Goal: Information Seeking & Learning: Learn about a topic

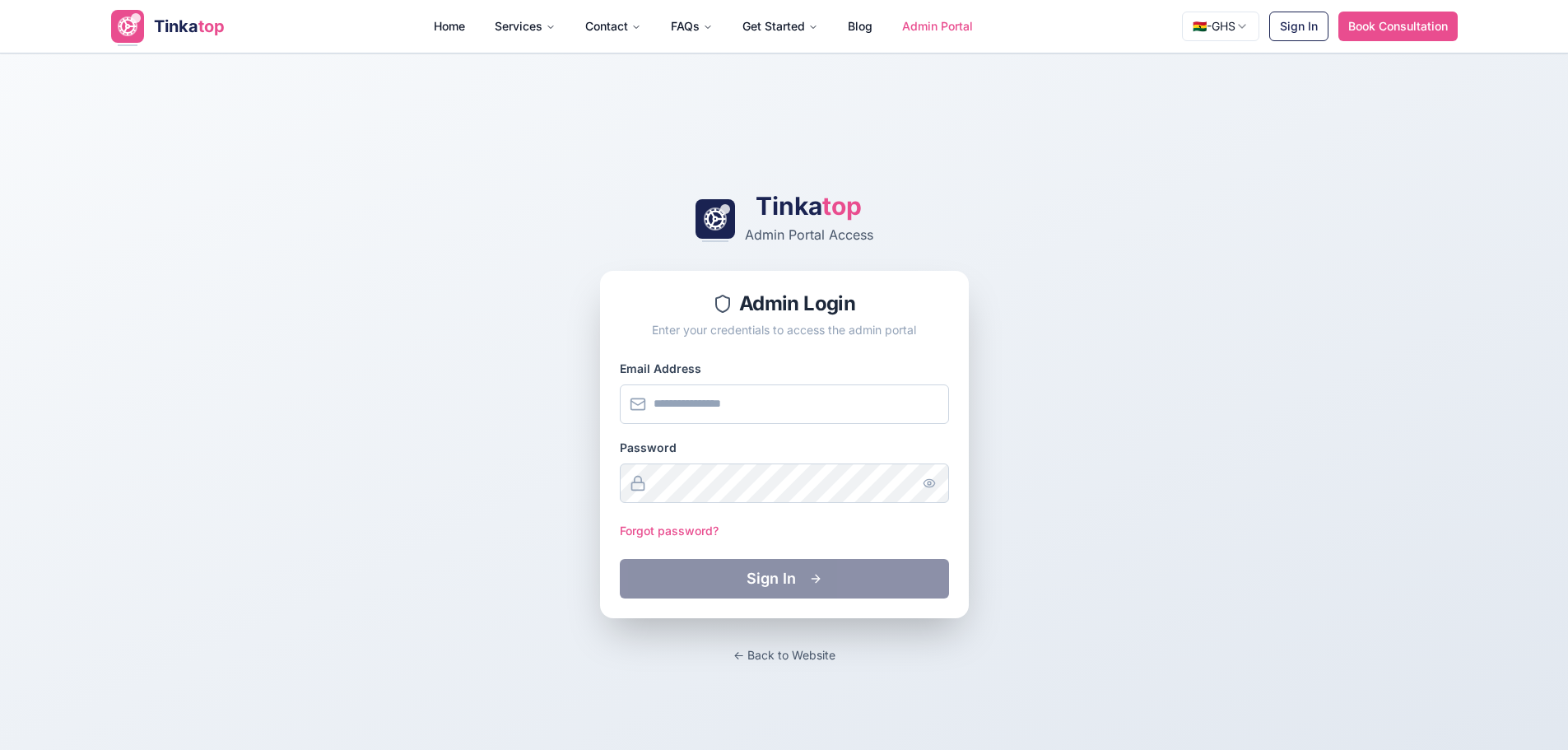
click at [155, 26] on span "Tinka" at bounding box center [176, 26] width 44 height 20
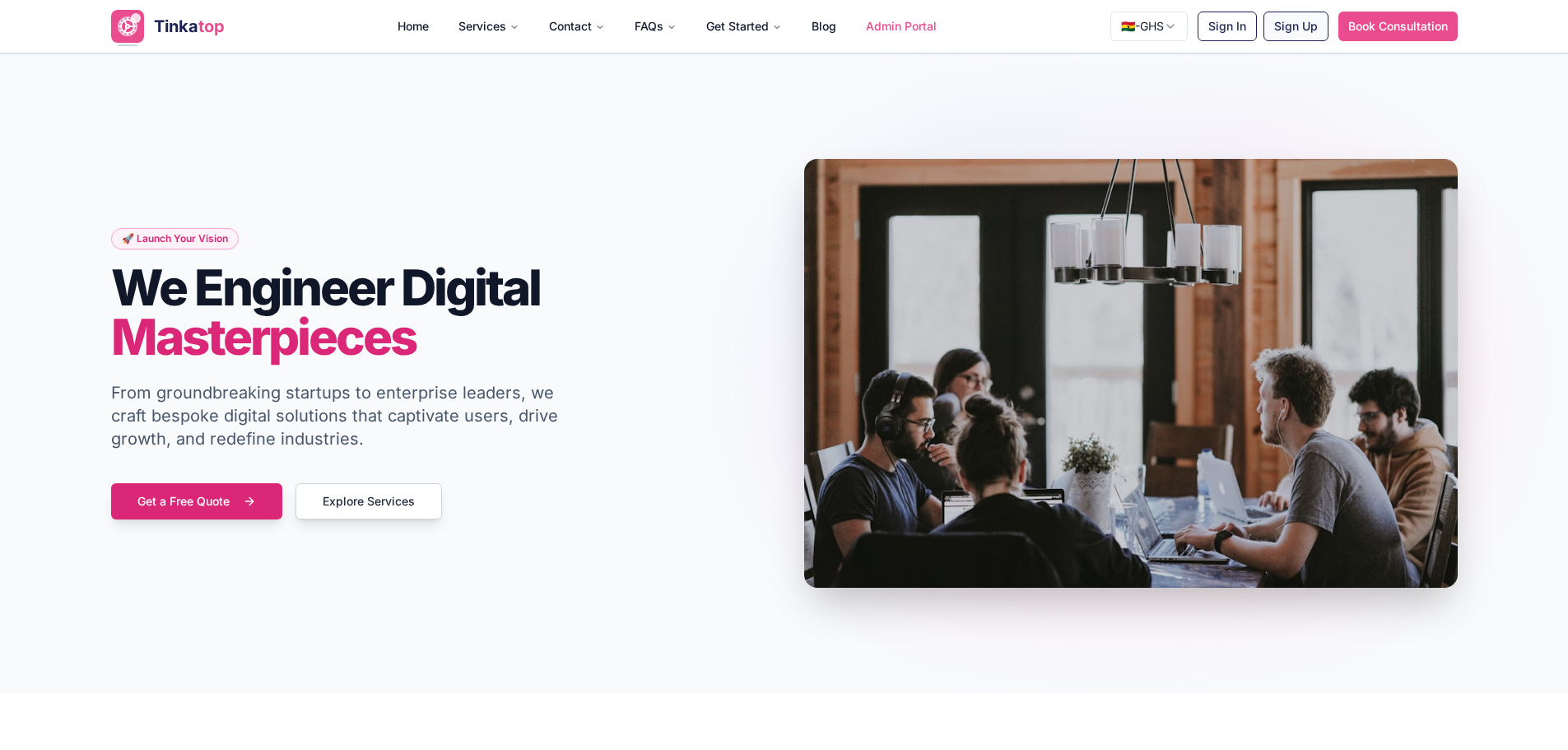
click at [1284, 28] on button "Sign Up" at bounding box center [1296, 26] width 65 height 29
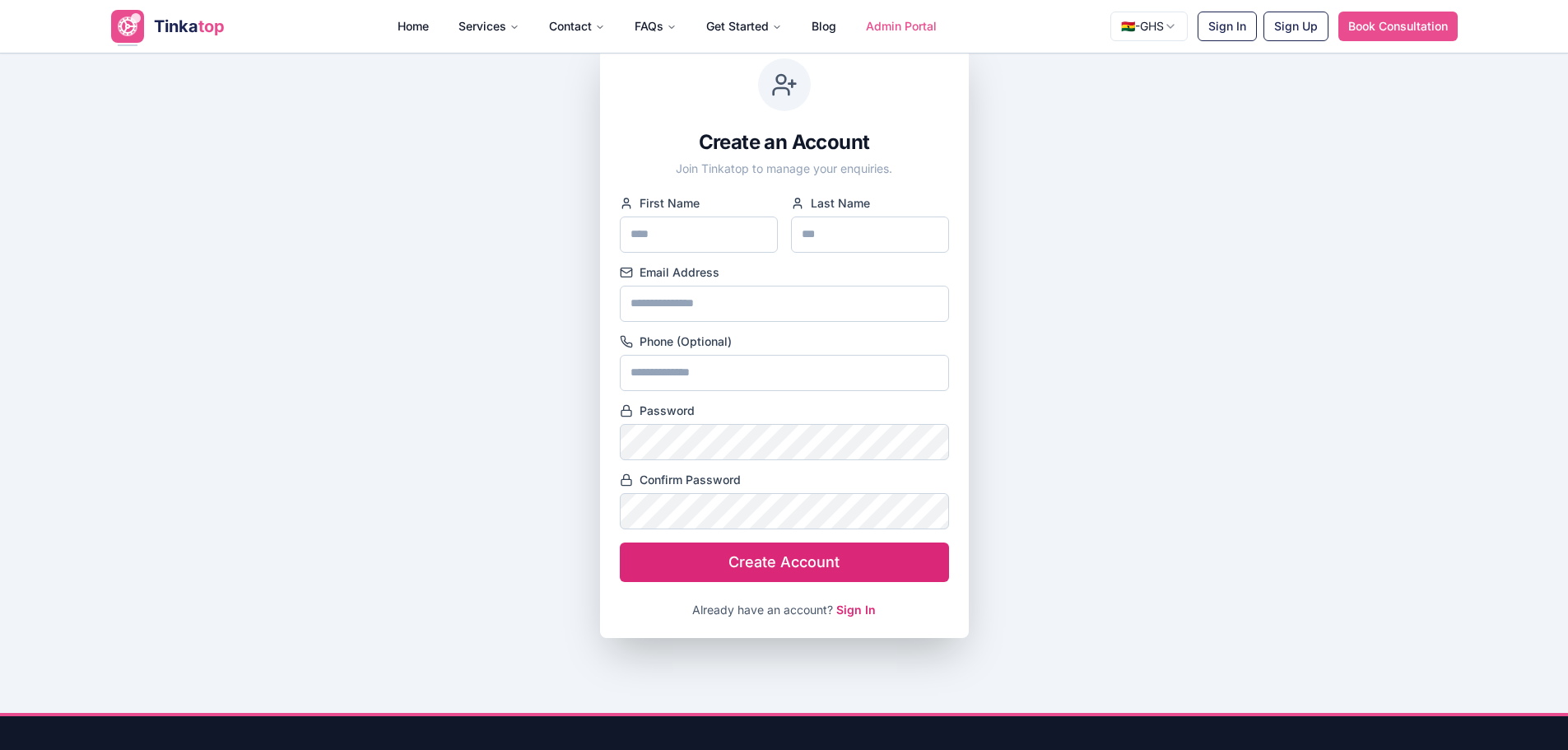
scroll to position [82, 0]
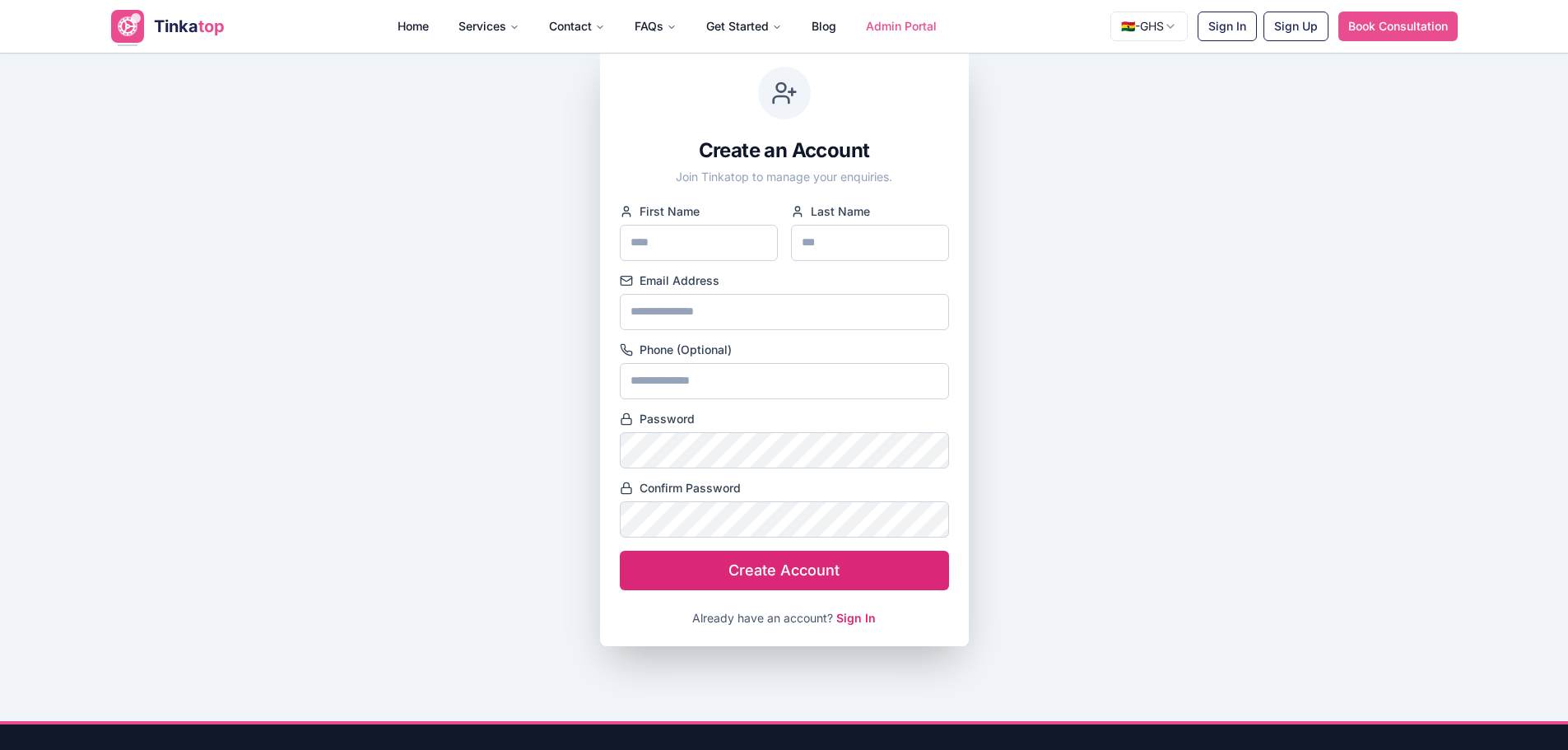
click at [701, 234] on input "First Name" at bounding box center [698, 243] width 158 height 36
type input "*"
type input "*******"
type input "***"
type input "**********"
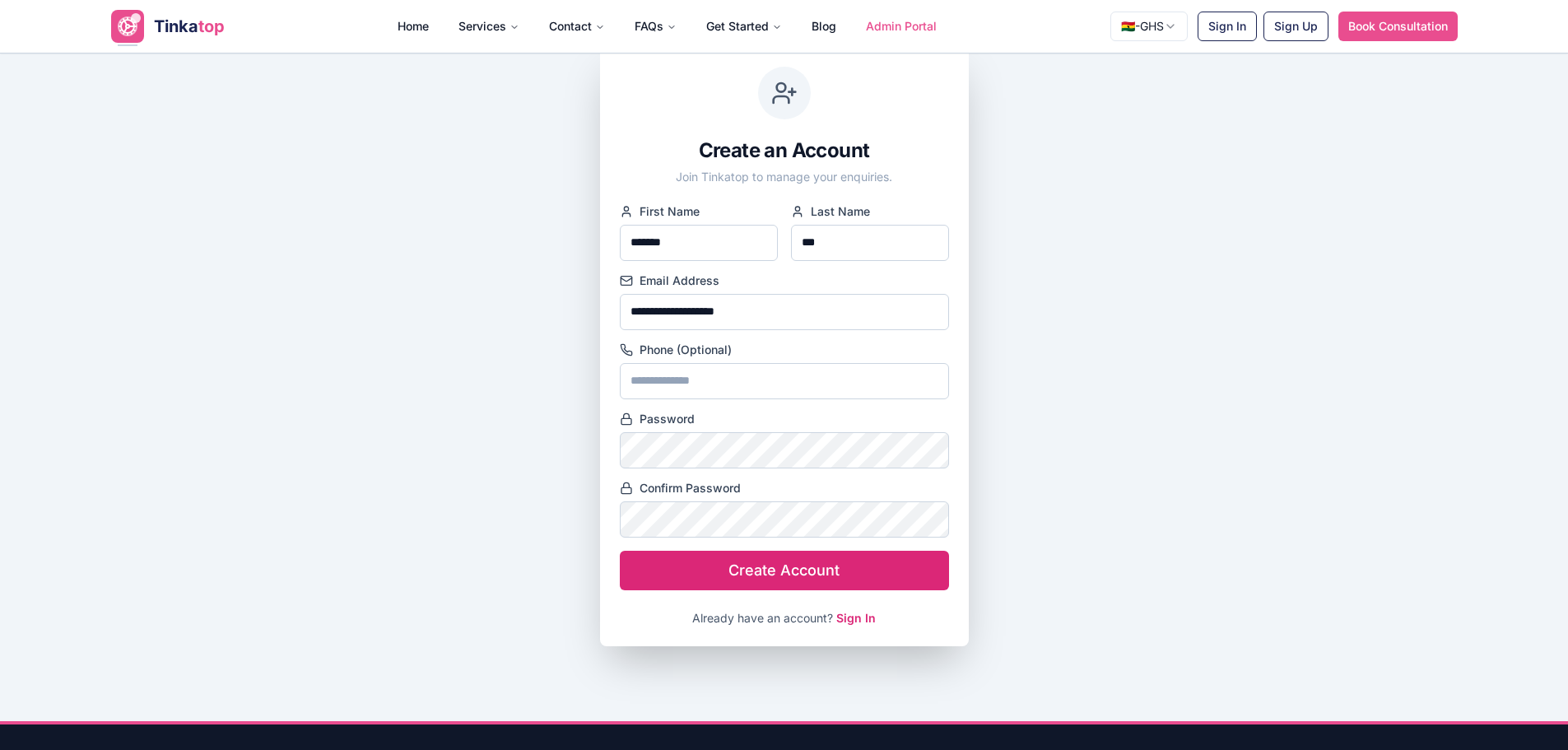
click at [753, 384] on input "Phone (Optional)" at bounding box center [784, 381] width 329 height 36
type input "**********"
click at [620, 551] on button "Create Account" at bounding box center [784, 571] width 329 height 40
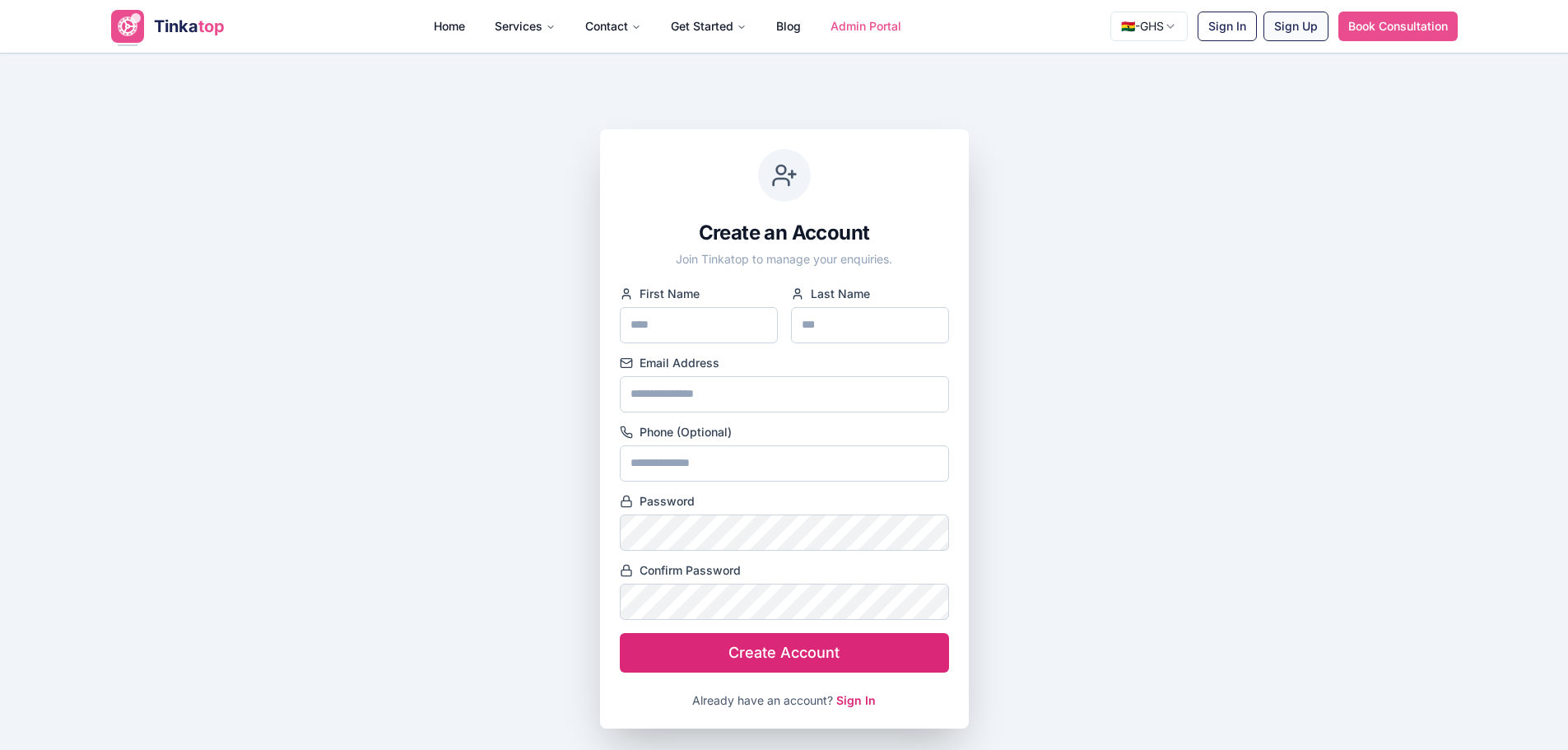
click at [1285, 26] on button "Sign Up" at bounding box center [1296, 26] width 65 height 29
click at [1218, 32] on button "Sign In" at bounding box center [1227, 26] width 60 height 29
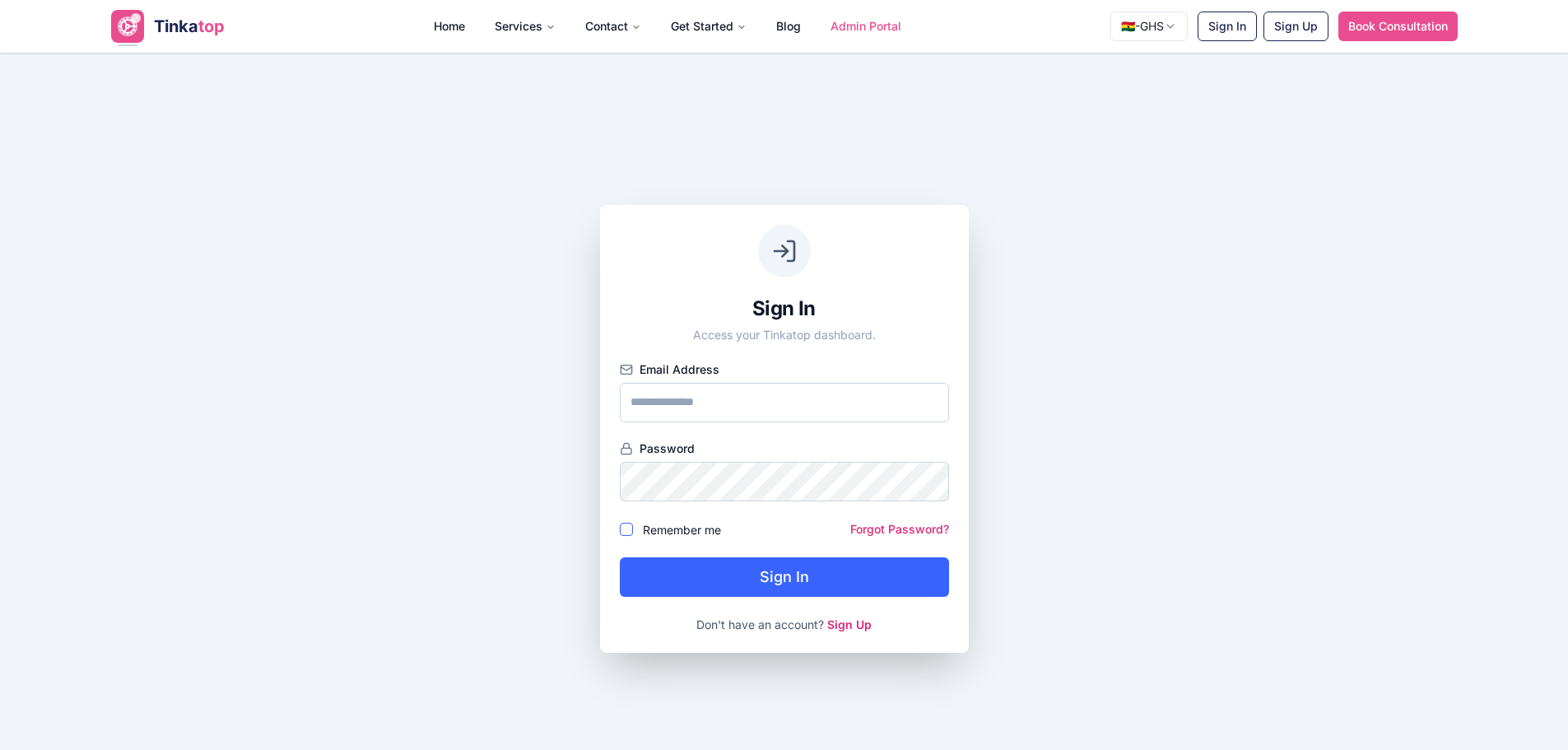
click at [765, 392] on input "Email Address" at bounding box center [784, 402] width 329 height 40
type input "**********"
click at [620, 557] on button "Sign In" at bounding box center [784, 577] width 329 height 40
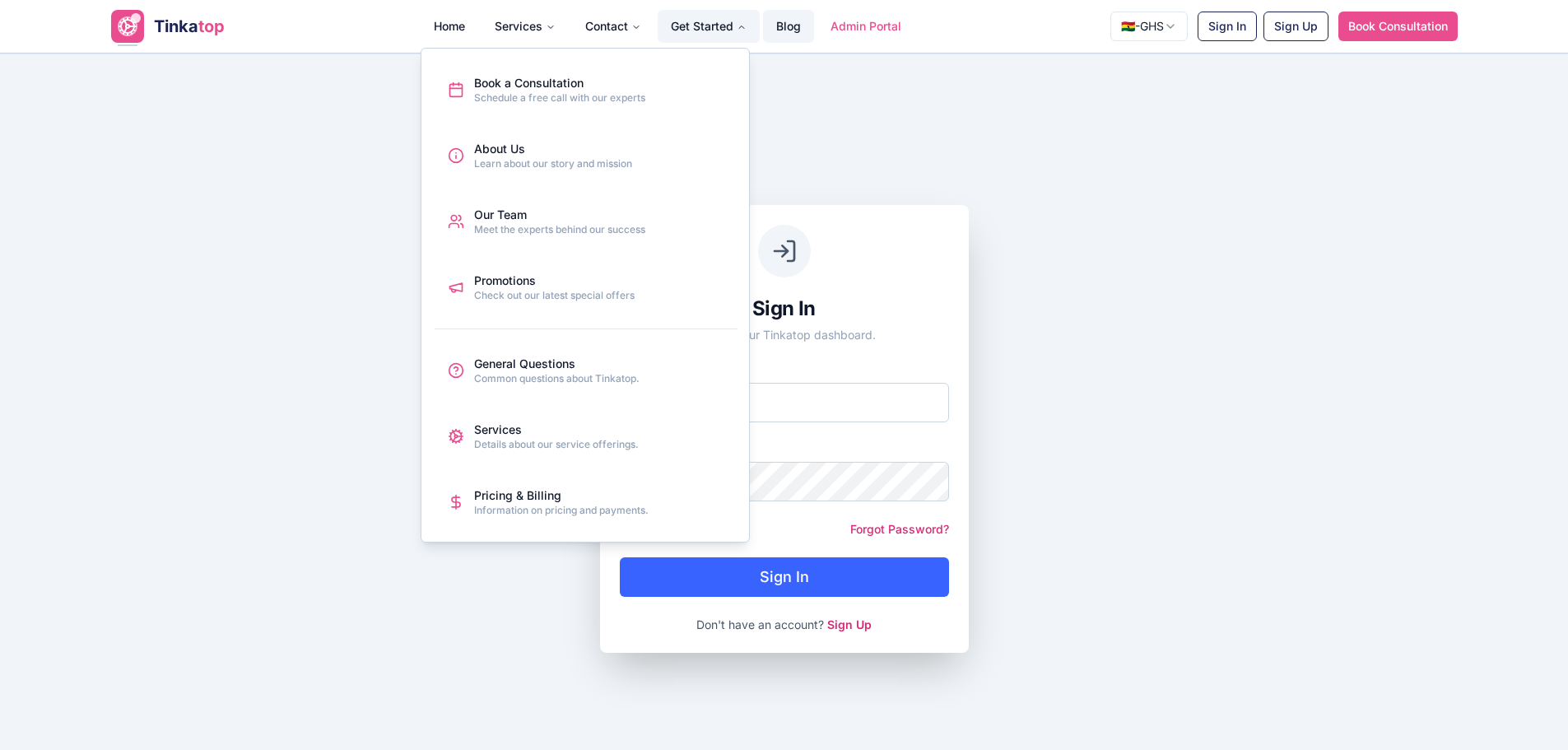
click at [785, 23] on link "Blog" at bounding box center [788, 26] width 51 height 33
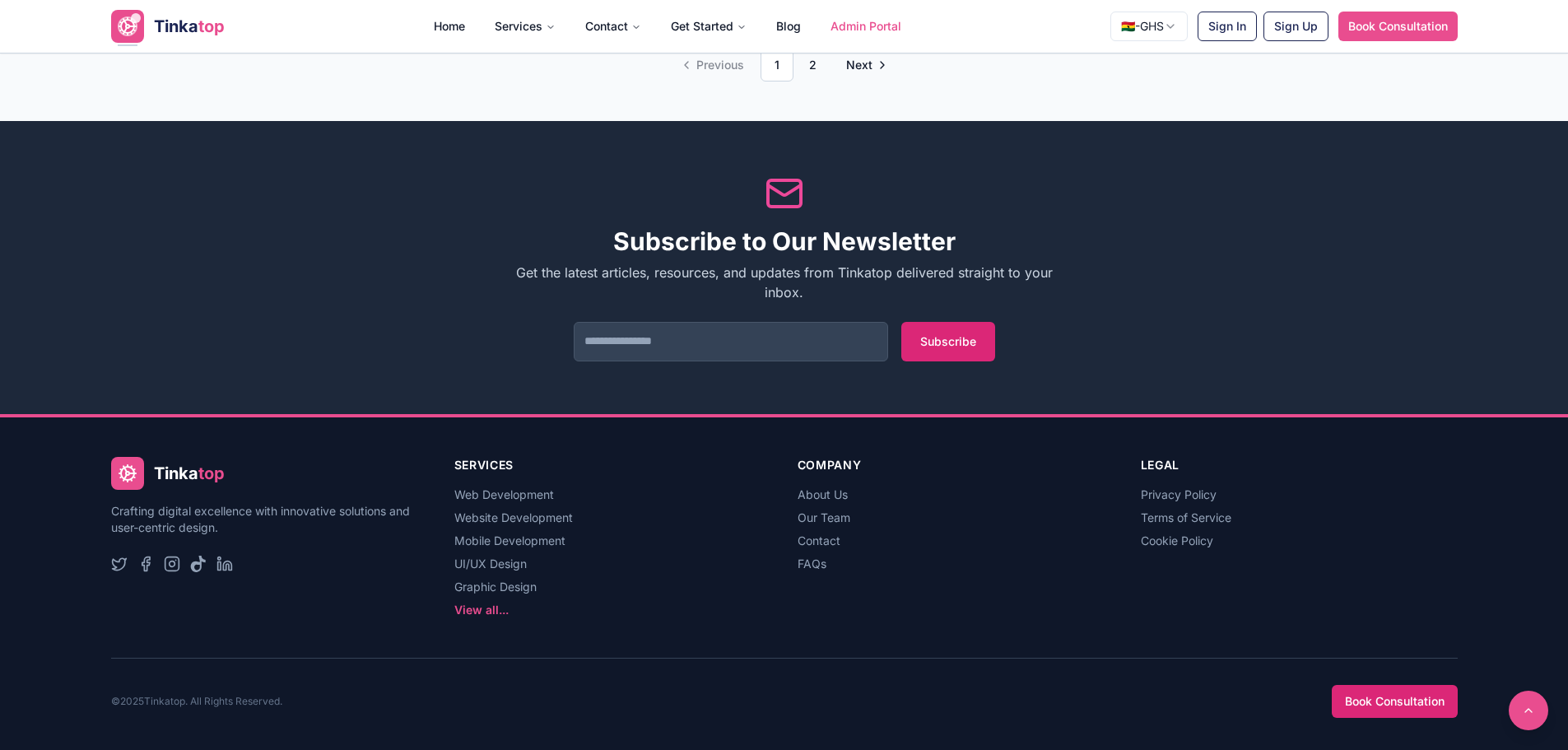
scroll to position [1902, 0]
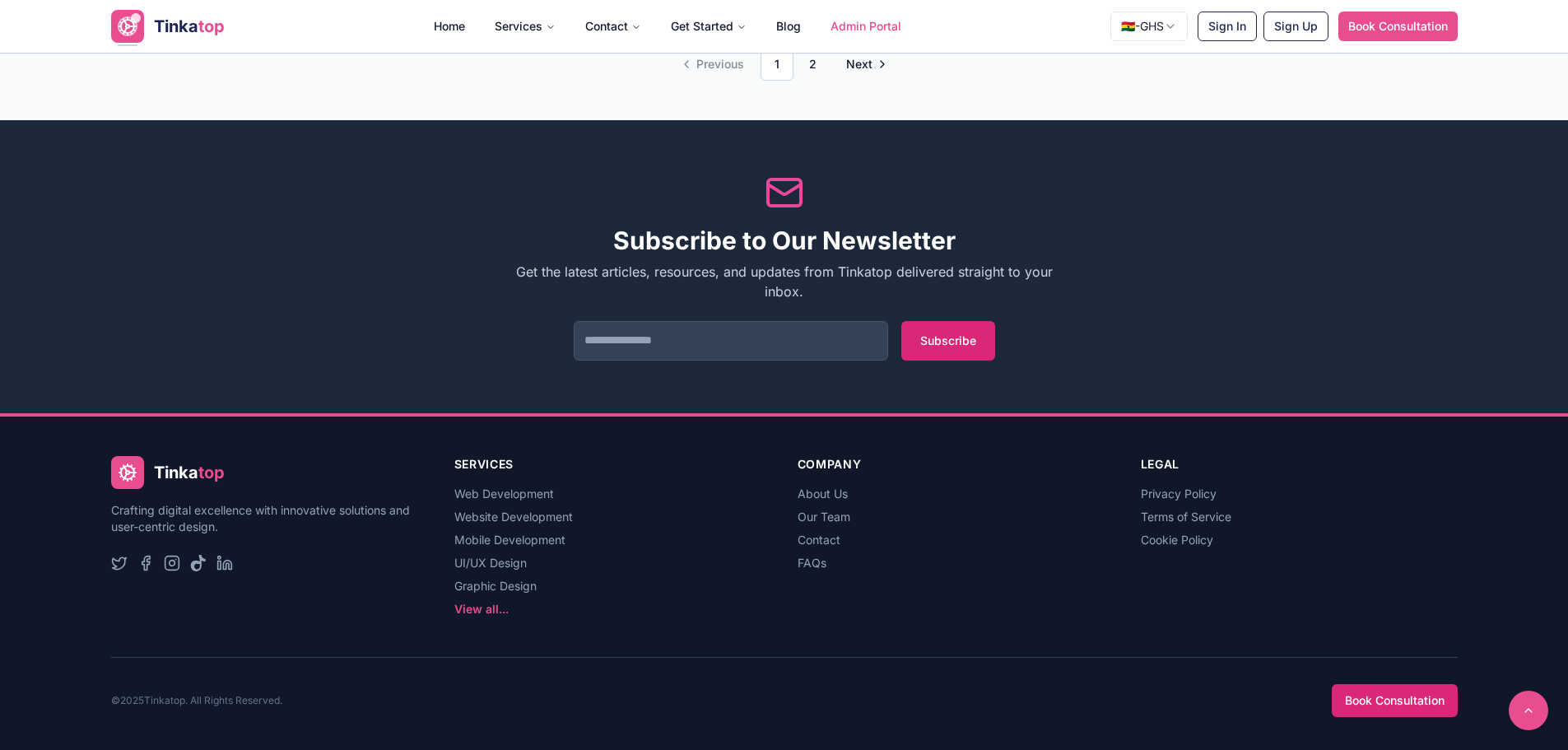
click at [730, 337] on input "email" at bounding box center [731, 341] width 315 height 40
type input "**********"
click at [932, 337] on button "Subscribe" at bounding box center [948, 341] width 94 height 40
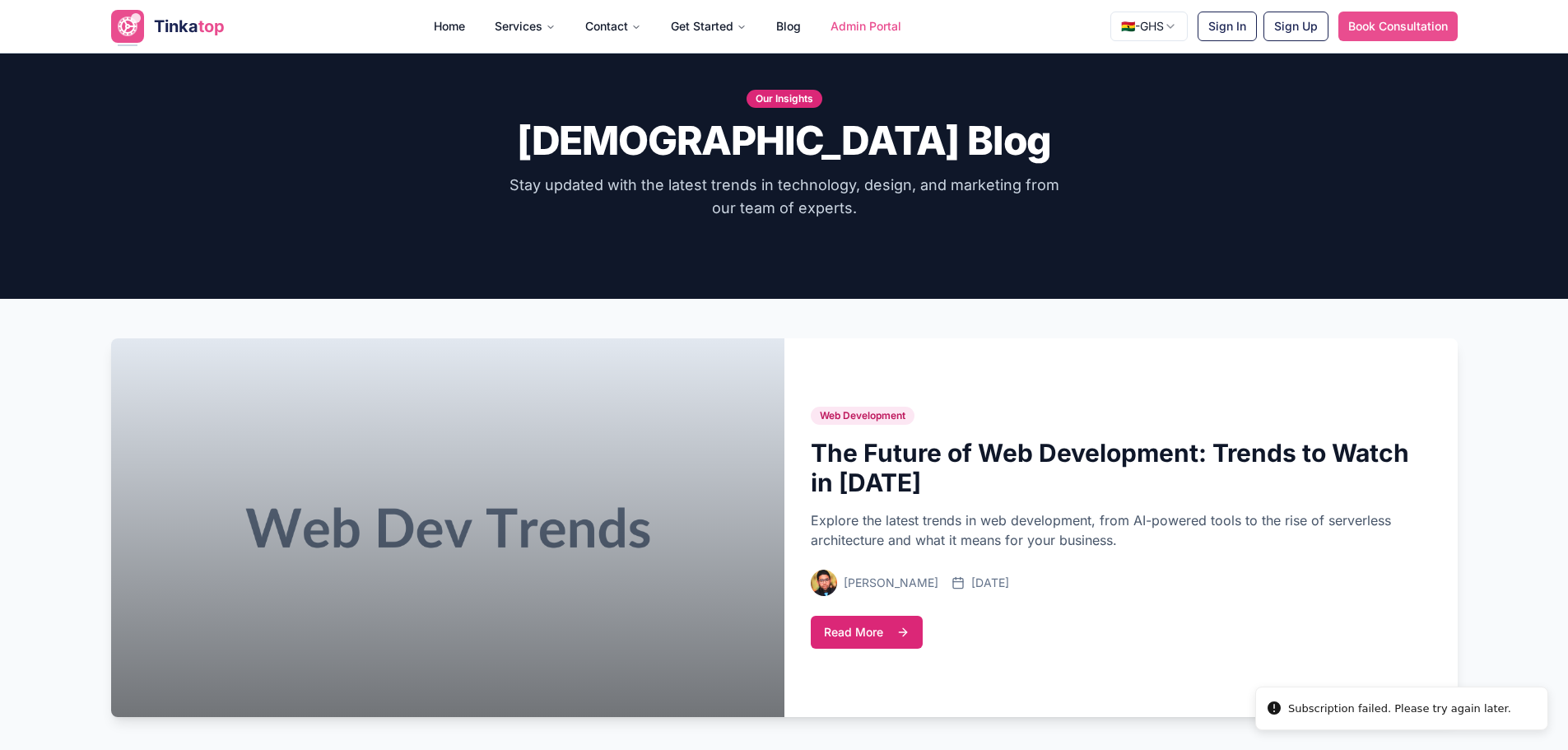
scroll to position [0, 0]
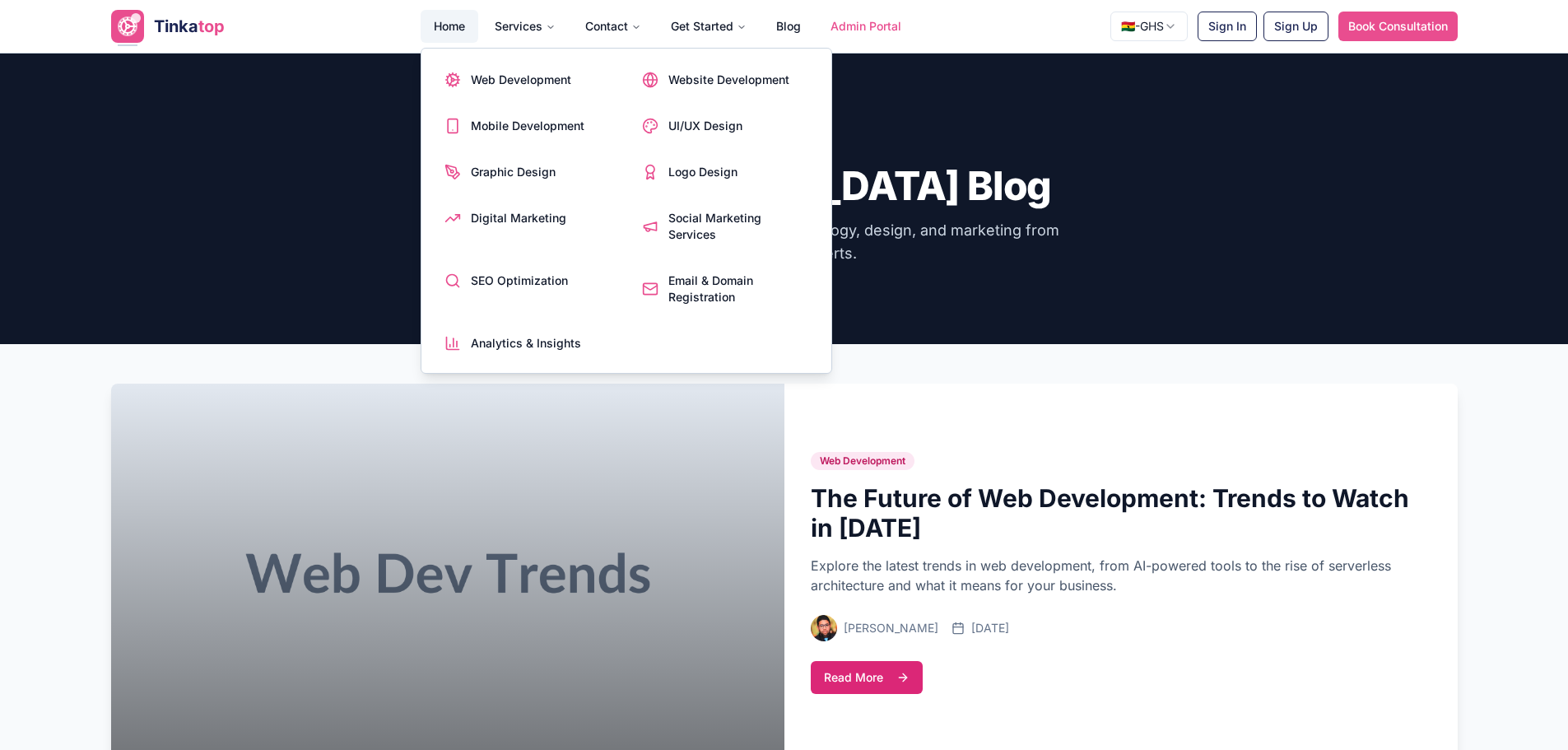
click at [460, 26] on link "Home" at bounding box center [449, 26] width 58 height 33
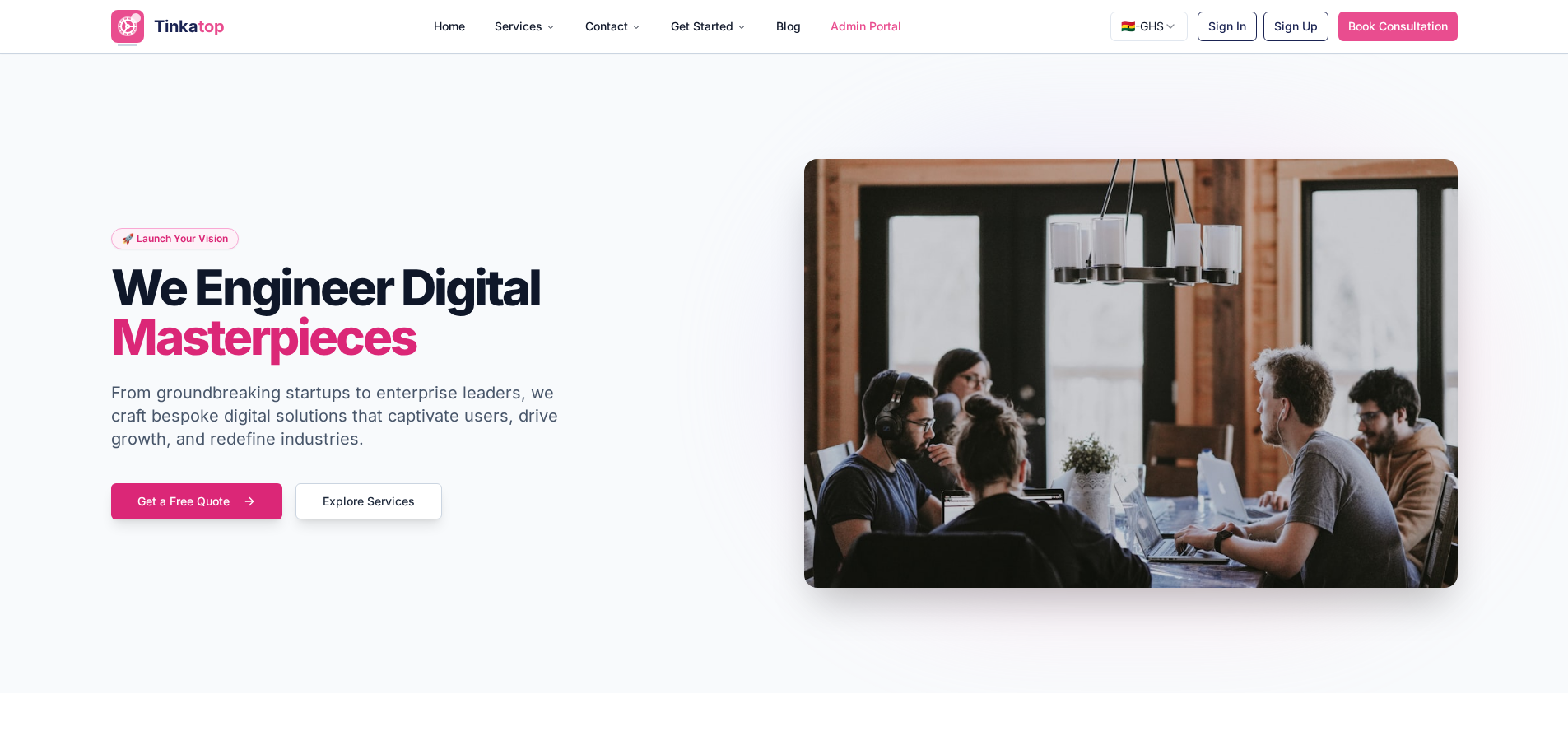
drag, startPoint x: 47, startPoint y: 2, endPoint x: 1577, endPoint y: 53, distance: 1530.8
click at [0, 0] on icon at bounding box center [0, 0] width 0 height 0
drag, startPoint x: 1464, startPoint y: 75, endPoint x: 1426, endPoint y: 310, distance: 238.1
click at [0, 0] on div "frames : 0 0 / 15 secs" at bounding box center [0, 0] width 0 height 0
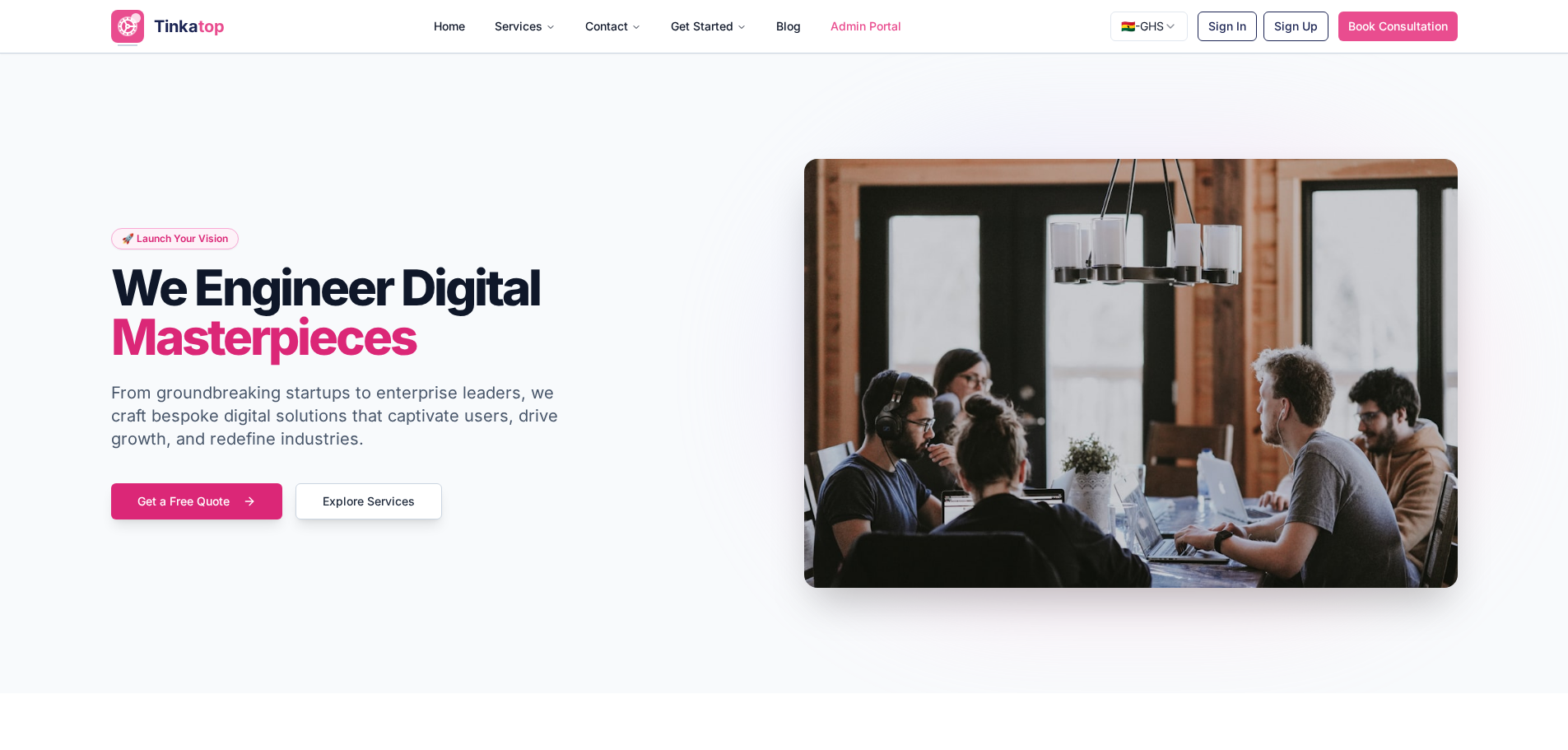
click at [0, 0] on img at bounding box center [0, 0] width 0 height 0
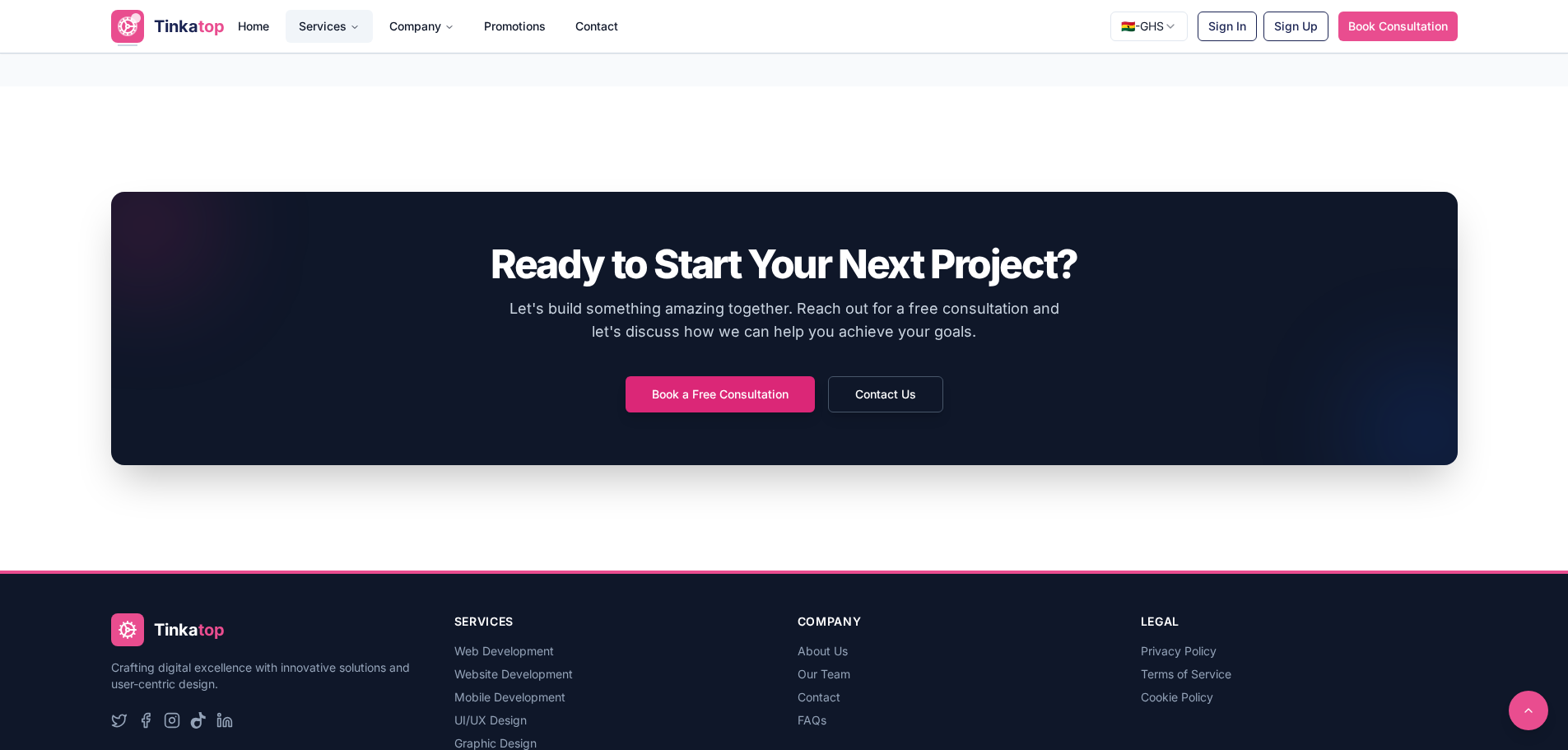
scroll to position [3419, 0]
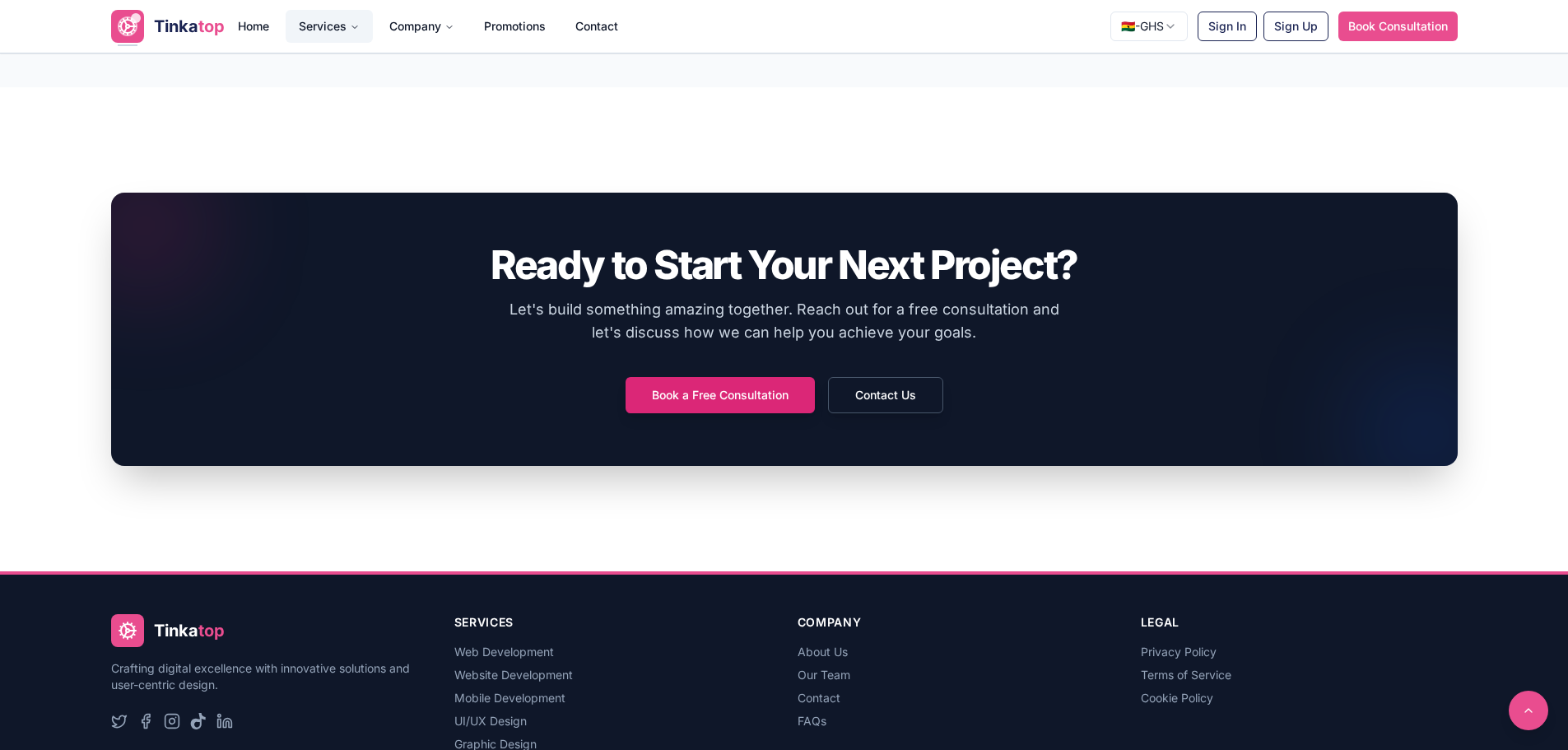
click at [323, 21] on button "Services" at bounding box center [329, 26] width 87 height 33
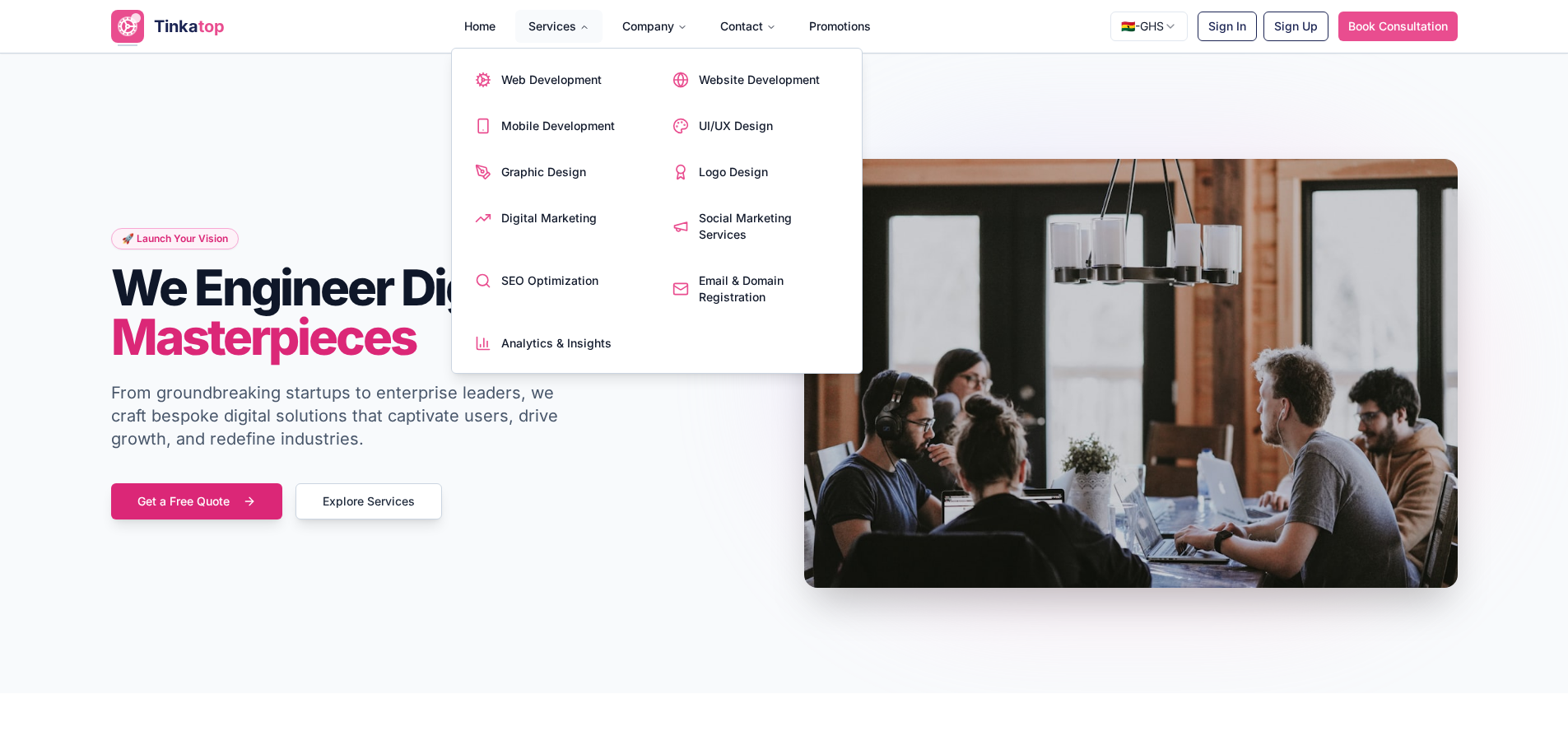
click at [545, 16] on button "Services" at bounding box center [559, 26] width 87 height 33
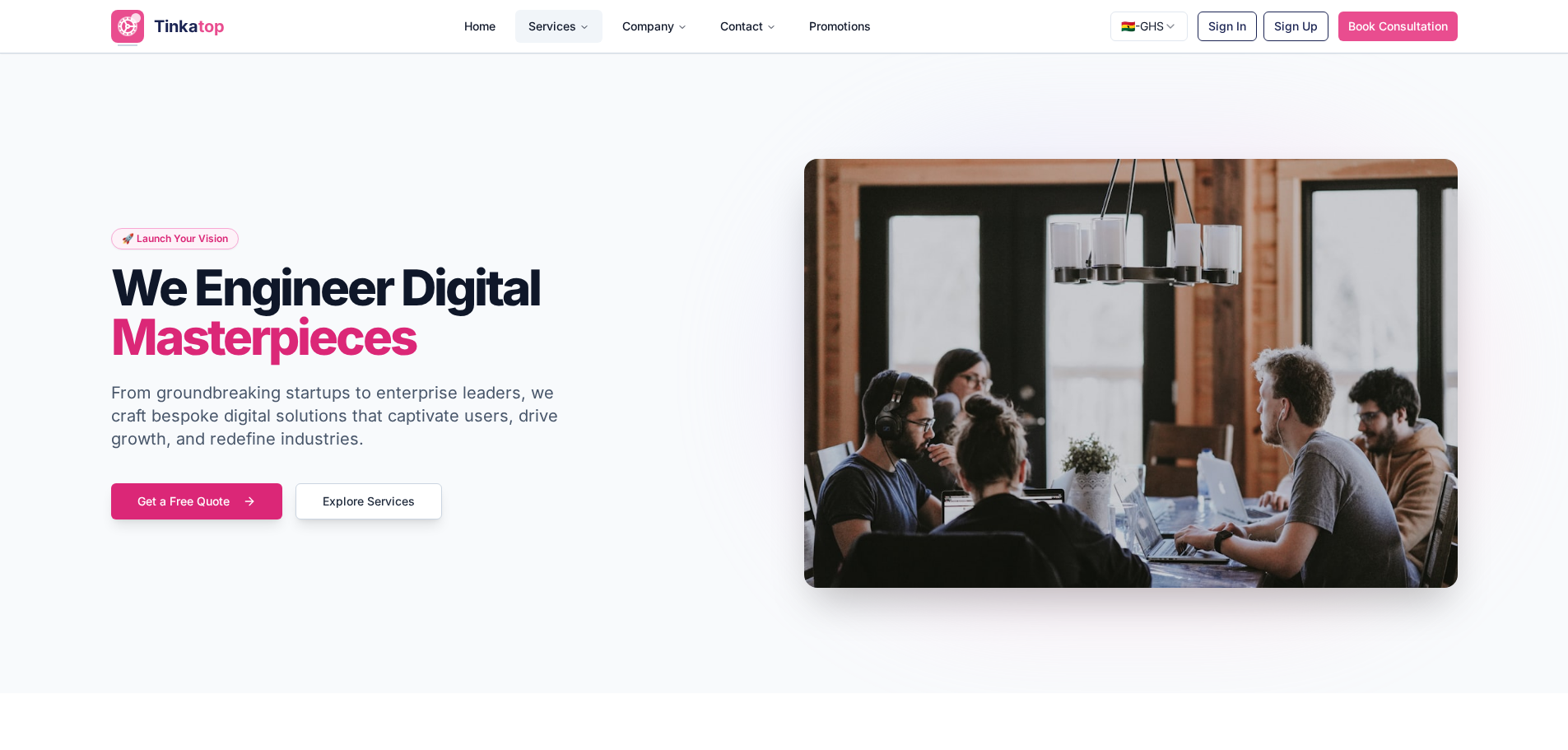
click at [547, 28] on button "Services" at bounding box center [559, 26] width 87 height 33
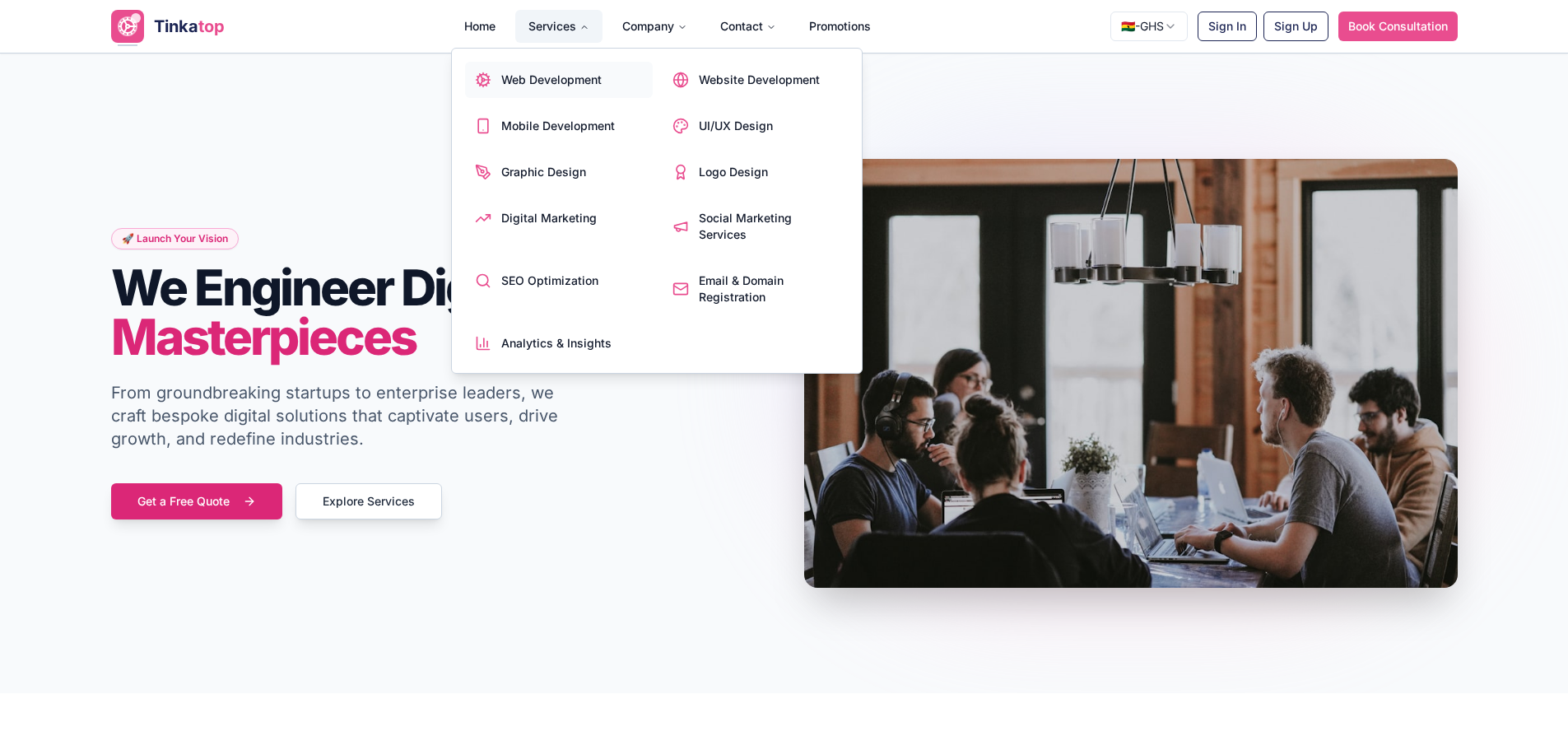
click at [545, 77] on span "Web Development" at bounding box center [551, 79] width 100 height 16
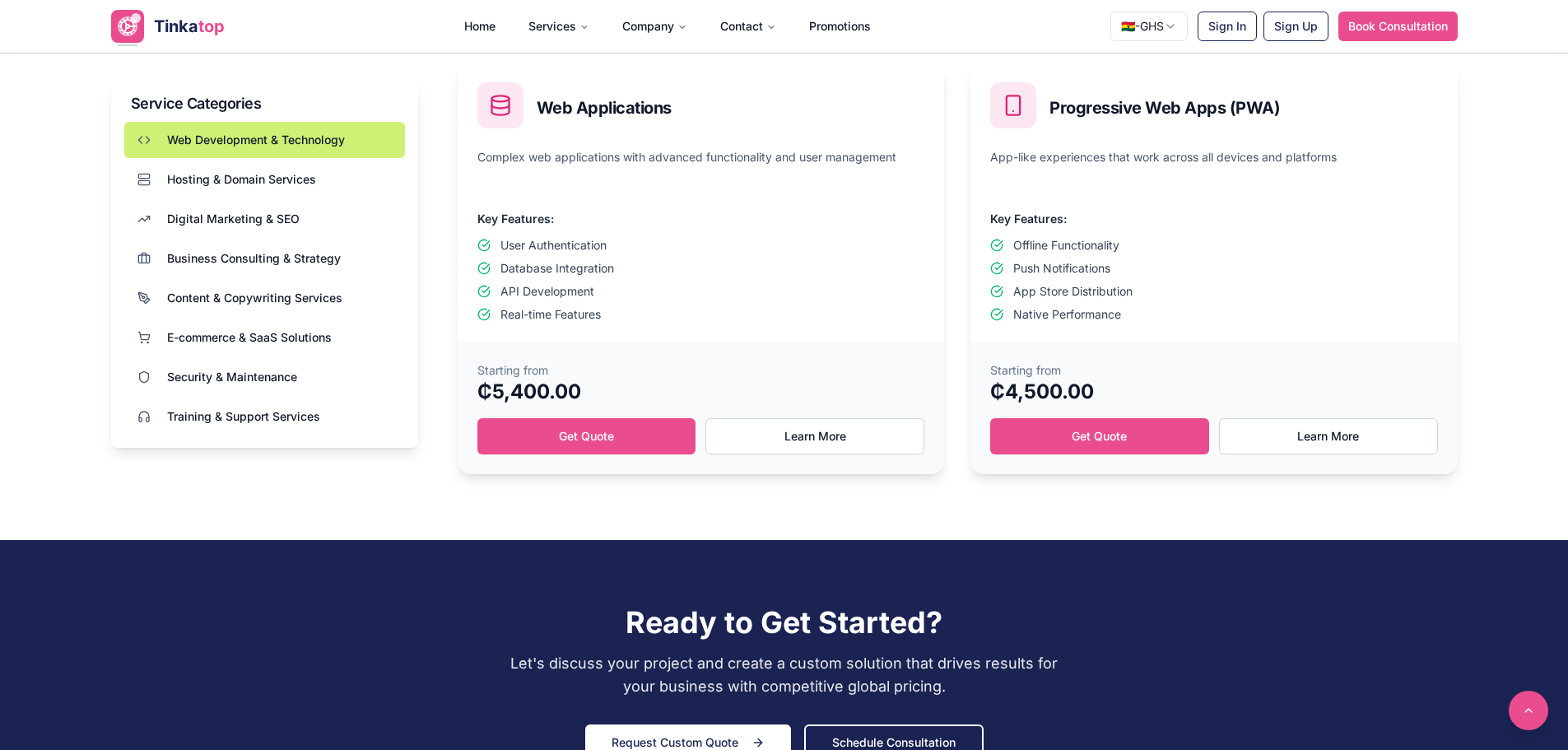
scroll to position [774, 0]
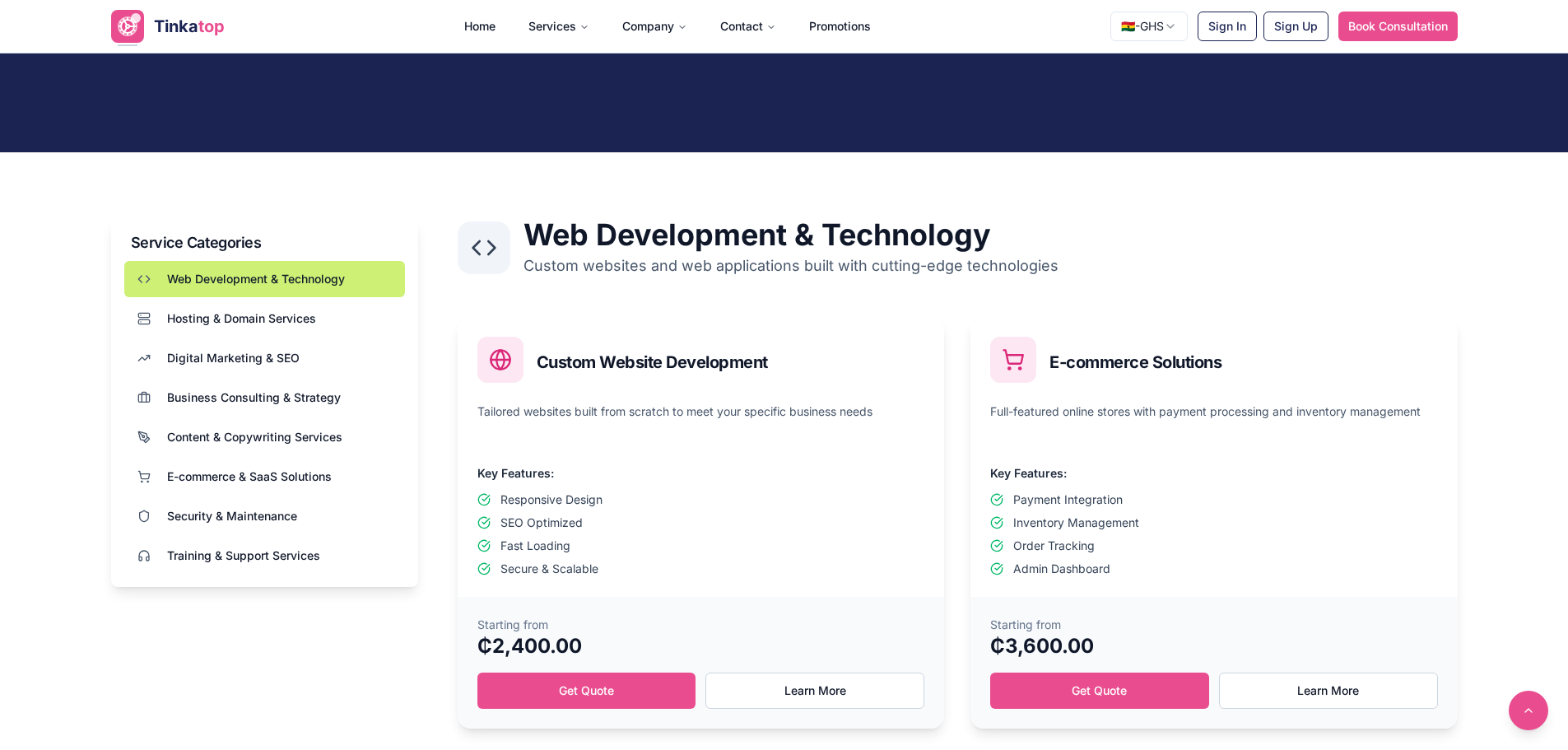
scroll to position [412, 0]
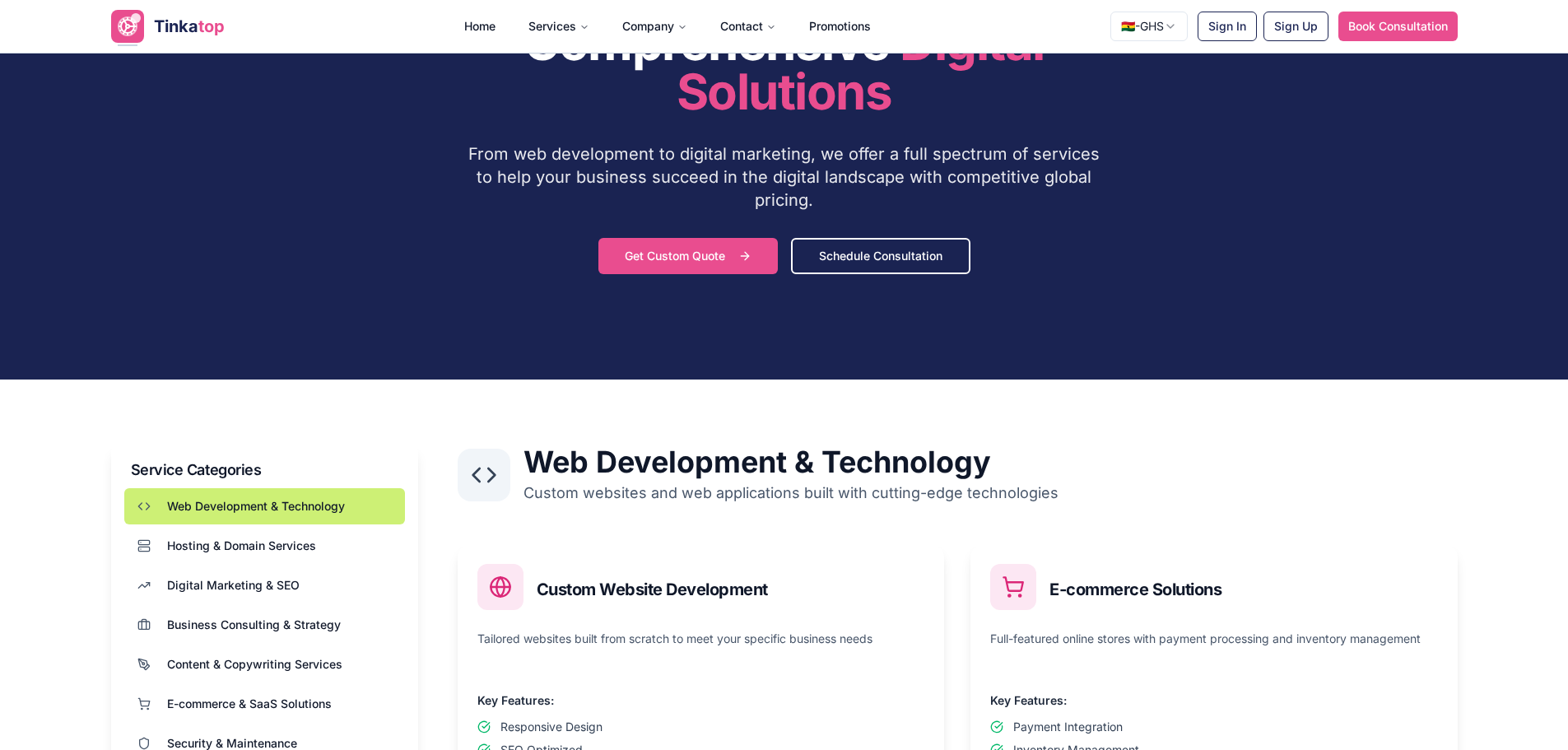
scroll to position [329, 0]
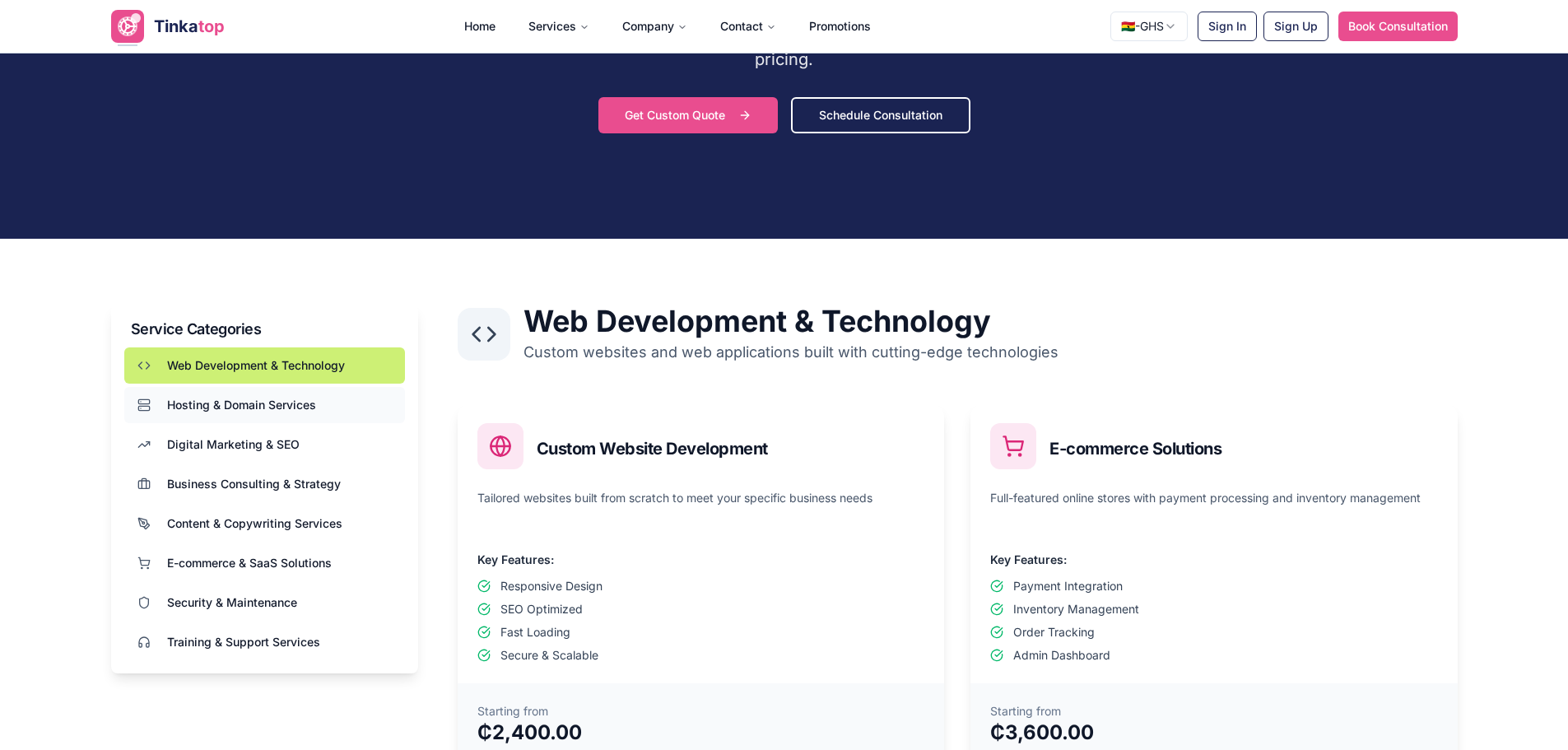
click at [273, 401] on span "Hosting & Domain Services" at bounding box center [242, 404] width 149 height 16
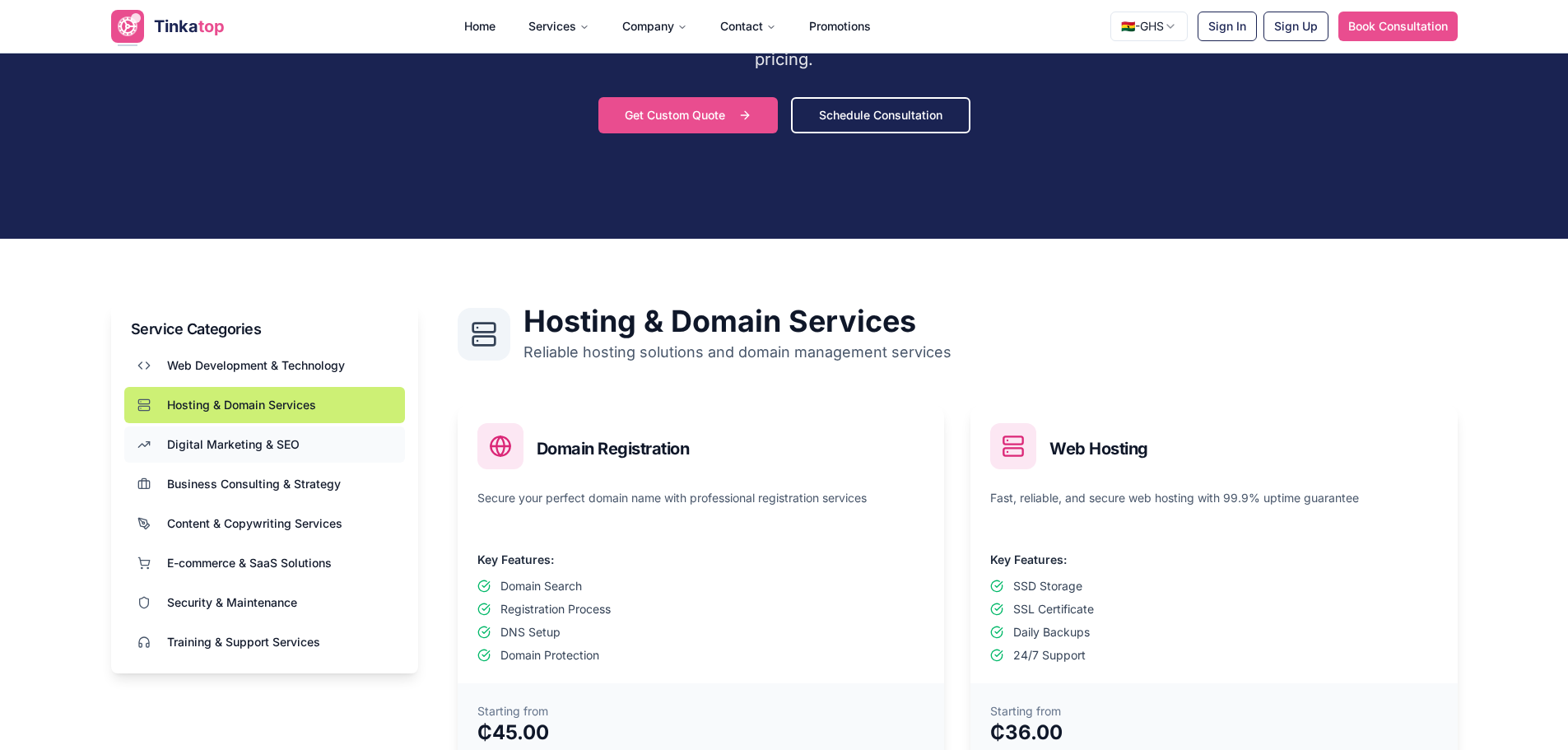
click at [278, 448] on span "Digital Marketing & SEO" at bounding box center [233, 444] width 132 height 16
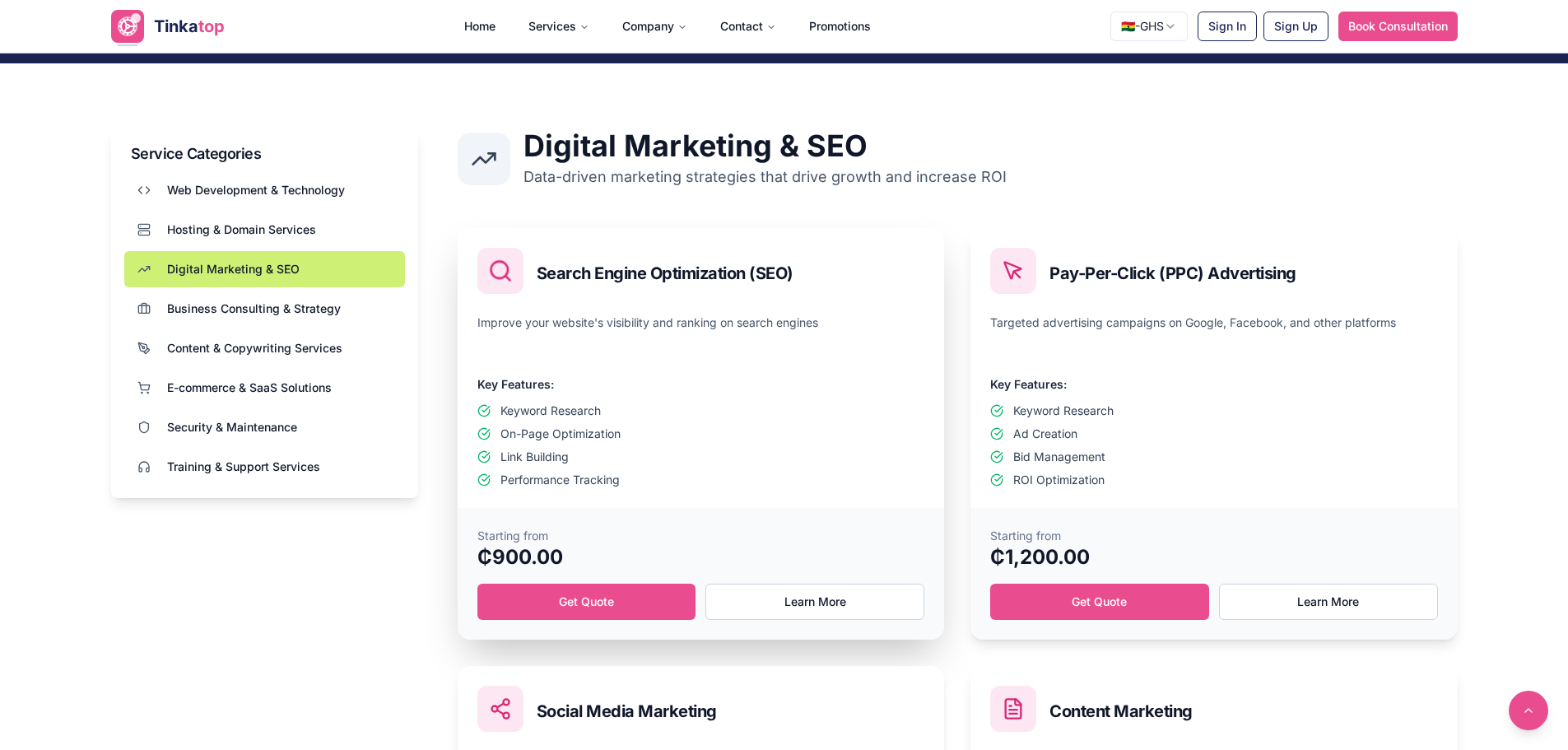
scroll to position [412, 0]
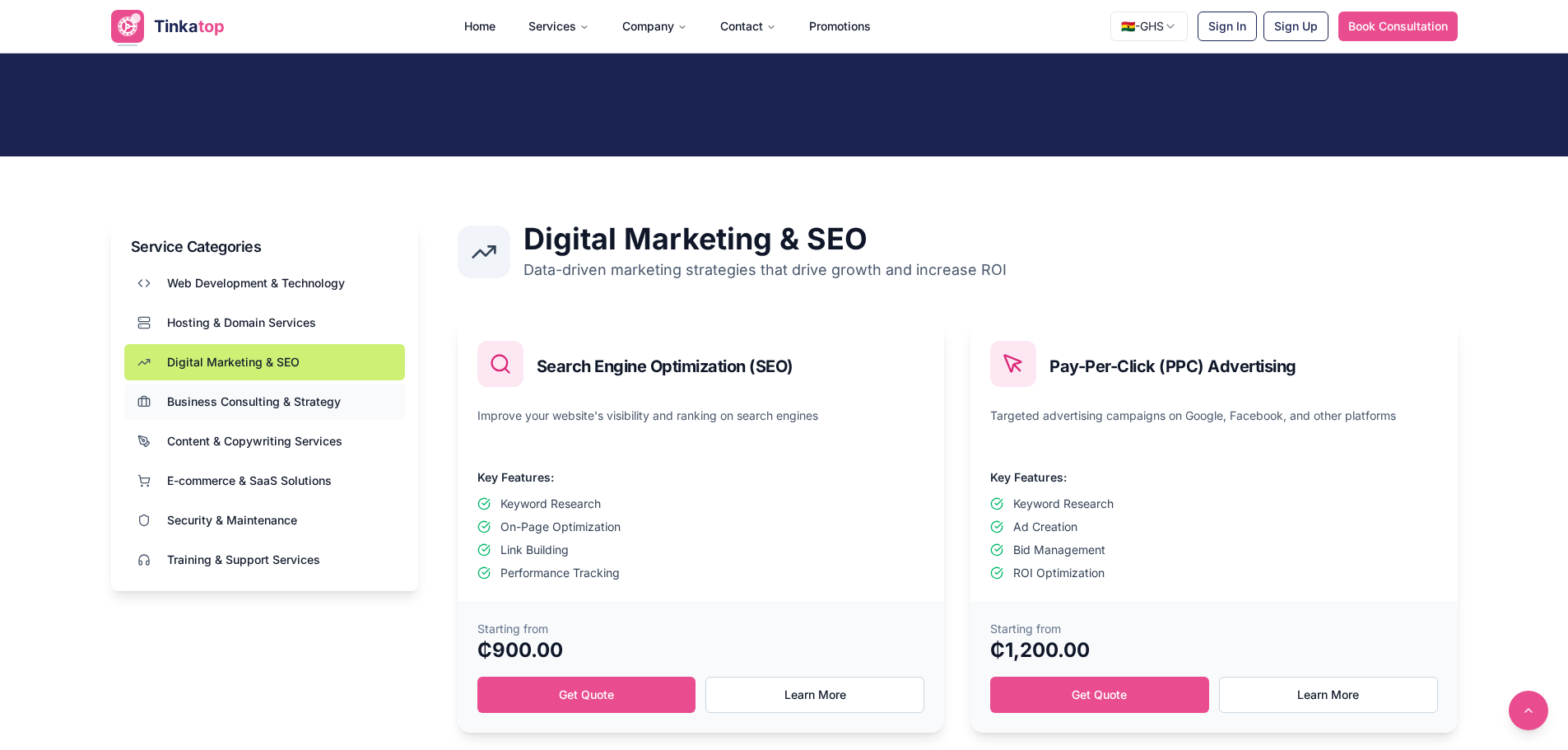
click at [329, 400] on span "Business Consulting & Strategy" at bounding box center [254, 401] width 174 height 16
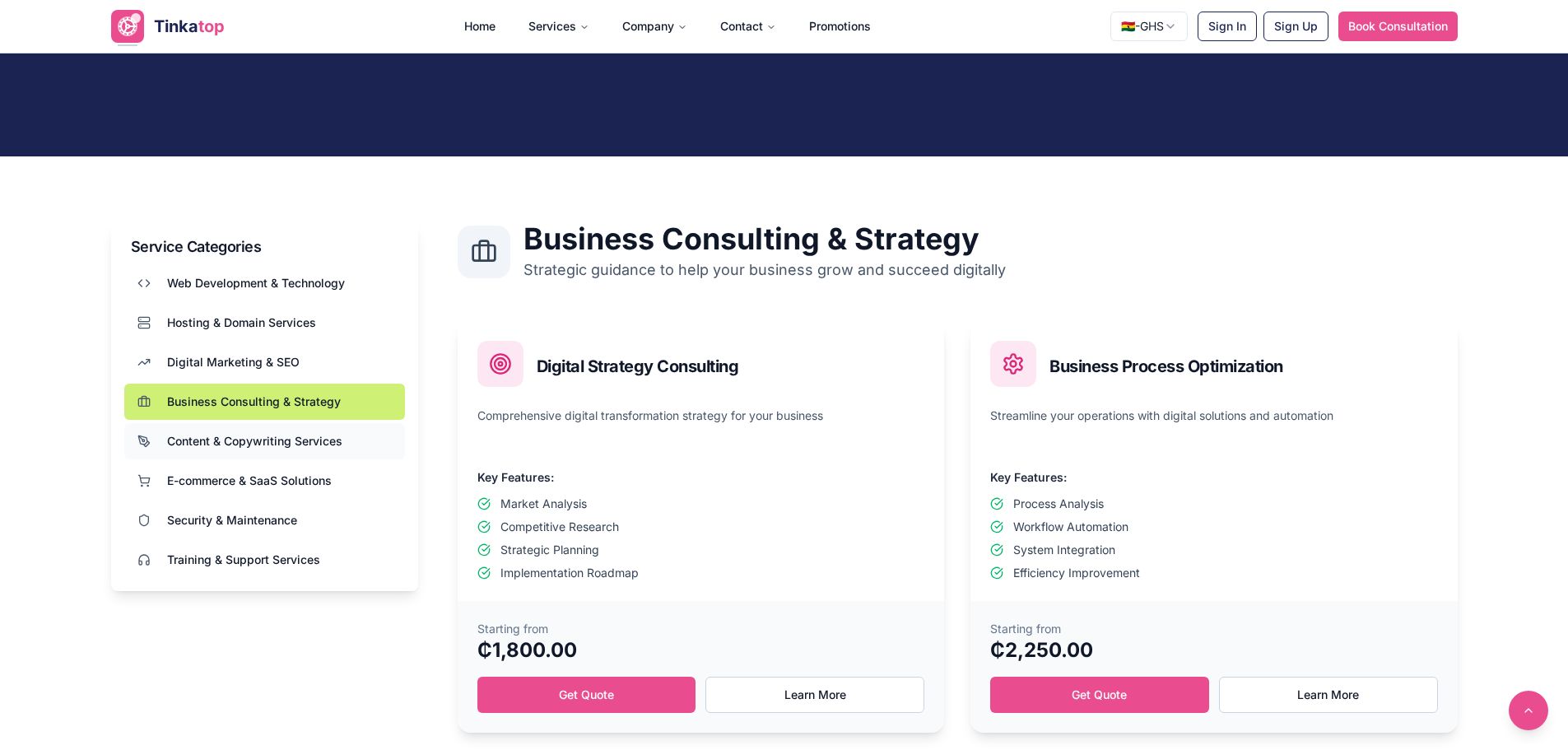
click at [303, 444] on span "Content & Copywriting Services" at bounding box center [255, 440] width 176 height 16
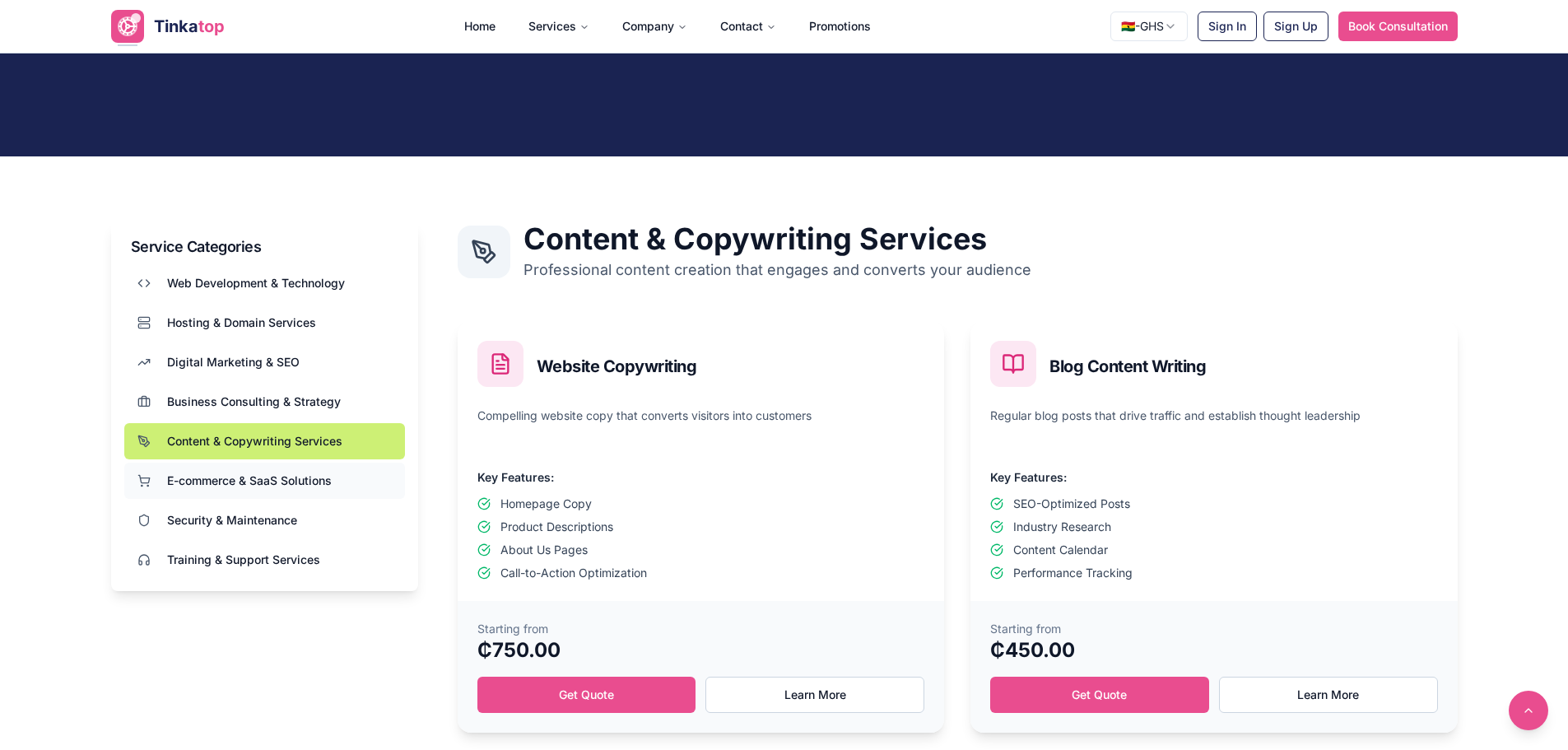
click at [306, 473] on span "E-commerce & SaaS Solutions" at bounding box center [250, 480] width 164 height 16
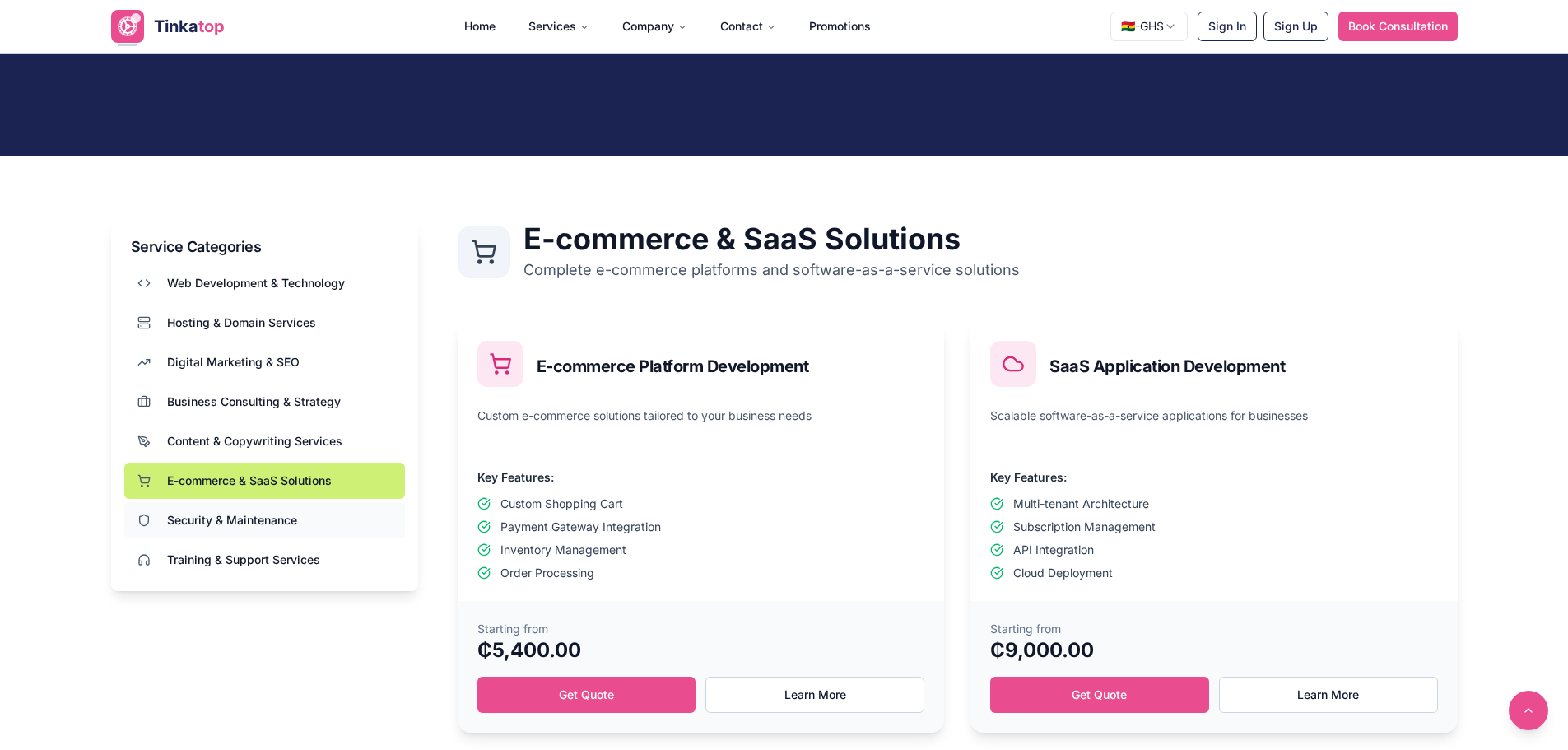
click at [300, 516] on button "Security & Maintenance" at bounding box center [265, 520] width 281 height 36
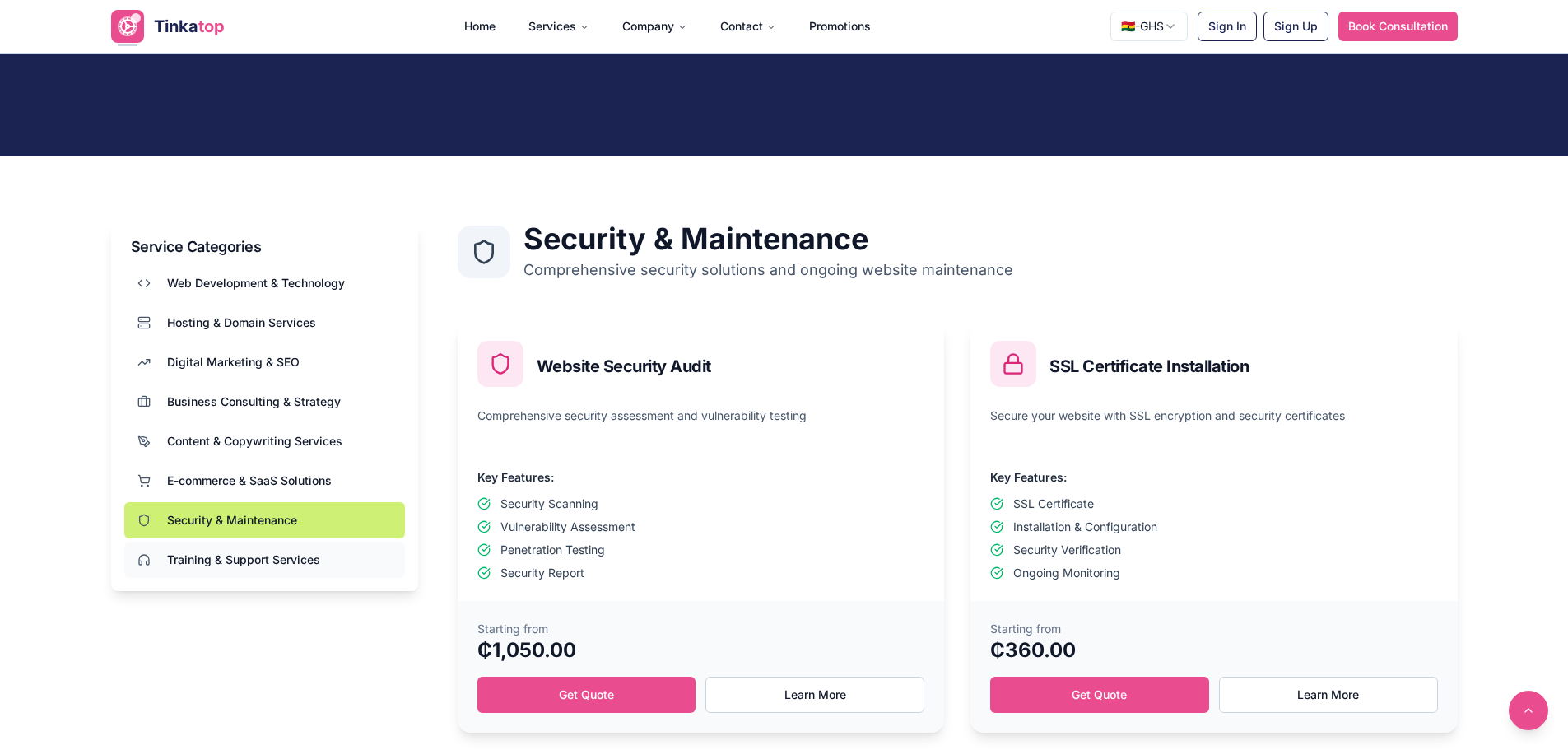
click at [300, 562] on span "Training & Support Services" at bounding box center [244, 559] width 153 height 16
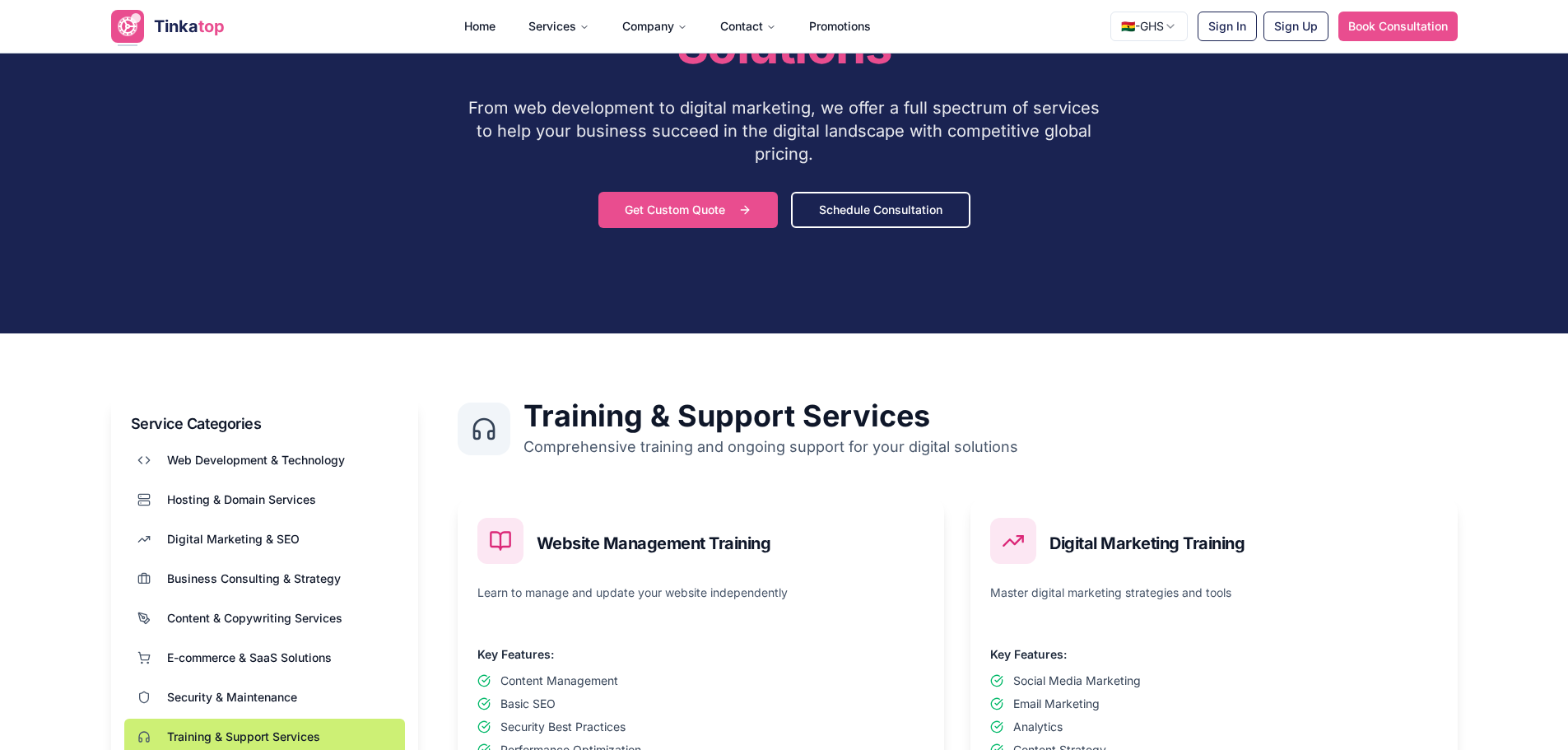
scroll to position [82, 0]
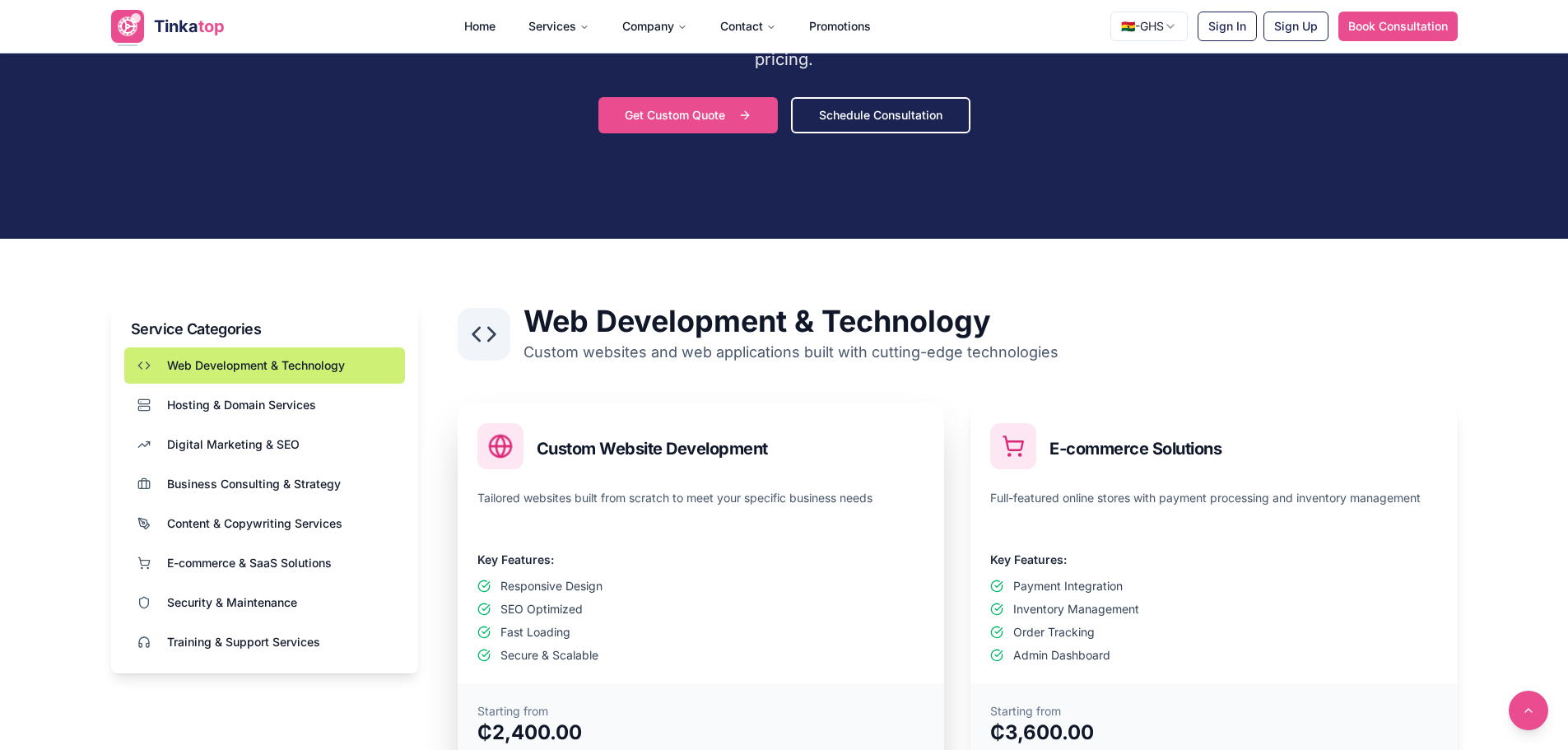
scroll to position [576, 0]
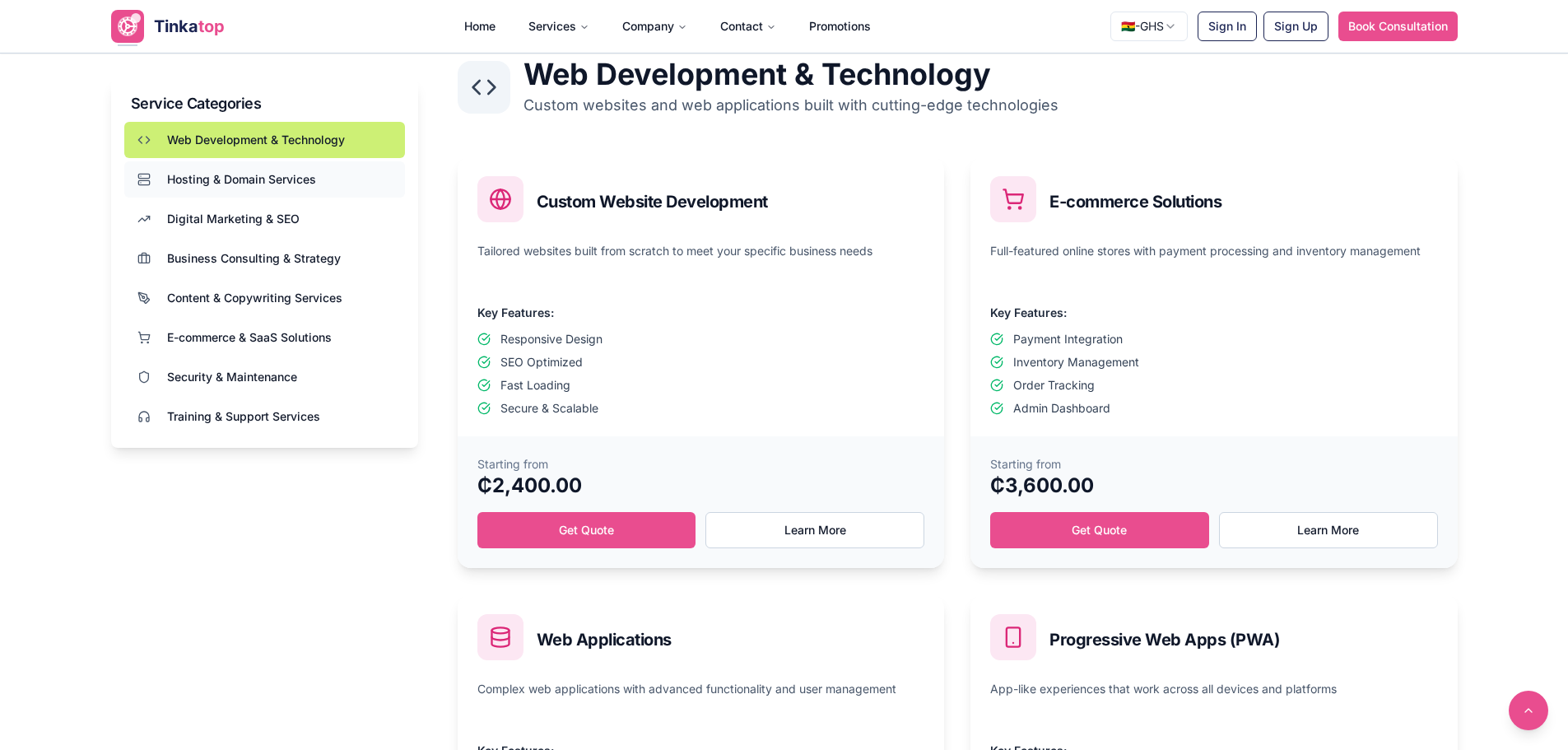
click at [215, 175] on span "Hosting & Domain Services" at bounding box center [242, 179] width 149 height 16
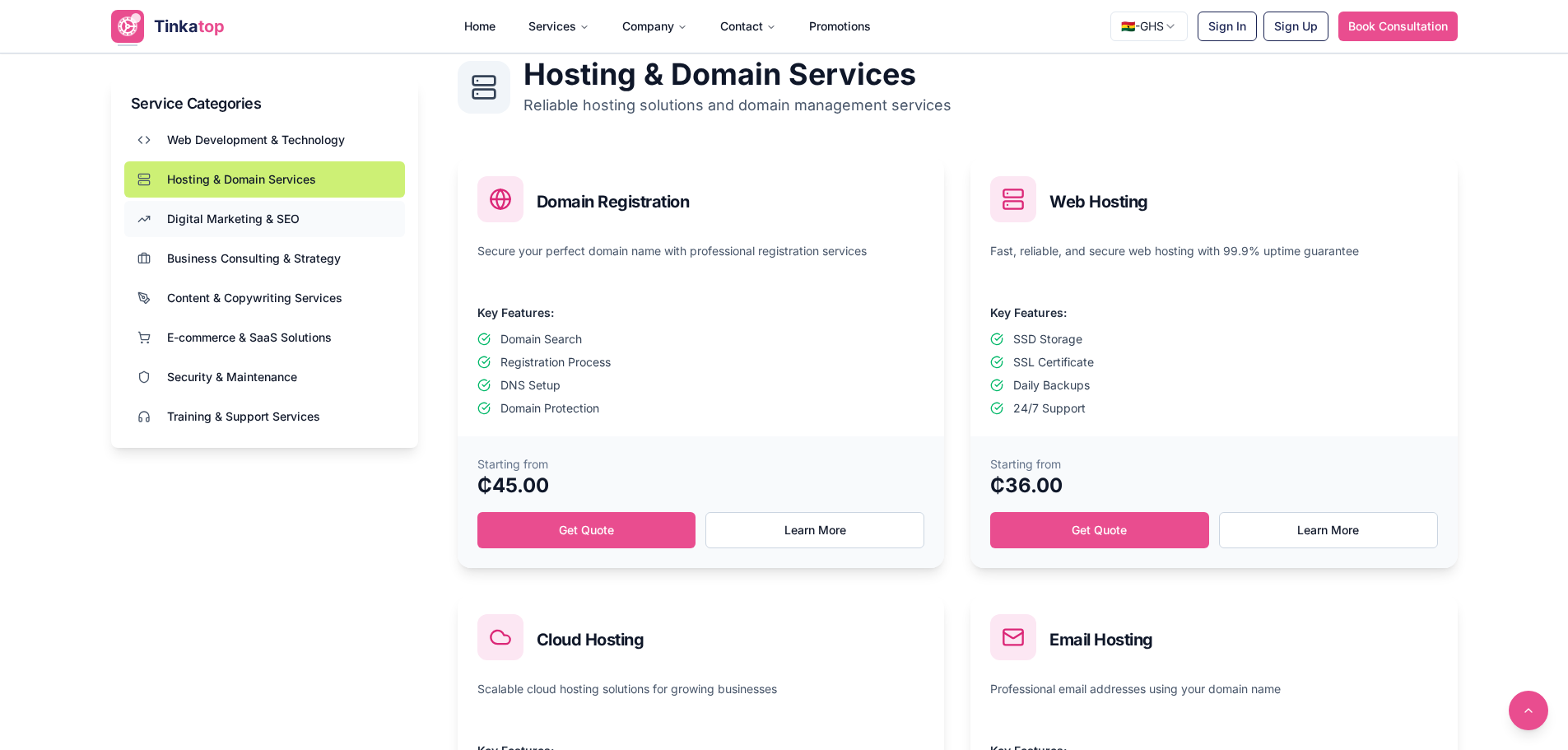
click at [220, 213] on span "Digital Marketing & SEO" at bounding box center [233, 218] width 132 height 16
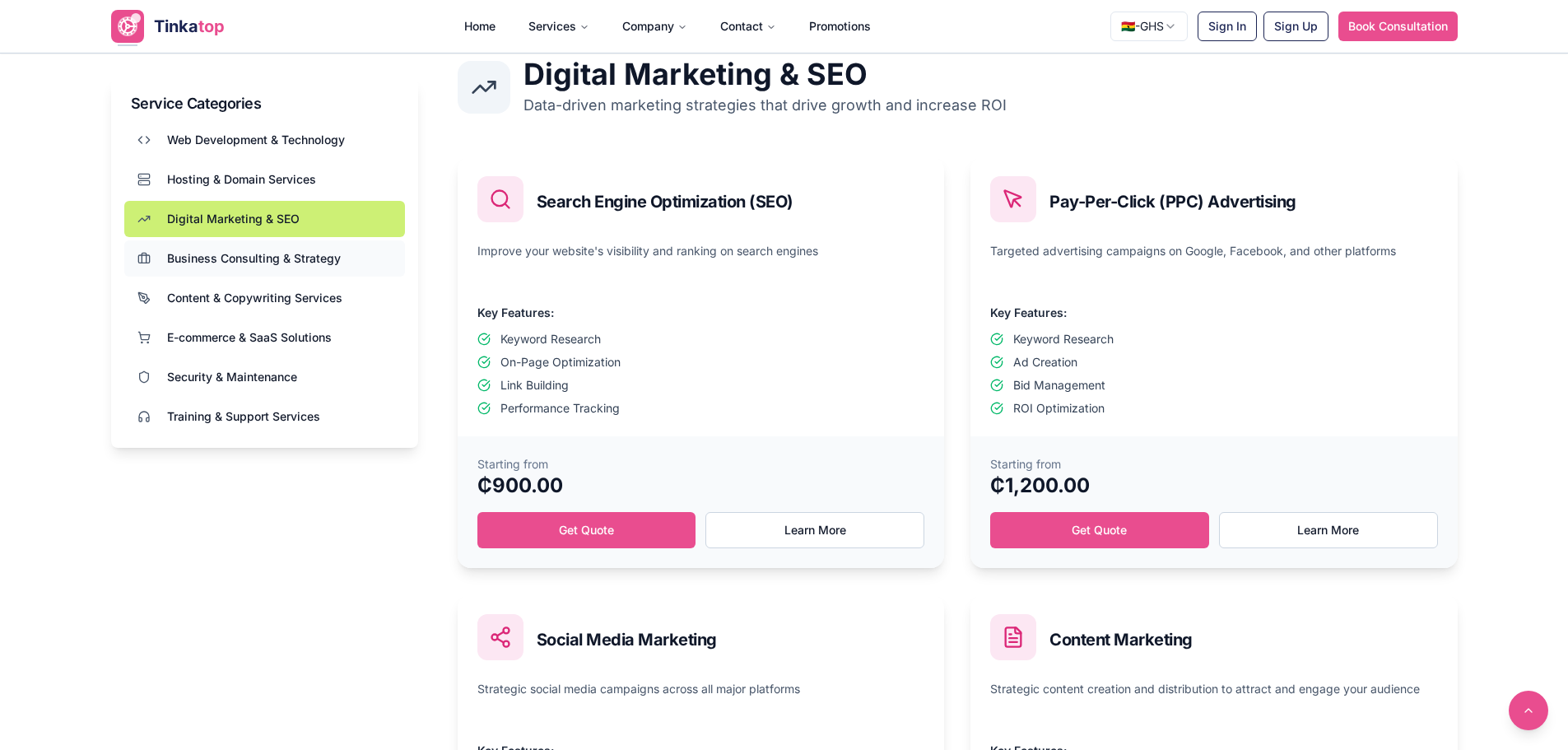
click at [224, 246] on button "Business Consulting & Strategy" at bounding box center [265, 258] width 281 height 36
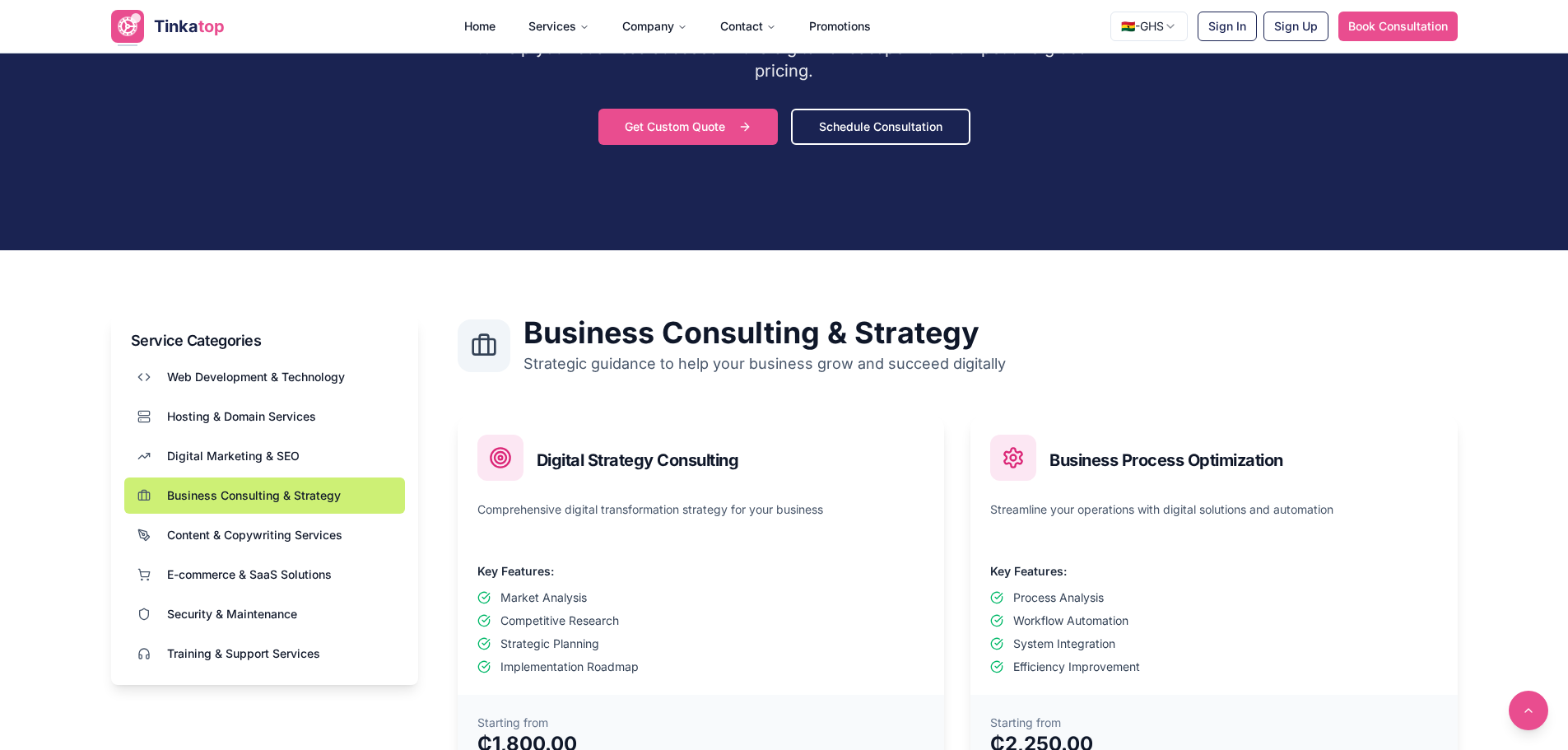
scroll to position [164, 0]
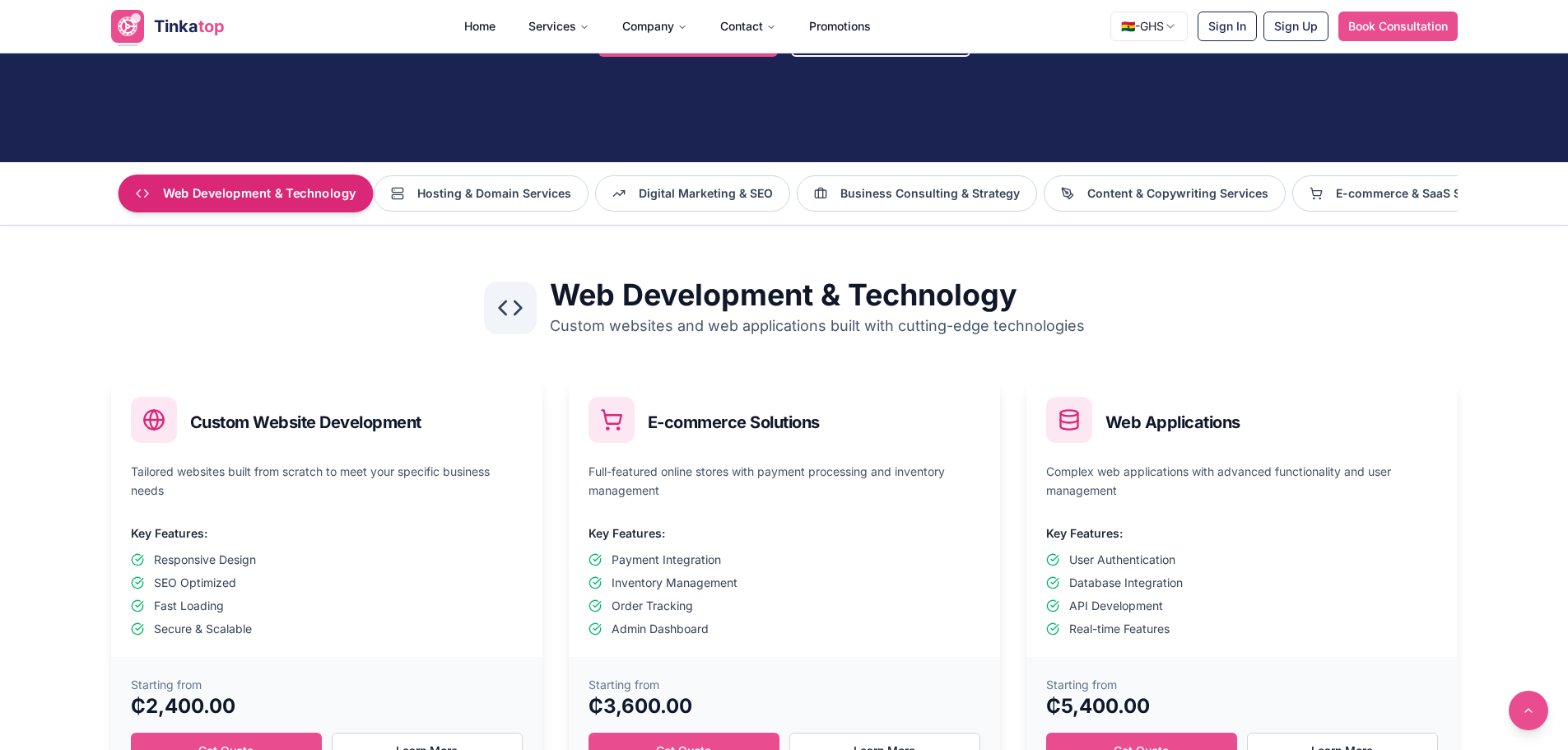
scroll to position [329, 0]
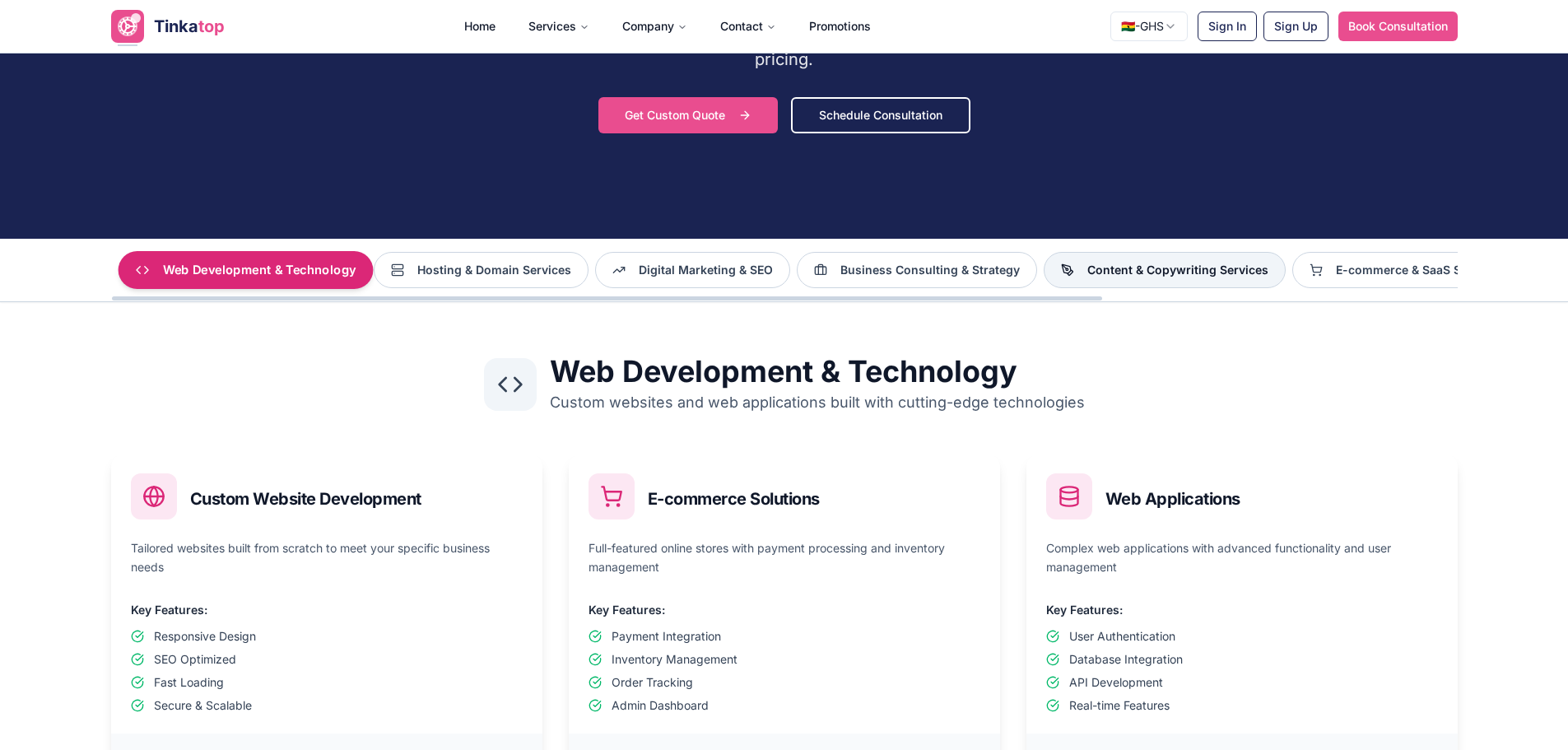
click at [1166, 269] on span "Content & Copywriting Services" at bounding box center [1179, 269] width 181 height 16
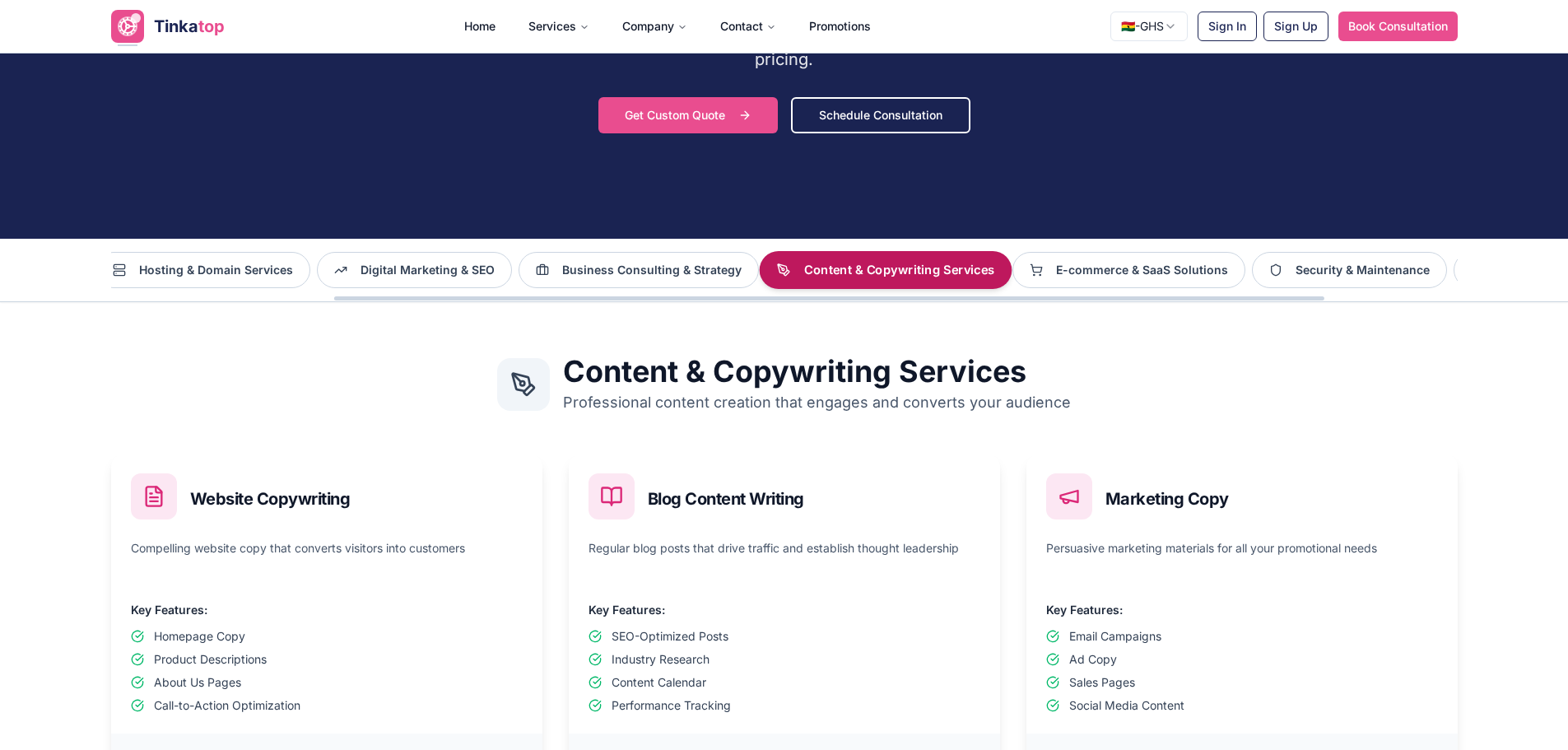
scroll to position [0, 365]
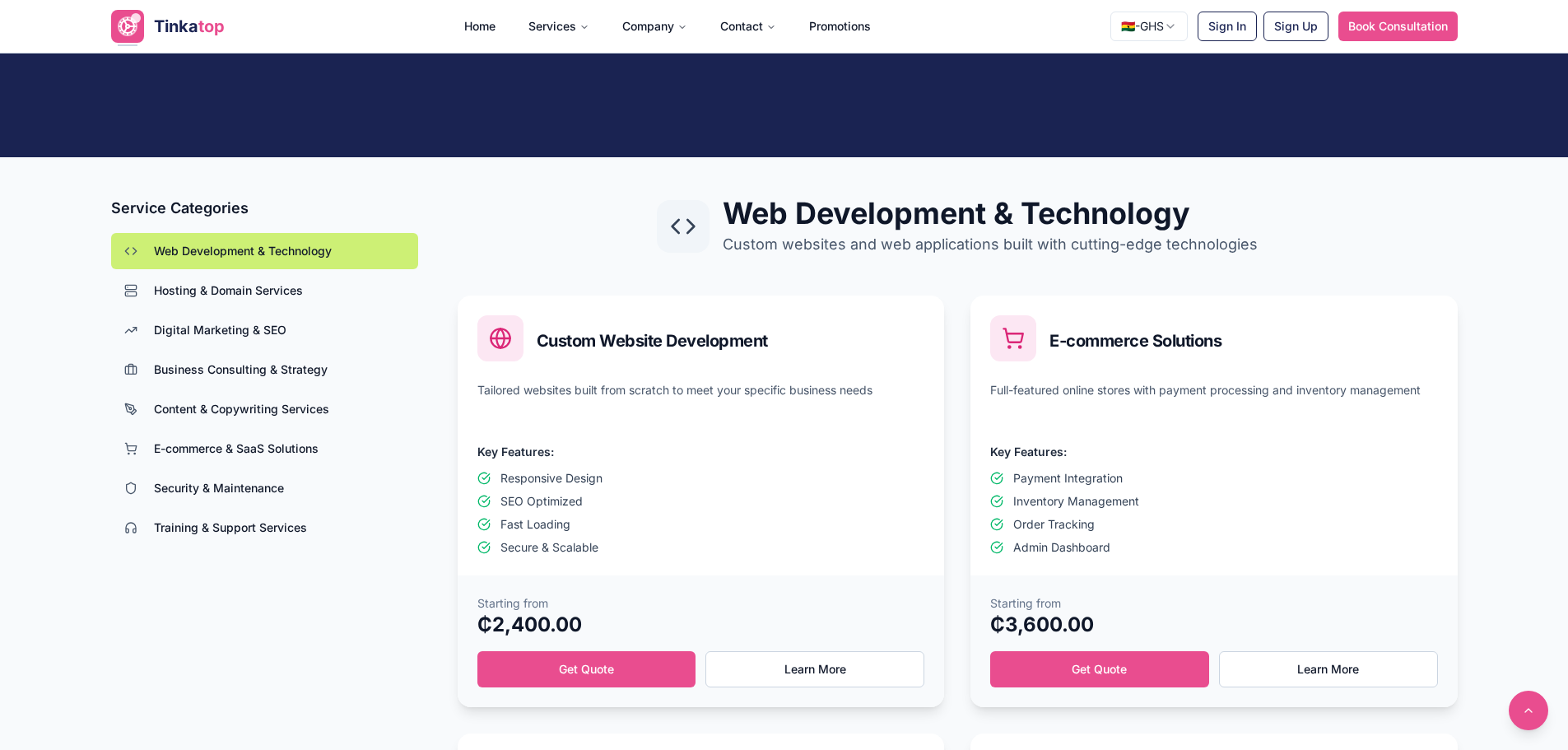
scroll to position [412, 0]
click at [307, 297] on button "Hosting & Domain Services" at bounding box center [265, 289] width 307 height 36
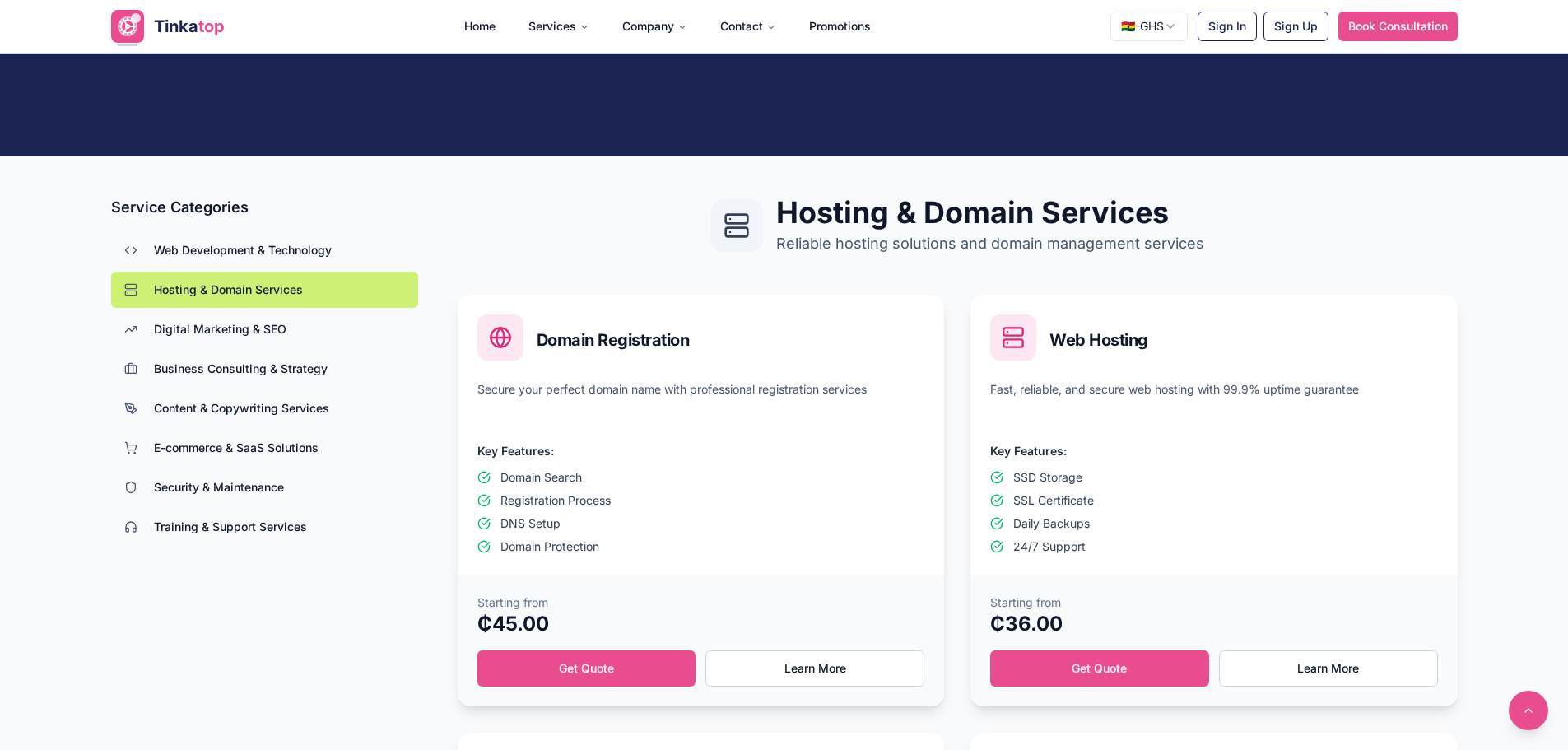
click at [297, 335] on button "Digital Marketing & SEO" at bounding box center [265, 329] width 307 height 36
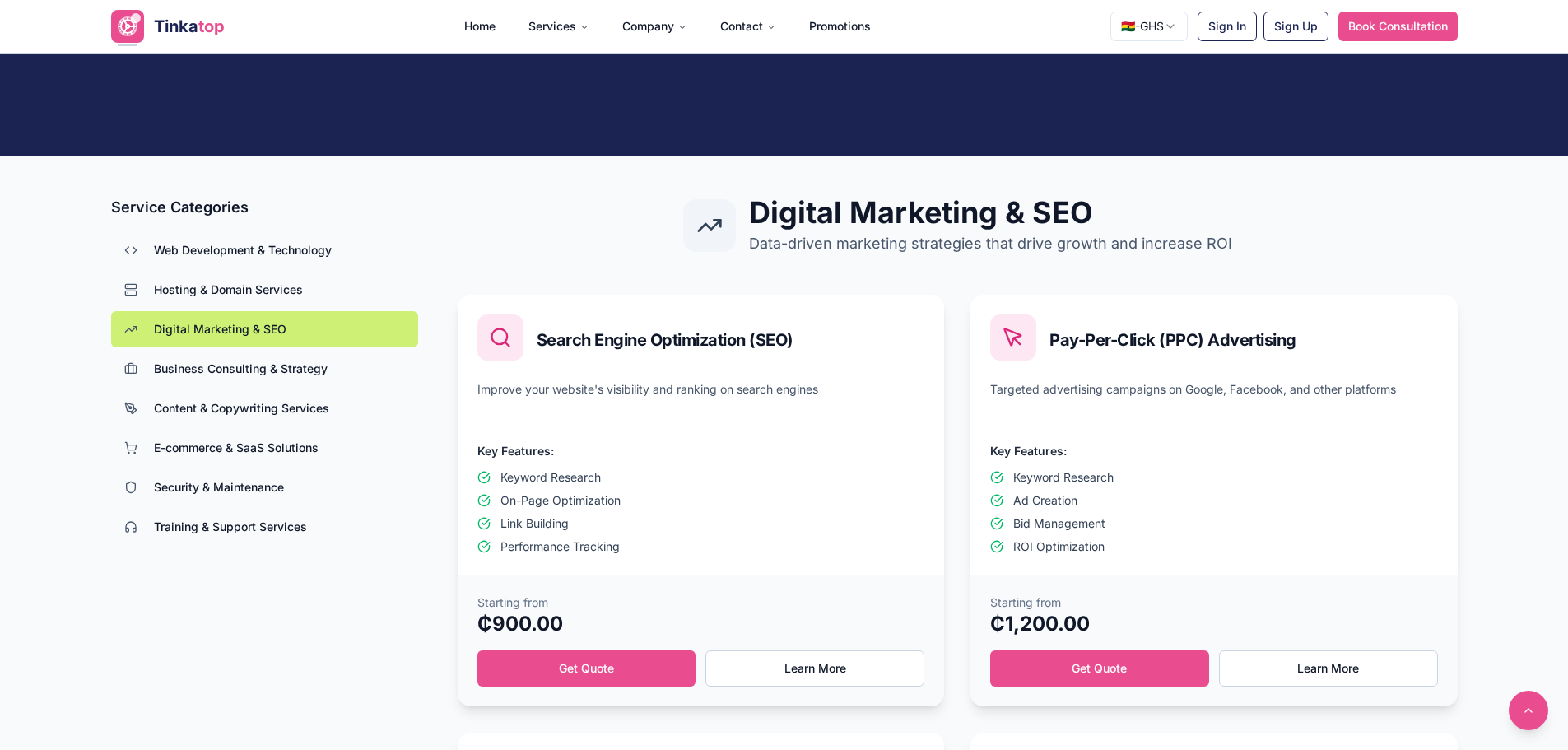
click at [298, 378] on button "Business Consulting & Strategy" at bounding box center [265, 368] width 307 height 36
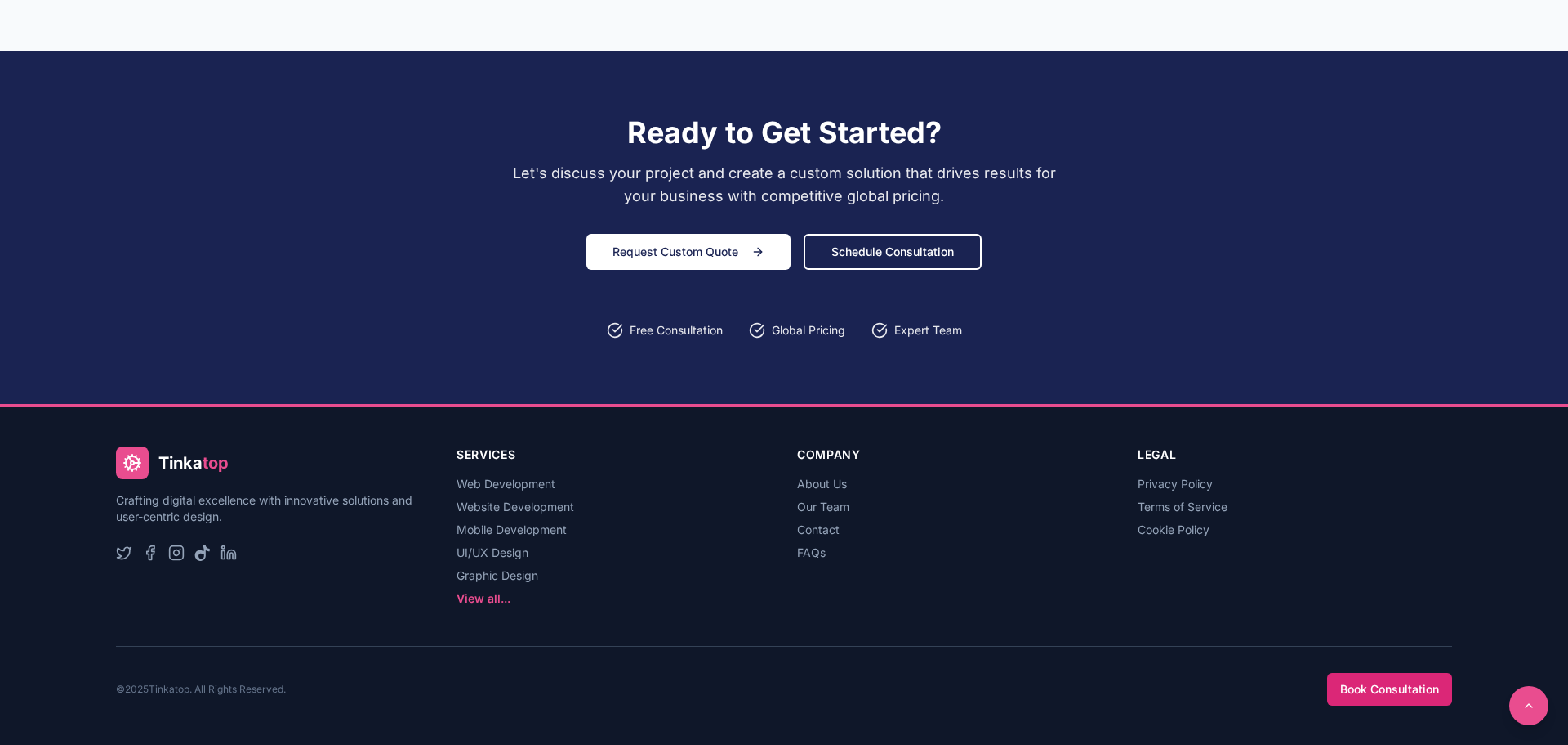
scroll to position [1741, 0]
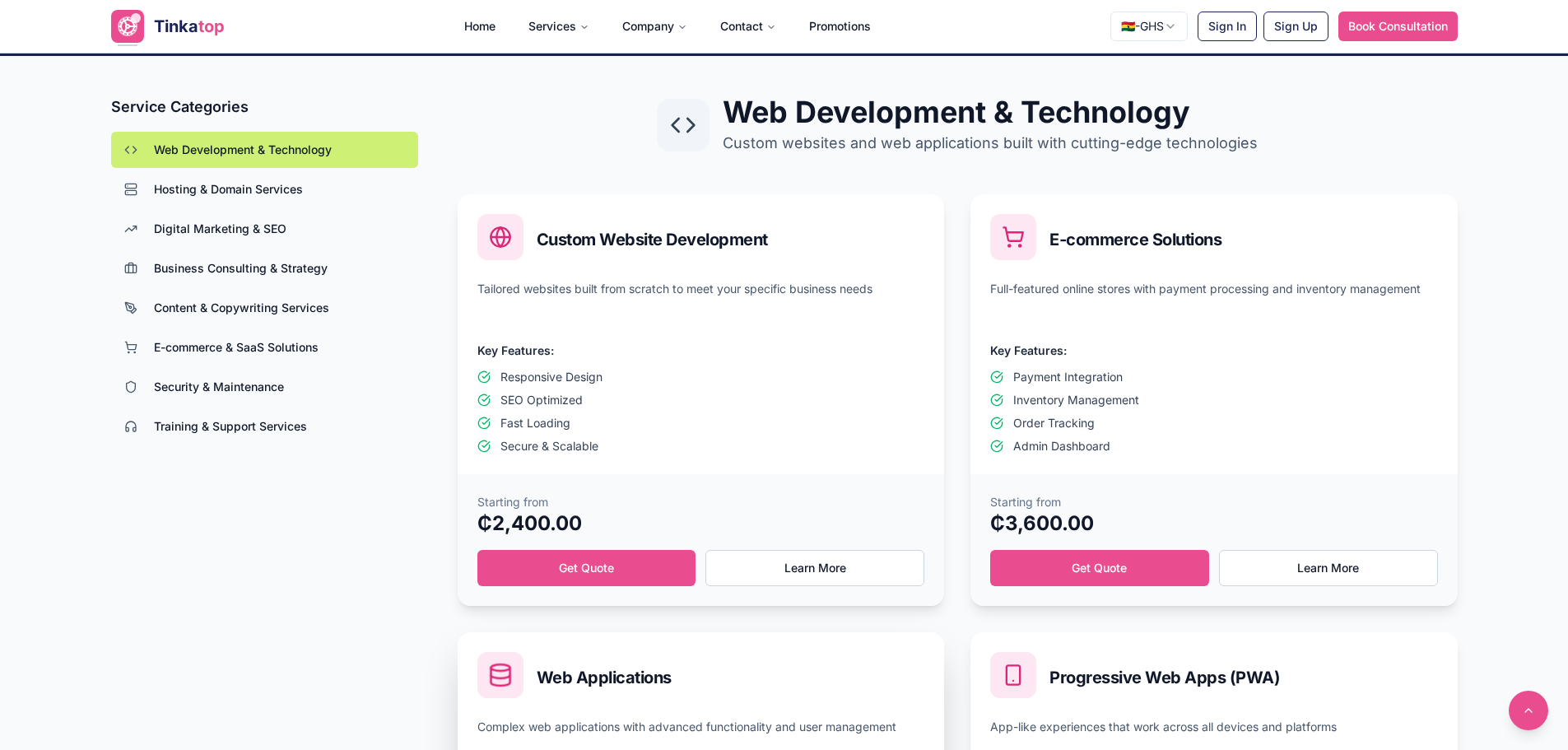
scroll to position [412, 0]
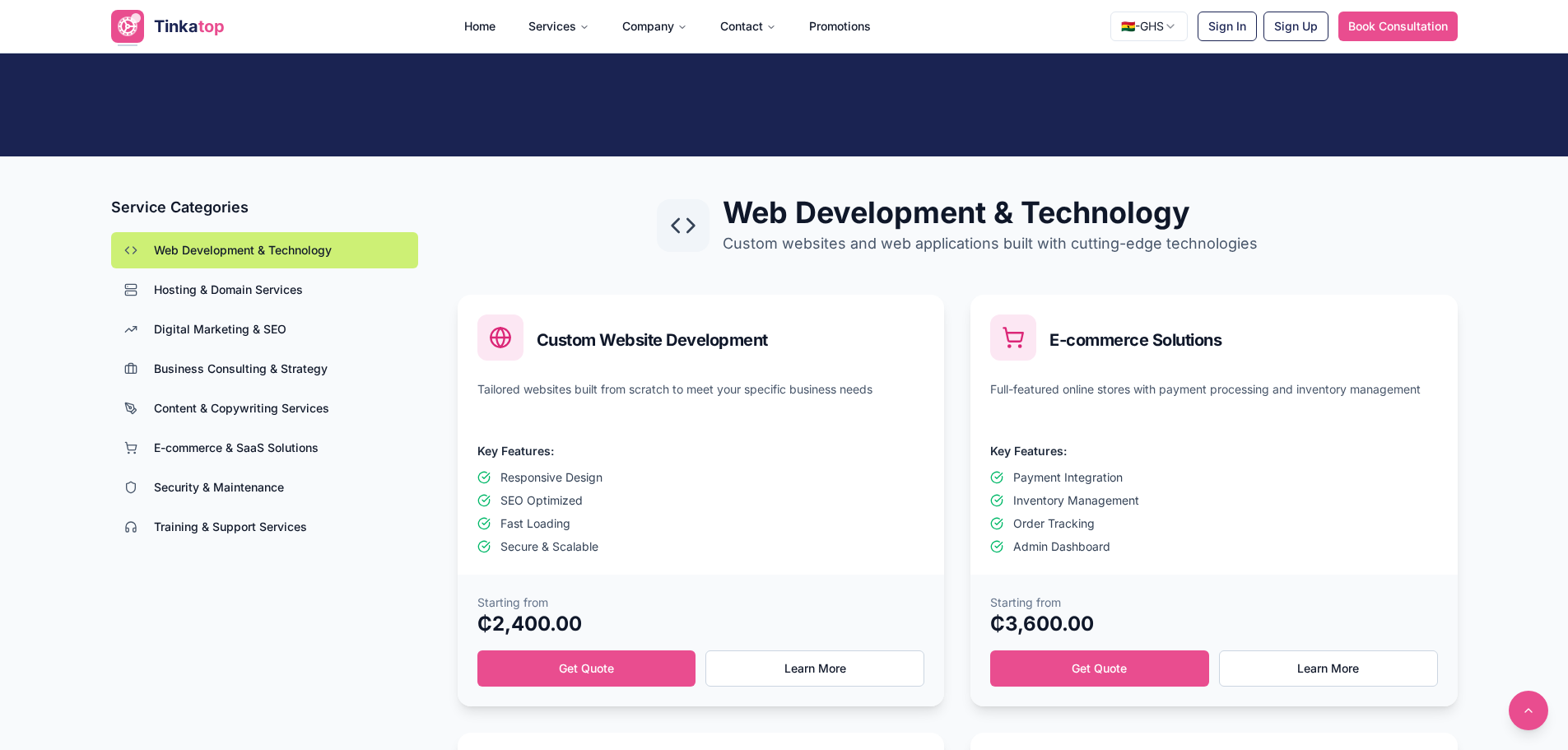
click at [240, 297] on span "Hosting & Domain Services" at bounding box center [229, 289] width 149 height 16
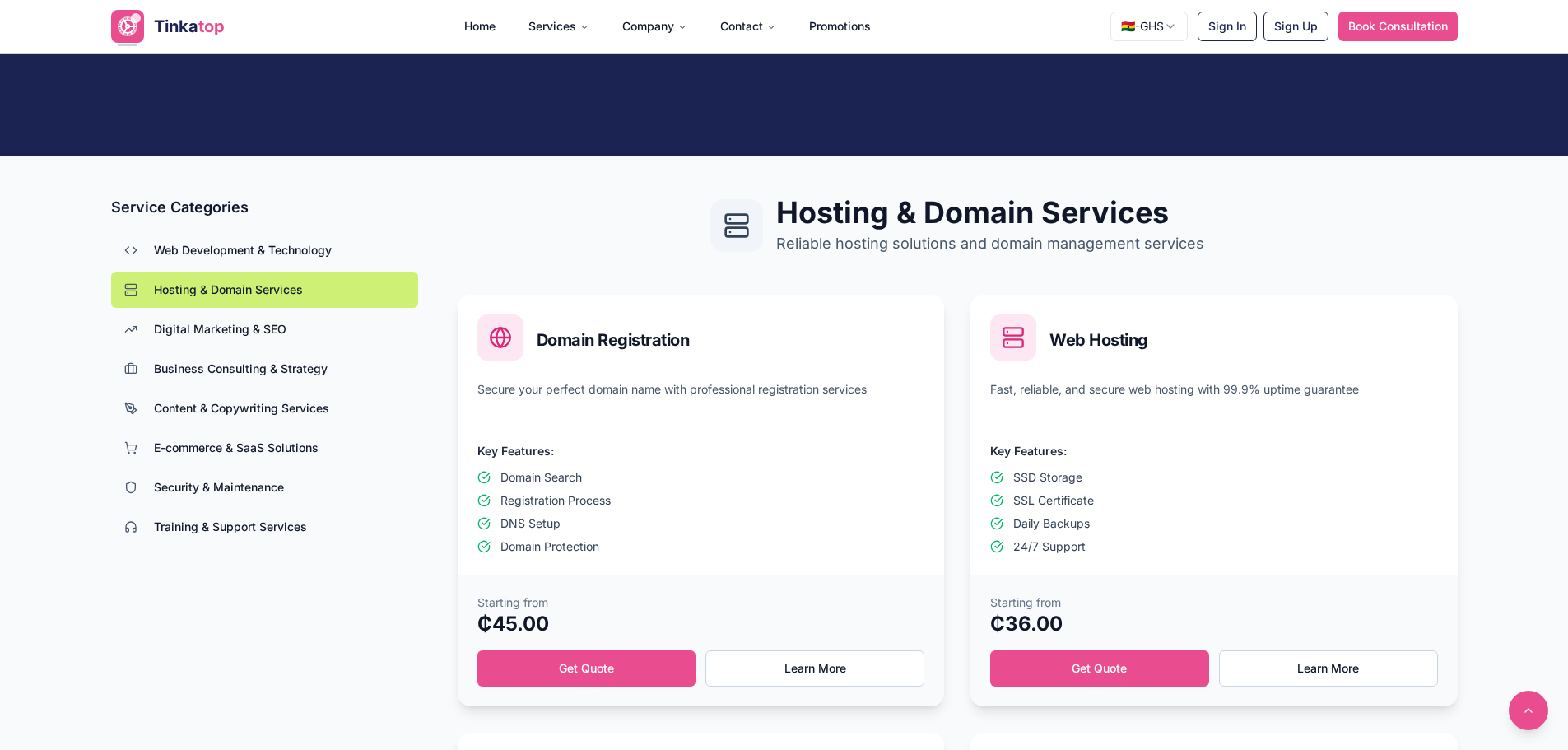
click at [243, 342] on button "Digital Marketing & SEO" at bounding box center [265, 329] width 307 height 36
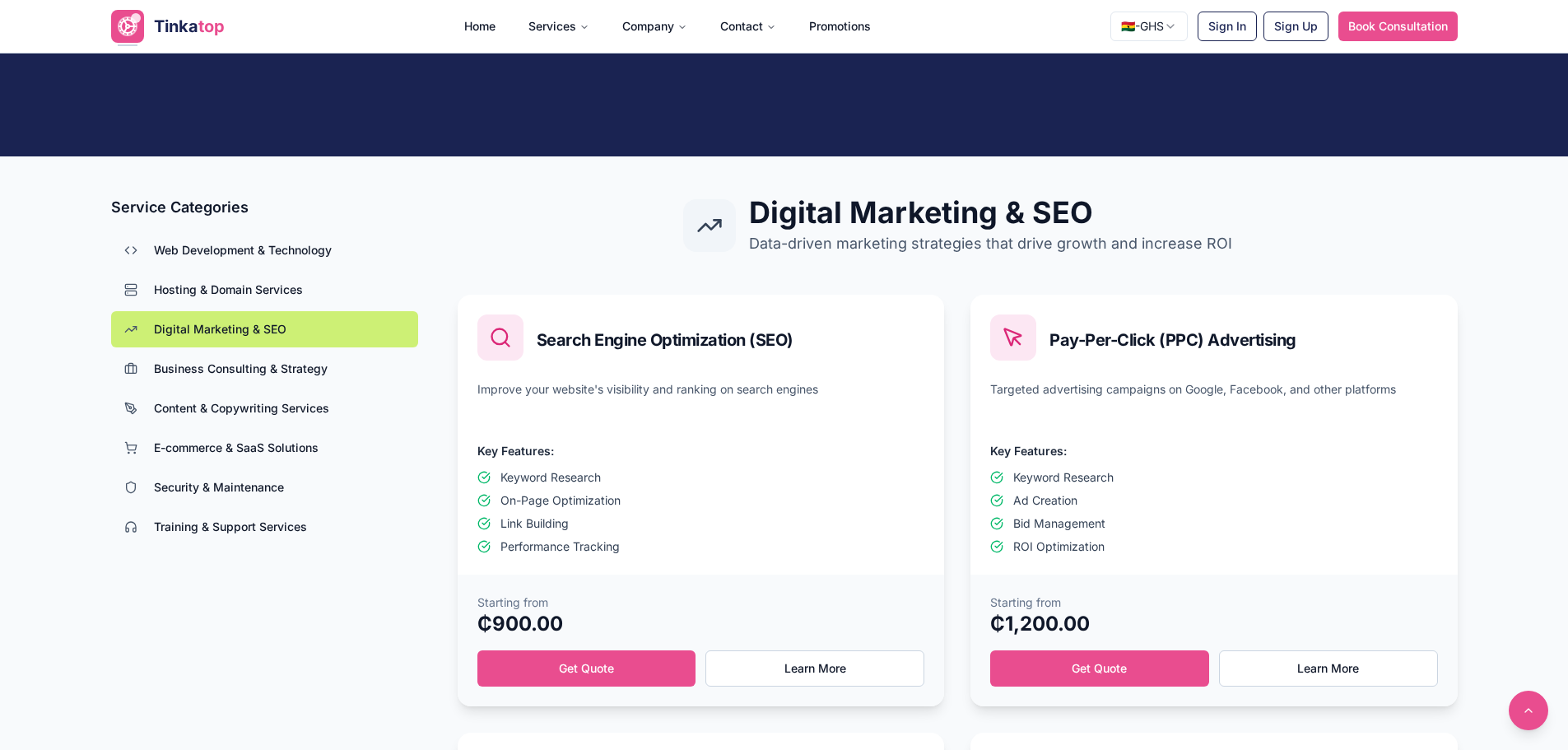
click at [246, 359] on button "Business Consulting & Strategy" at bounding box center [265, 368] width 307 height 36
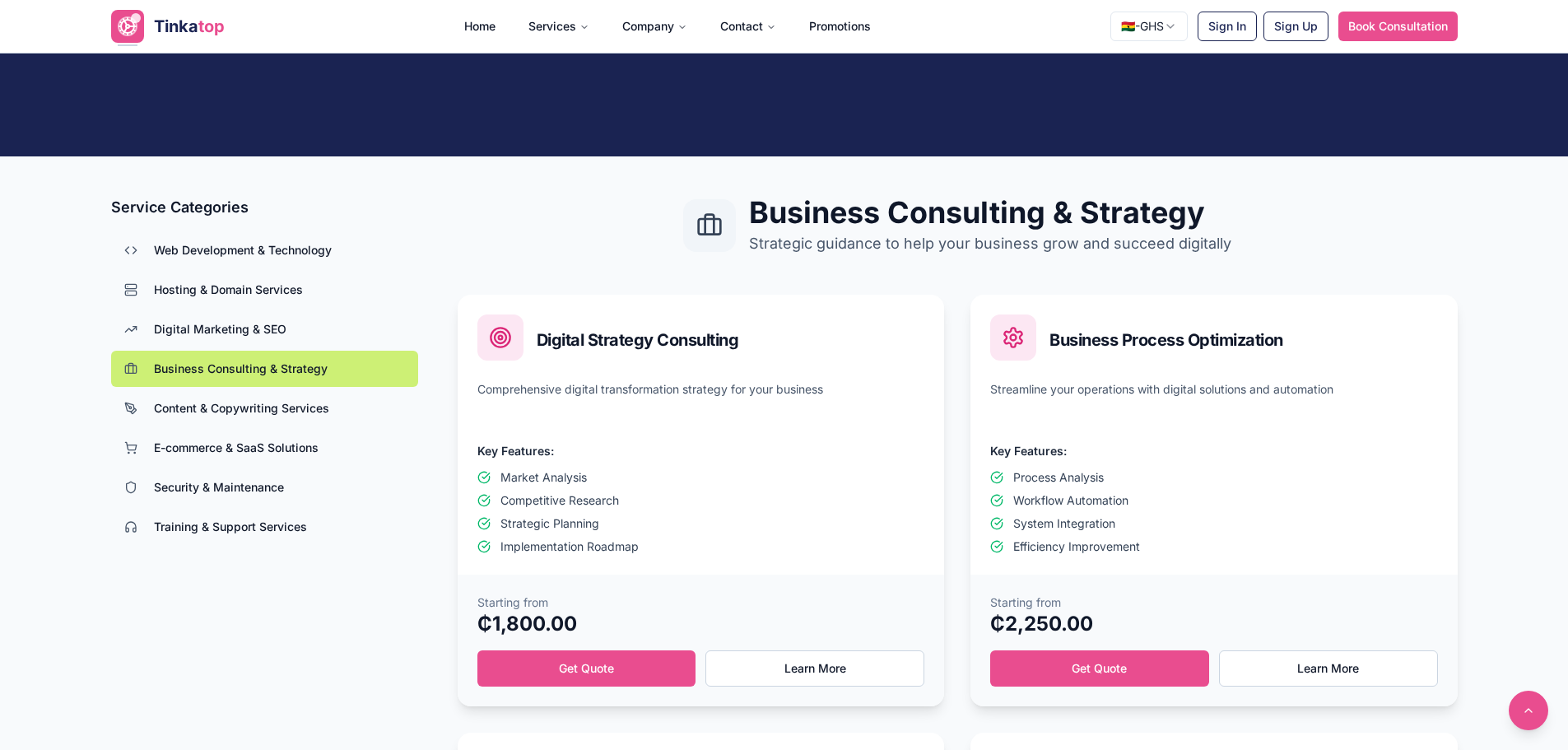
click at [249, 418] on button "Content & Copywriting Services" at bounding box center [265, 408] width 307 height 36
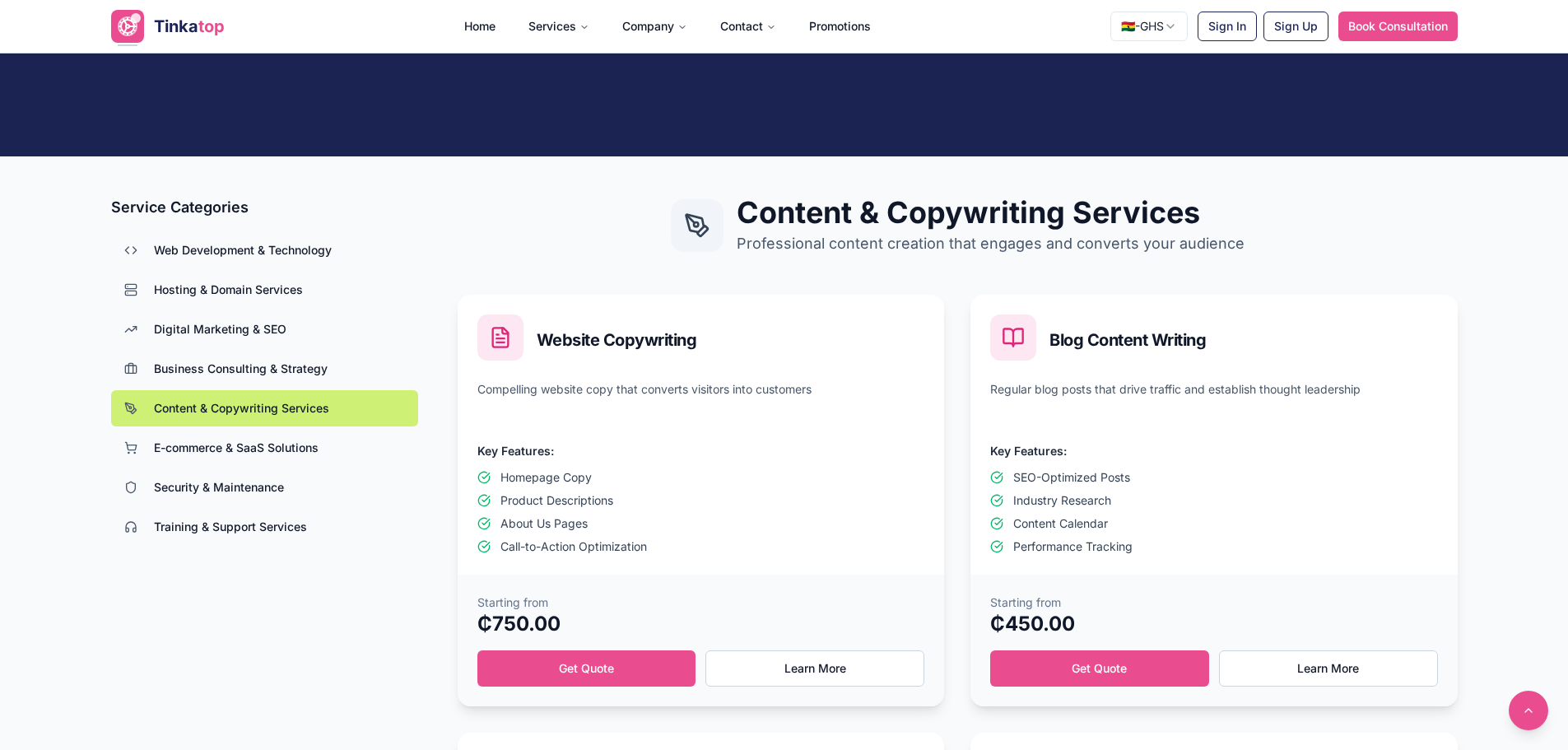
click at [254, 448] on span "E-commerce & SaaS Solutions" at bounding box center [236, 447] width 164 height 16
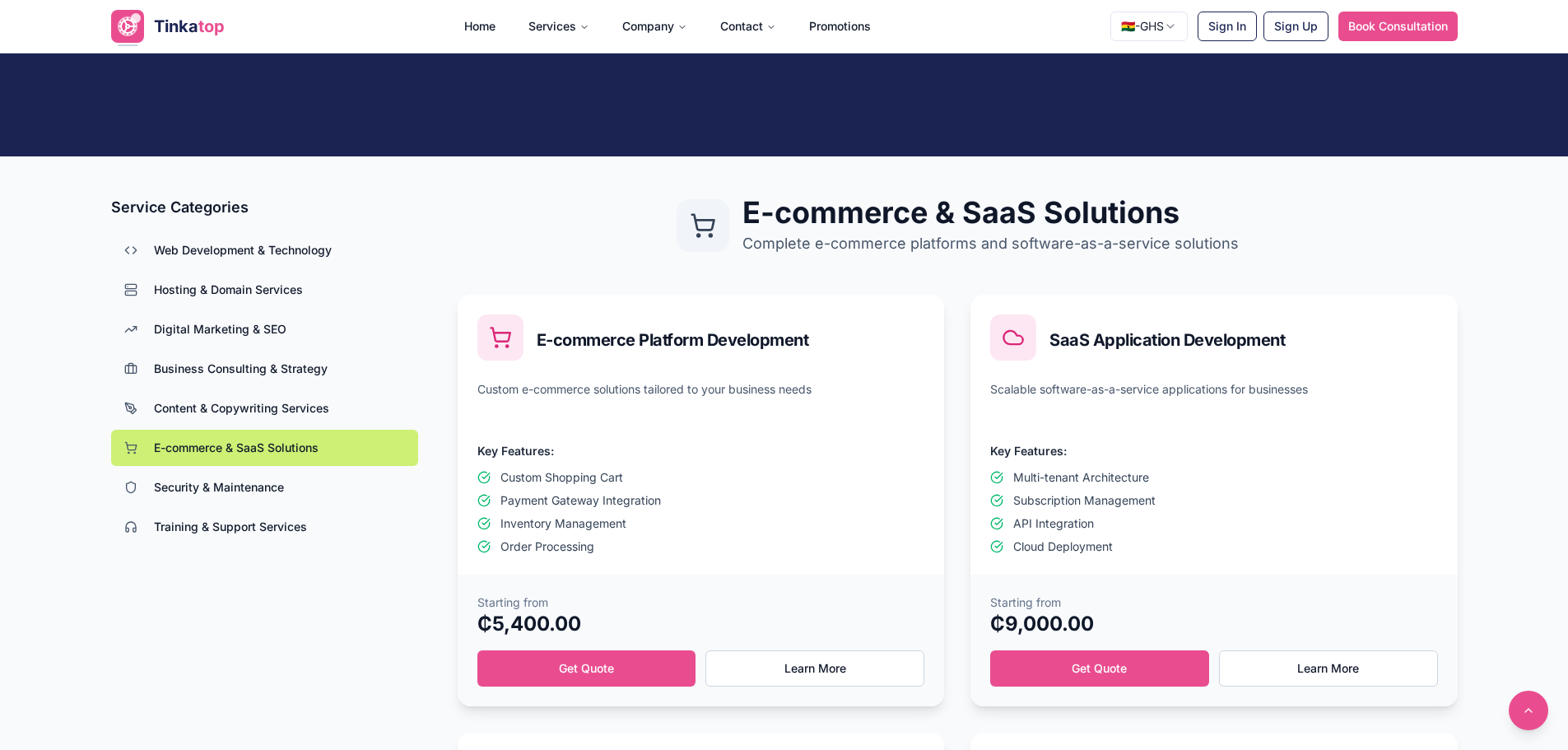
click at [260, 492] on span "Security & Maintenance" at bounding box center [219, 486] width 130 height 16
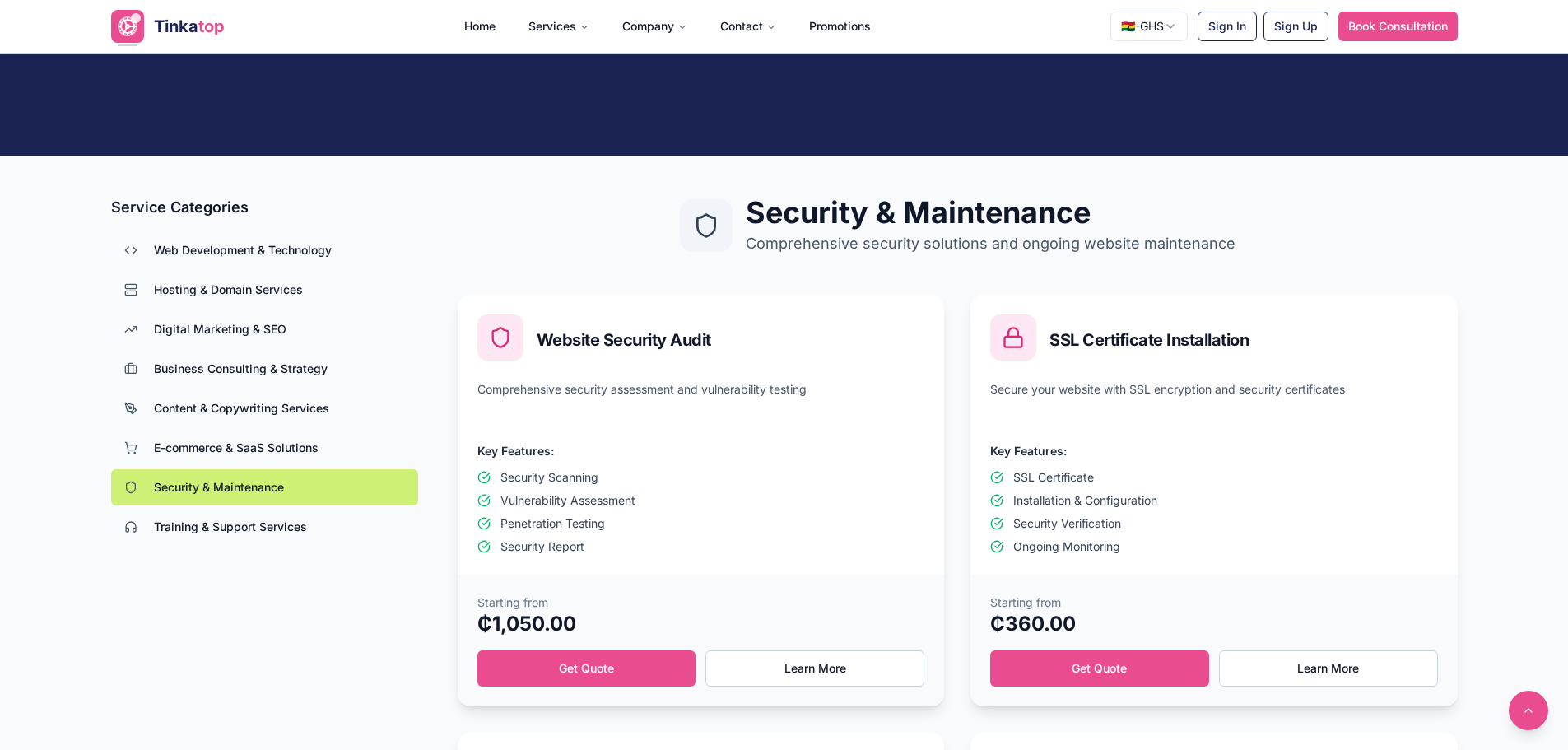
click at [264, 514] on button "Training & Support Services" at bounding box center [265, 526] width 307 height 36
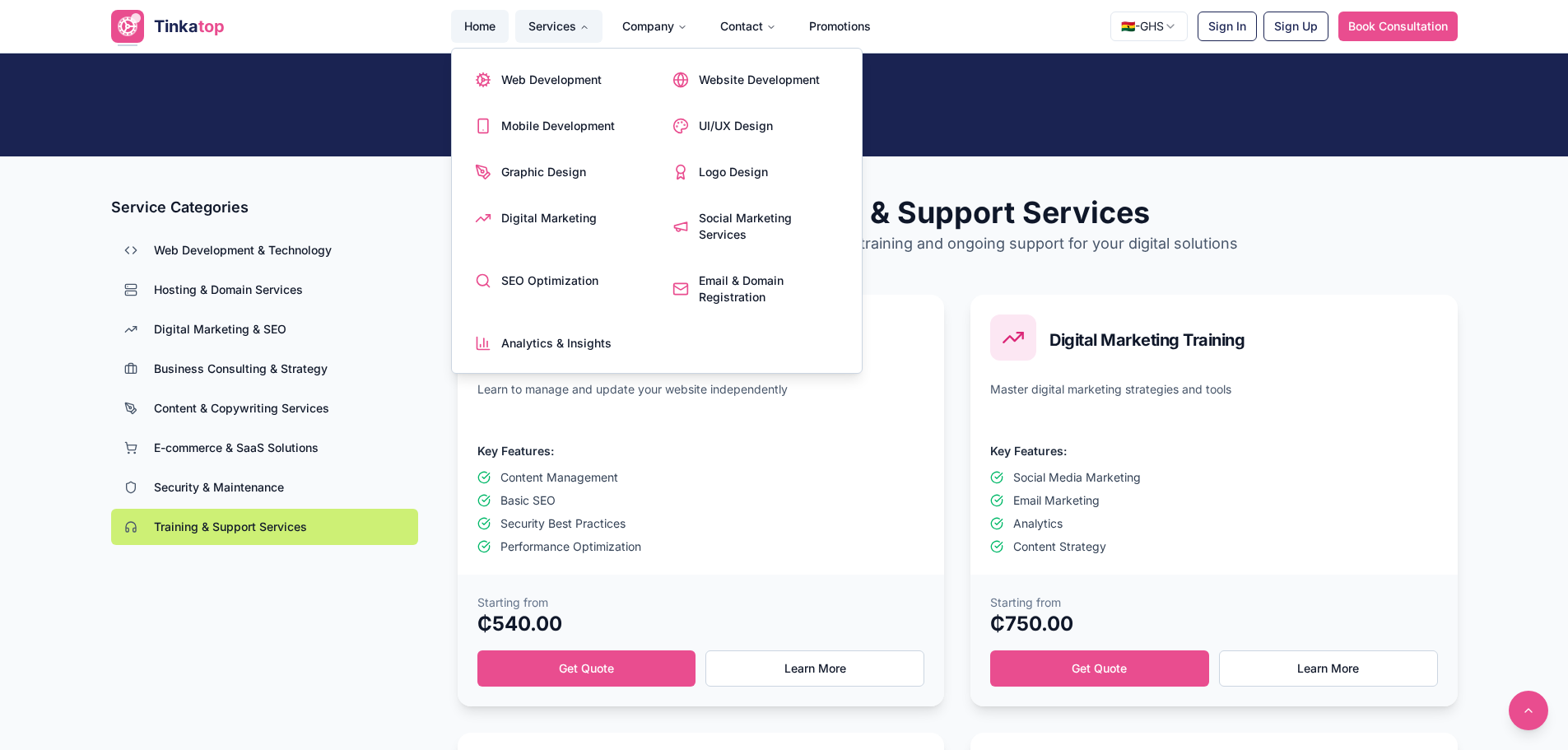
click at [460, 23] on link "Home" at bounding box center [479, 26] width 58 height 33
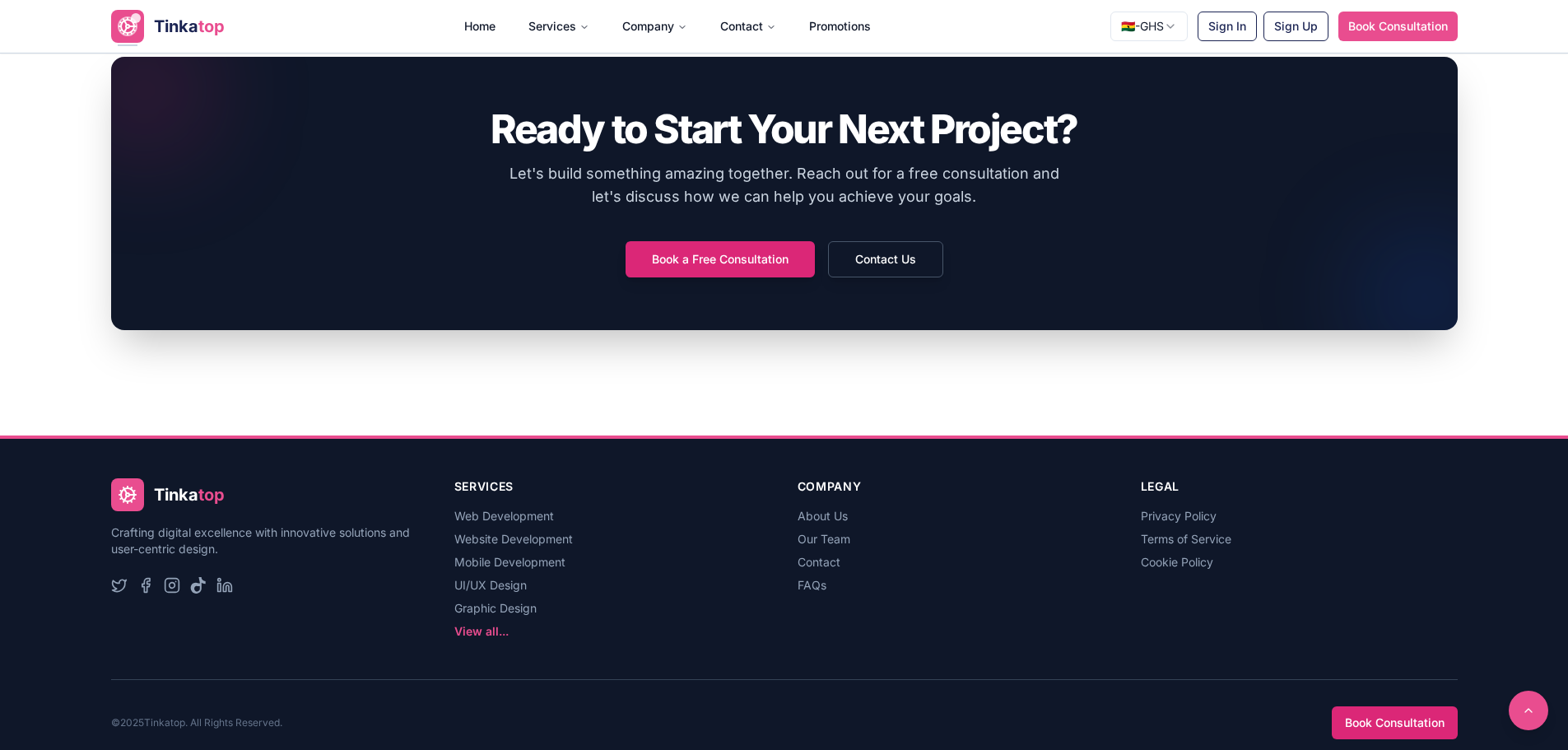
scroll to position [3255, 0]
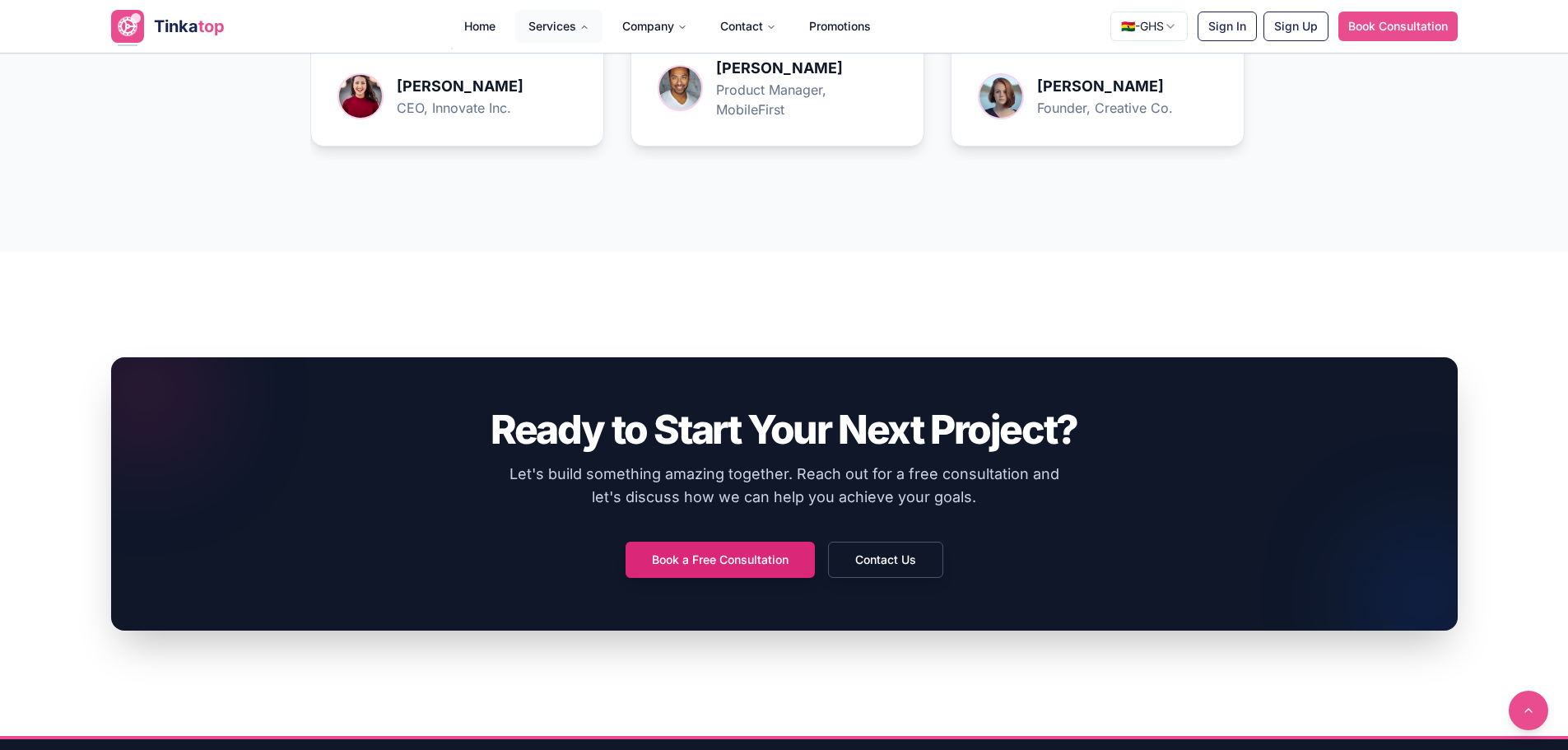
click at [547, 19] on button "Services" at bounding box center [559, 26] width 87 height 33
click at [569, 23] on button "Services" at bounding box center [559, 26] width 87 height 33
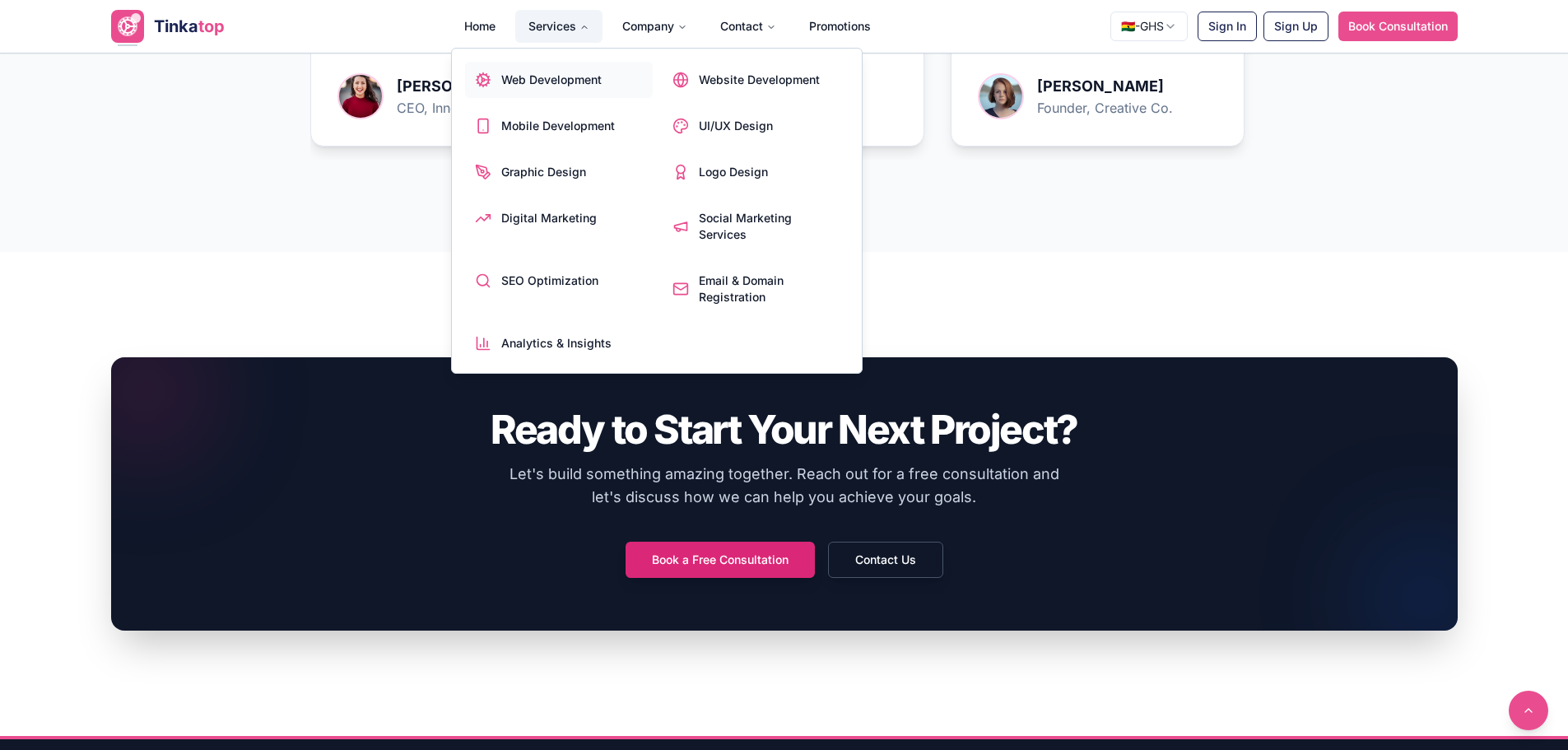
click at [556, 74] on span "Web Development" at bounding box center [551, 79] width 100 height 16
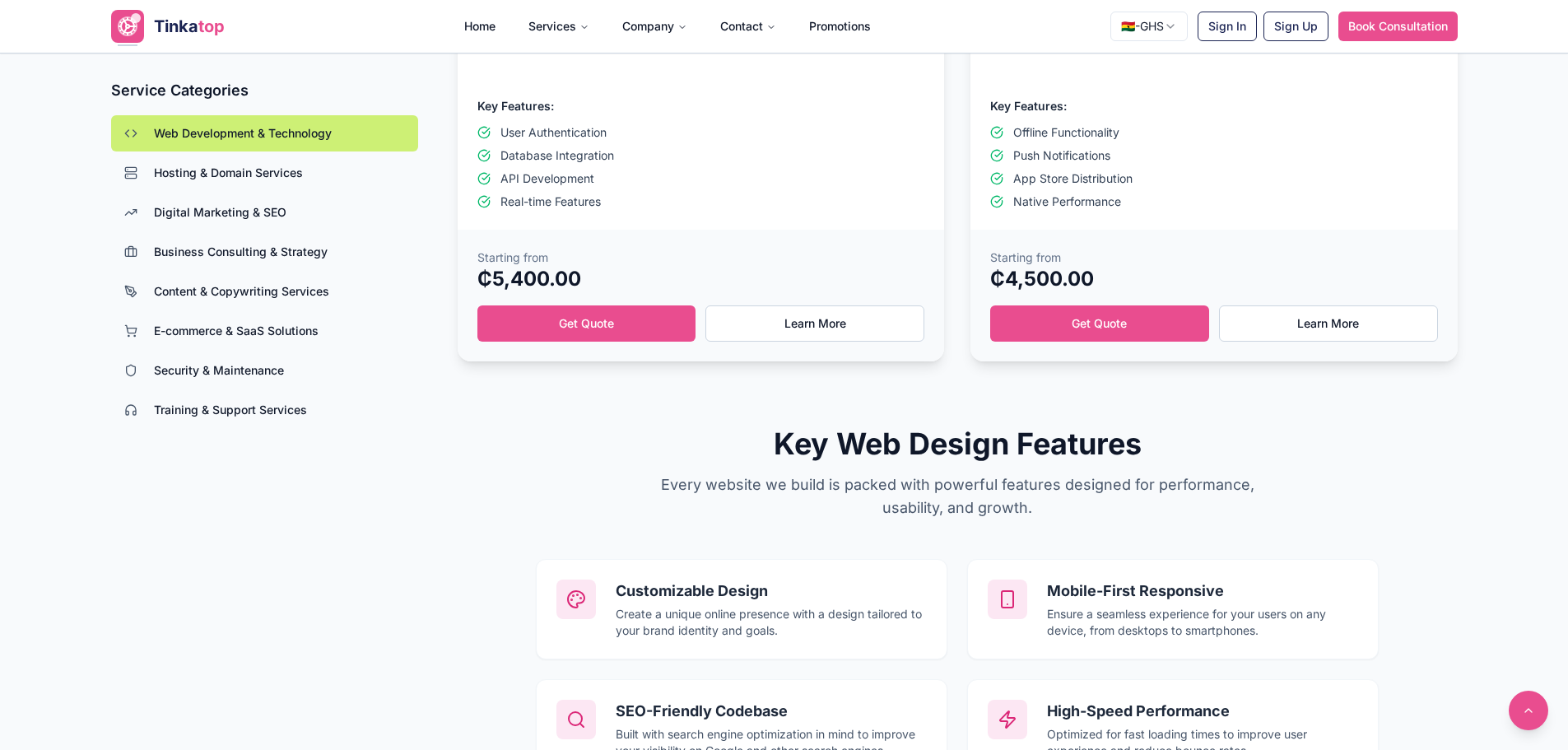
scroll to position [951, 0]
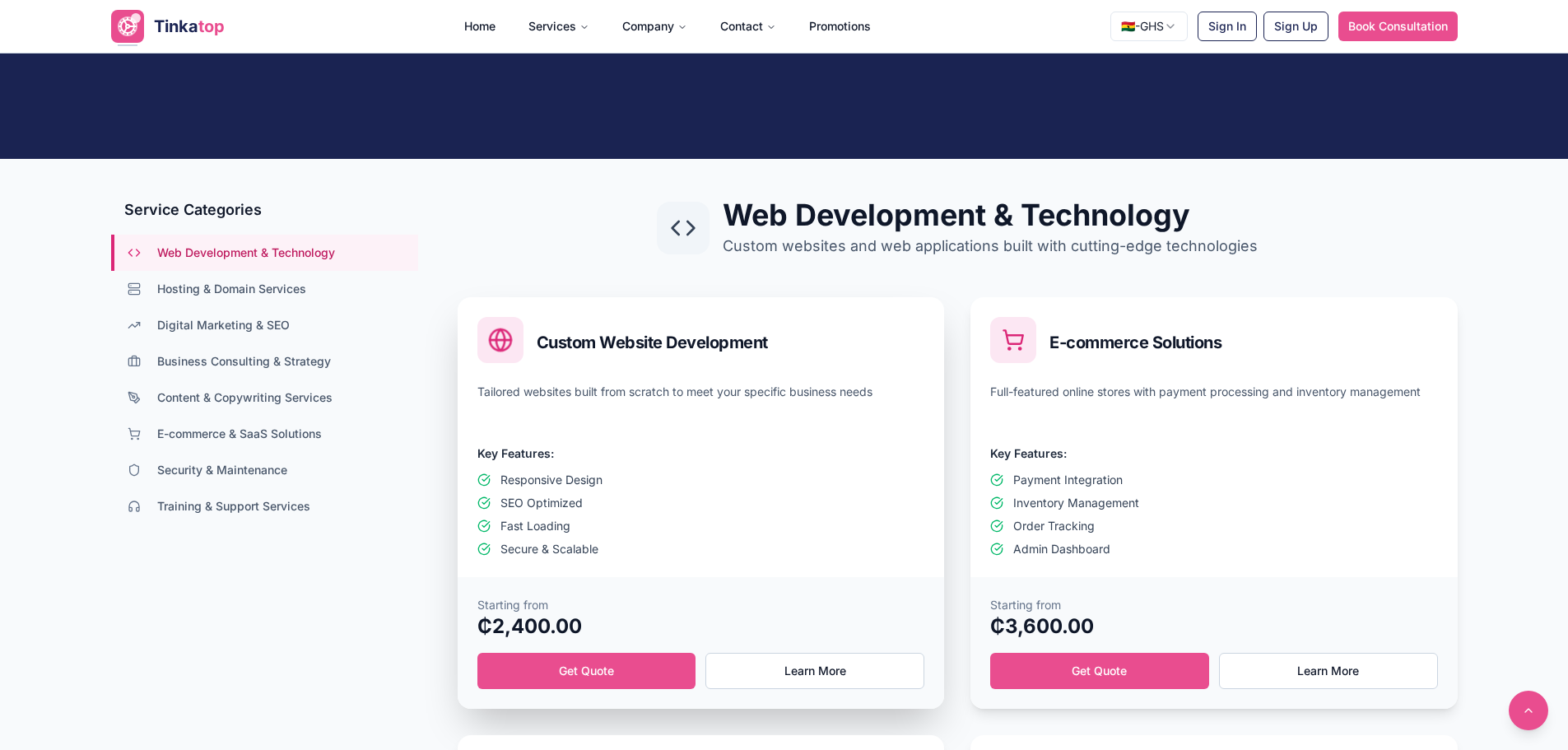
scroll to position [412, 0]
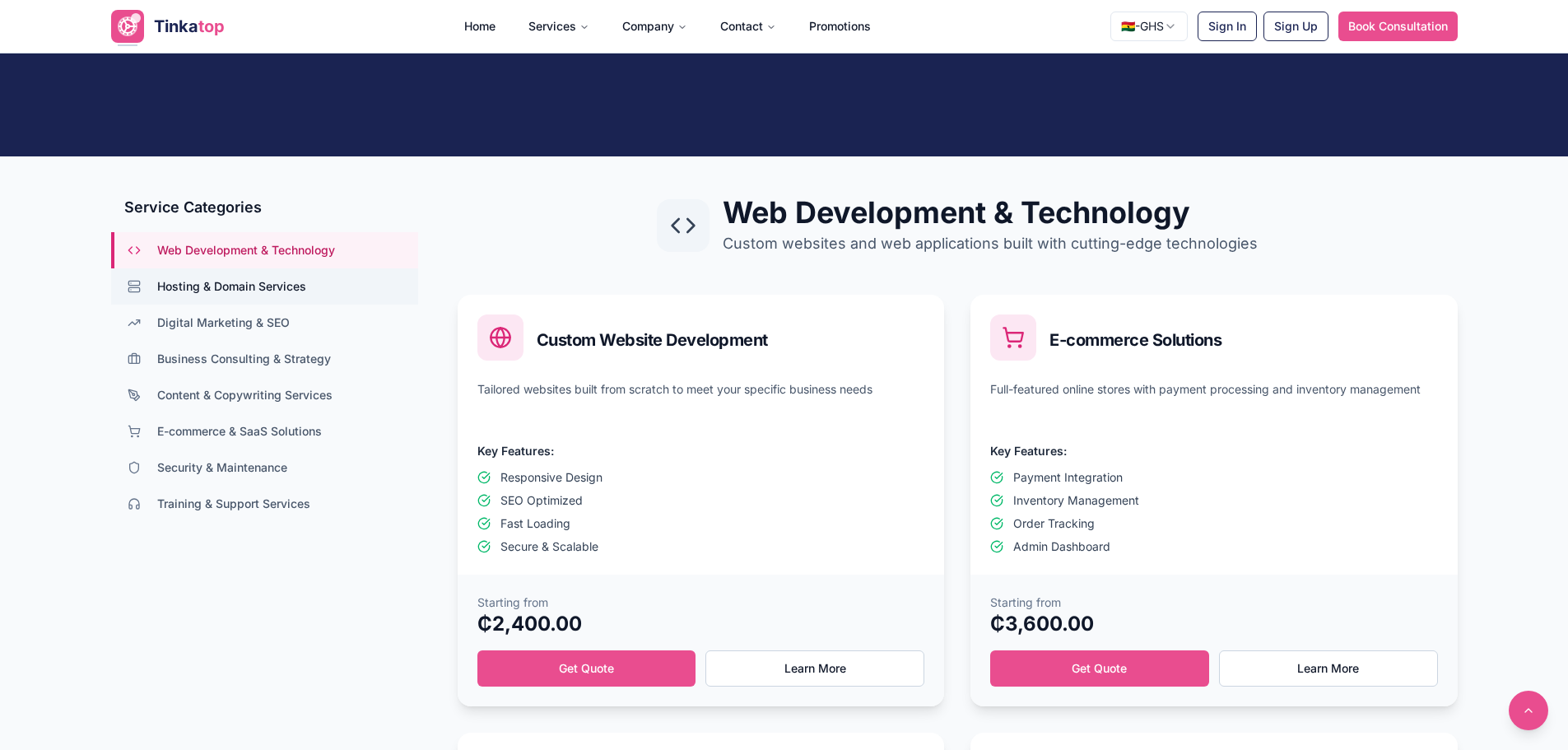
click at [310, 280] on button "Hosting & Domain Services" at bounding box center [265, 286] width 307 height 36
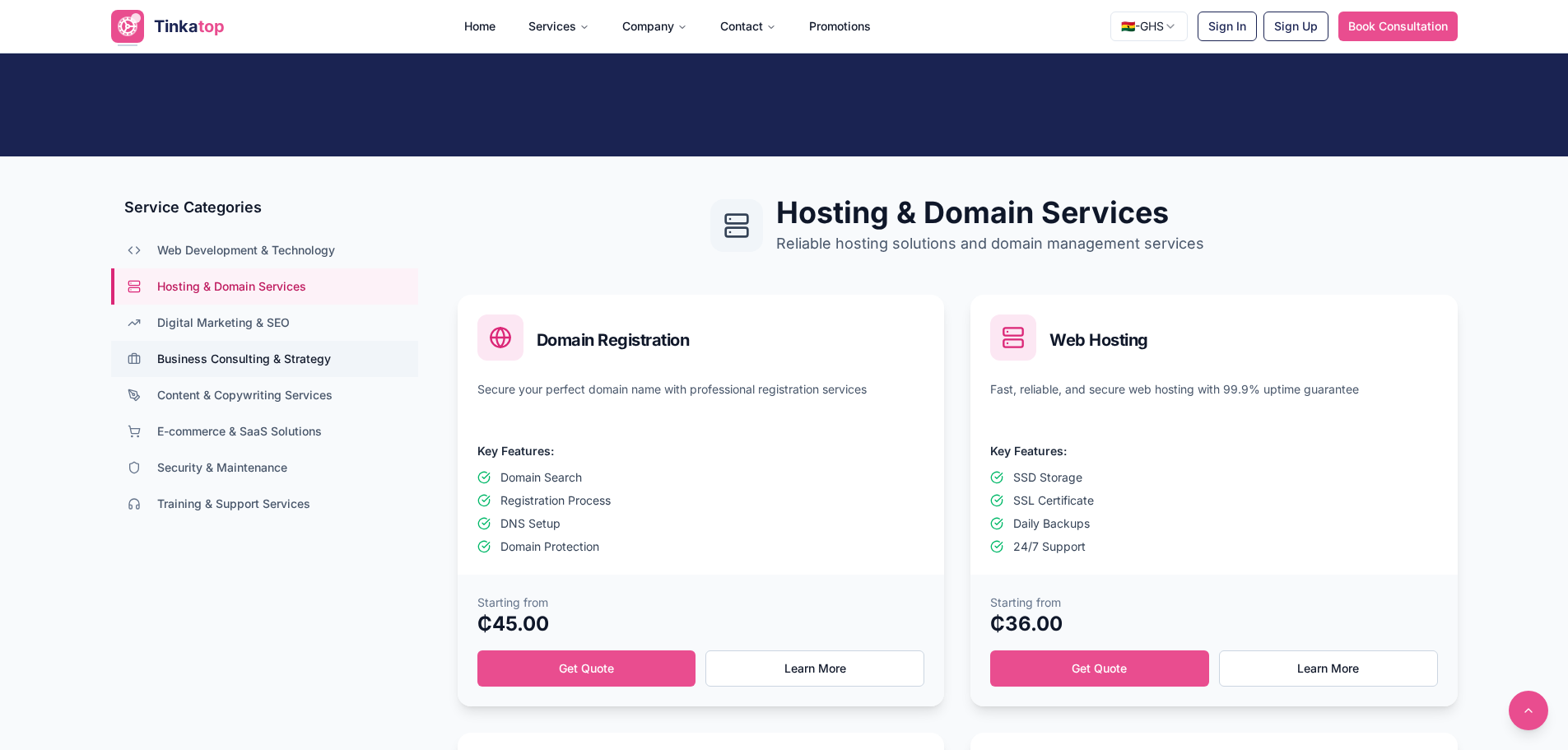
drag, startPoint x: 296, startPoint y: 340, endPoint x: 293, endPoint y: 349, distance: 9.5
click at [295, 340] on button "Digital Marketing & SEO" at bounding box center [265, 322] width 307 height 36
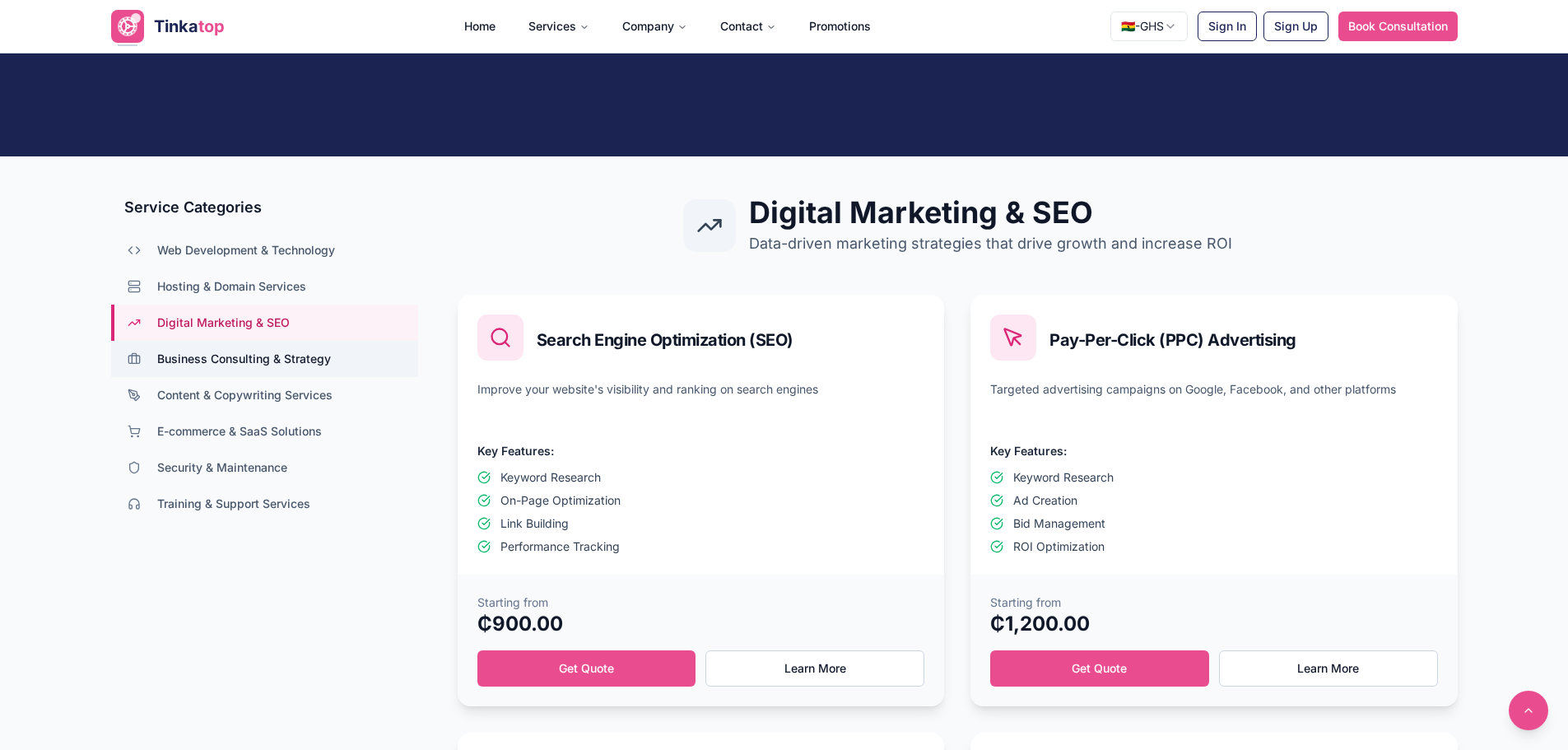
drag, startPoint x: 293, startPoint y: 361, endPoint x: 290, endPoint y: 369, distance: 8.5
click at [290, 362] on span "Business Consulting & Strategy" at bounding box center [244, 358] width 174 height 16
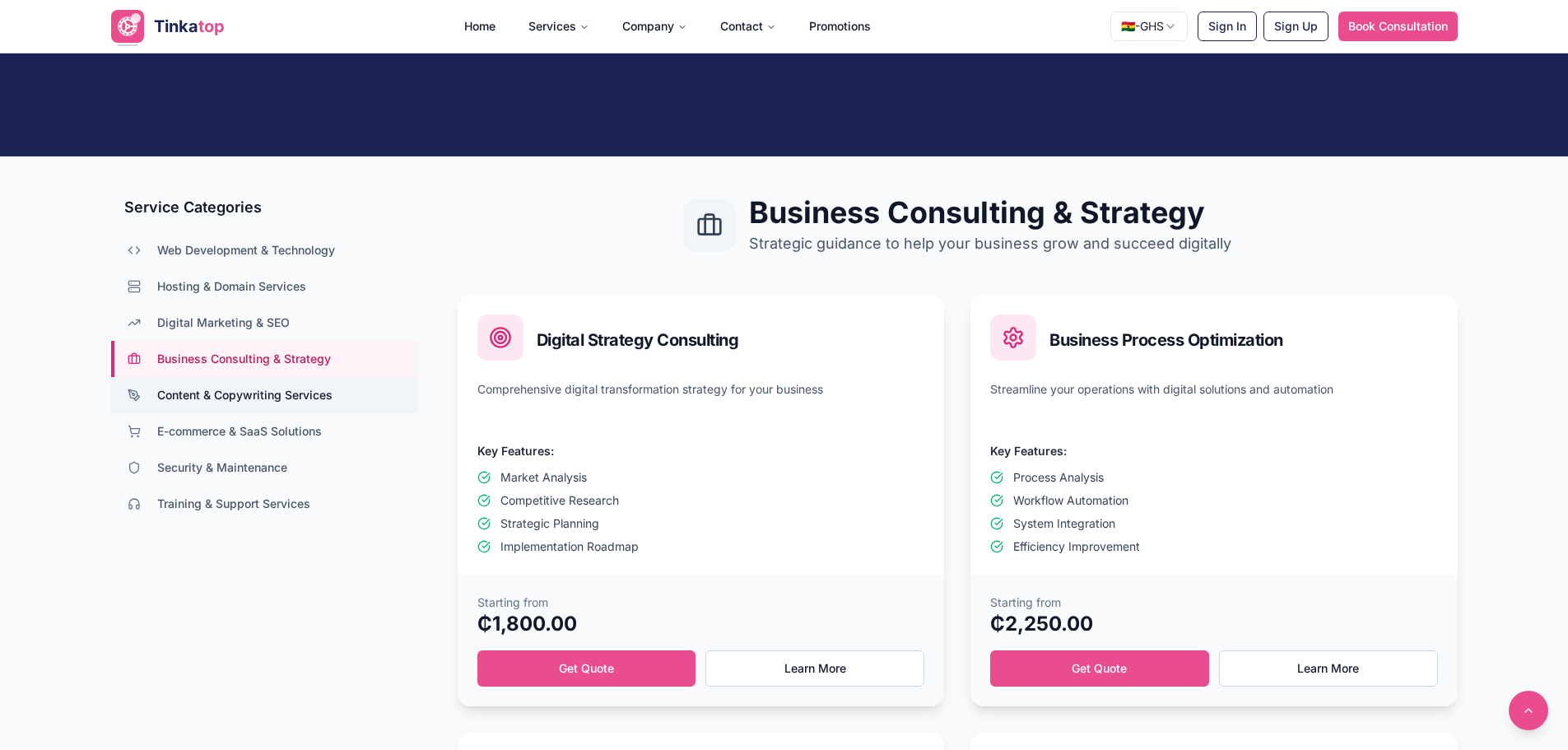
click at [293, 386] on button "Content & Copywriting Services" at bounding box center [265, 395] width 307 height 36
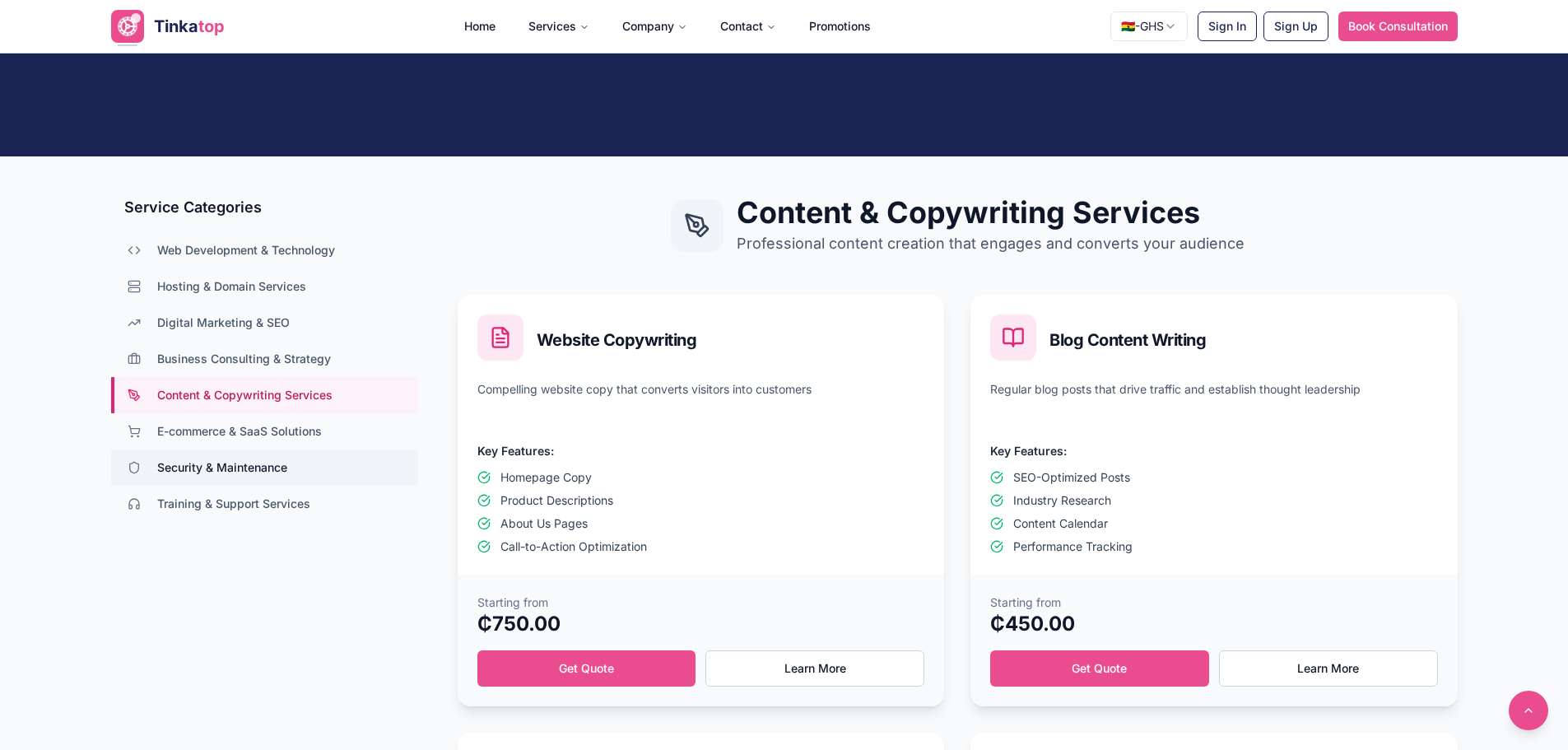
drag, startPoint x: 297, startPoint y: 444, endPoint x: 296, endPoint y: 459, distance: 15.0
click at [295, 446] on button "E-commerce & SaaS Solutions" at bounding box center [265, 431] width 307 height 36
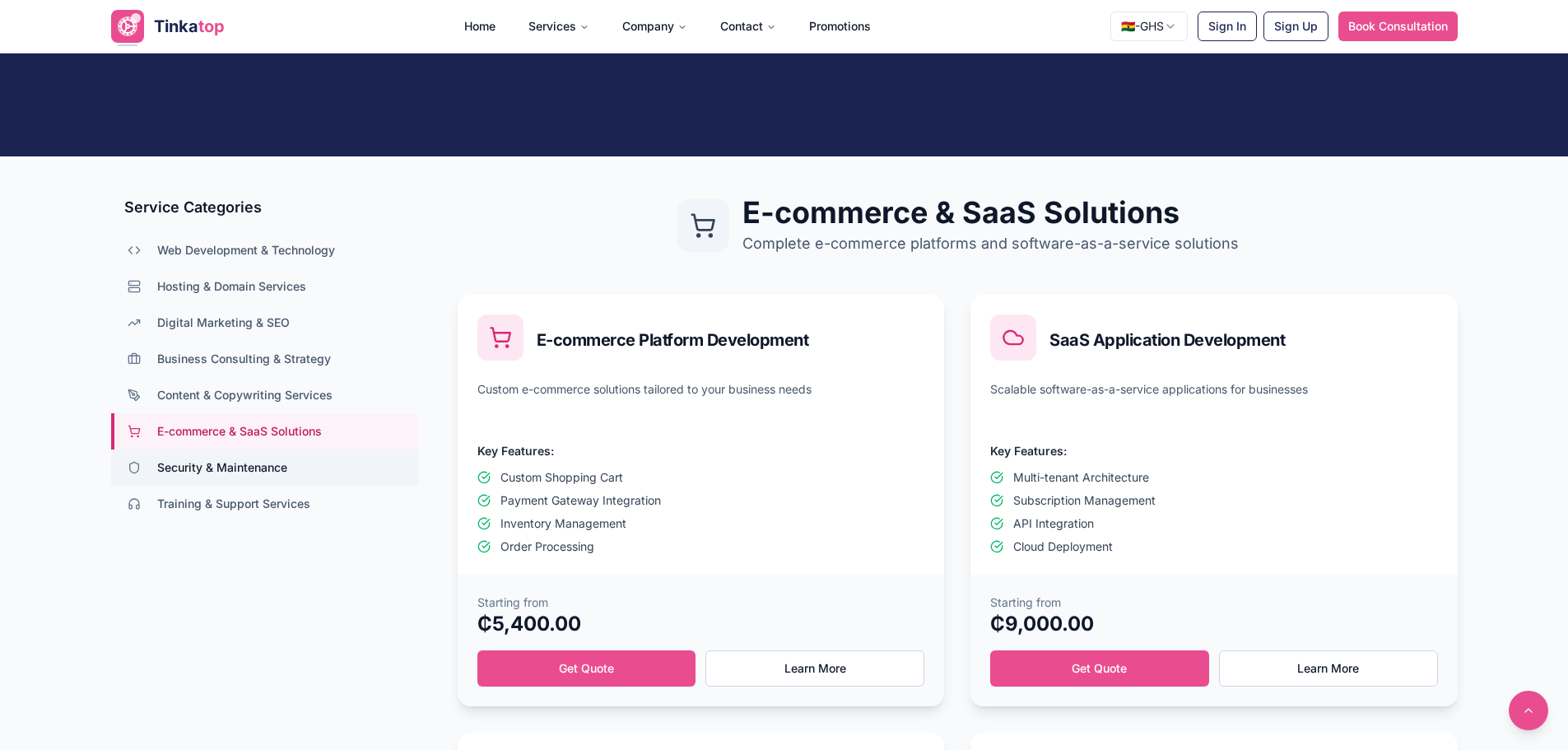
click at [297, 473] on button "Security & Maintenance" at bounding box center [265, 468] width 307 height 36
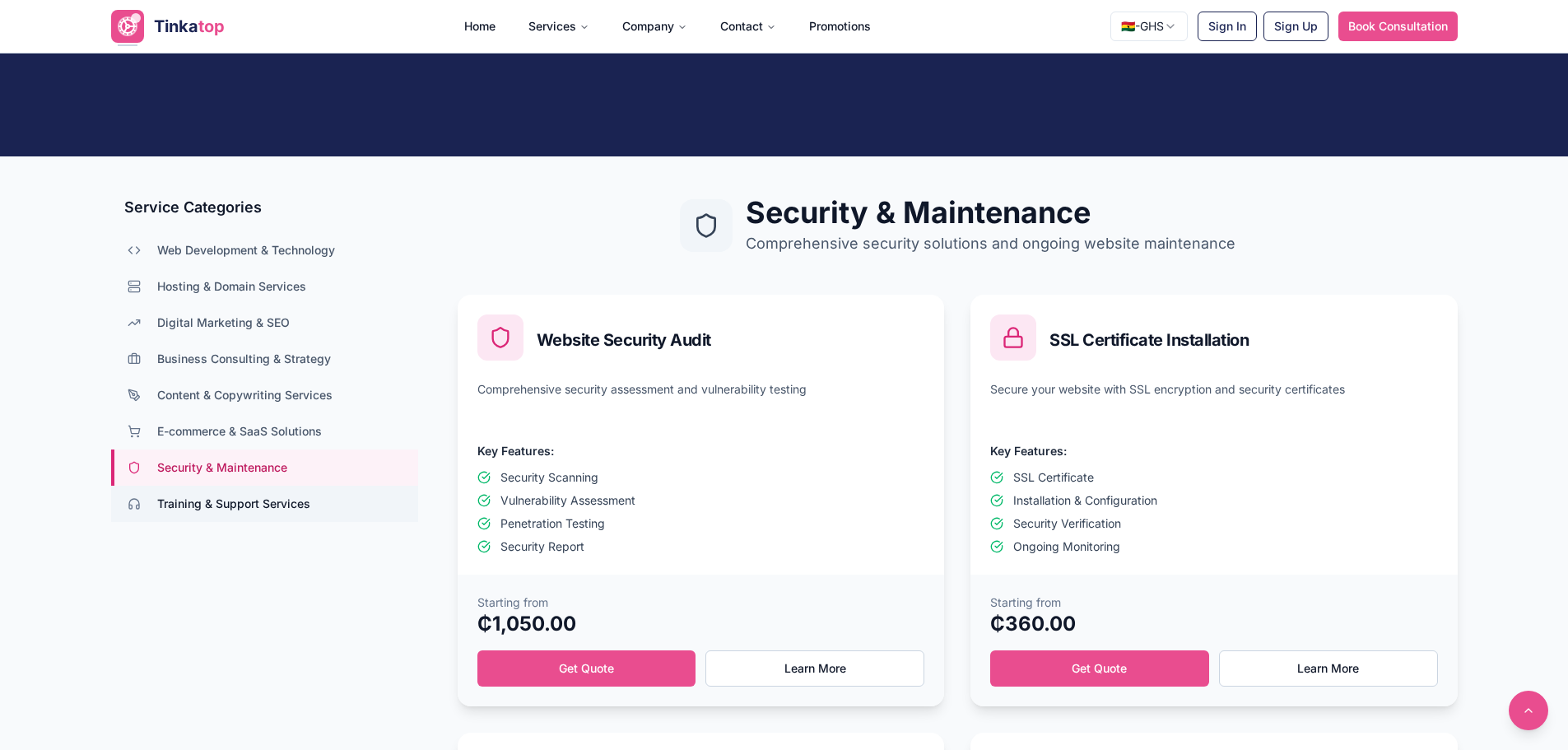
click at [297, 488] on button "Training & Support Services" at bounding box center [265, 503] width 307 height 36
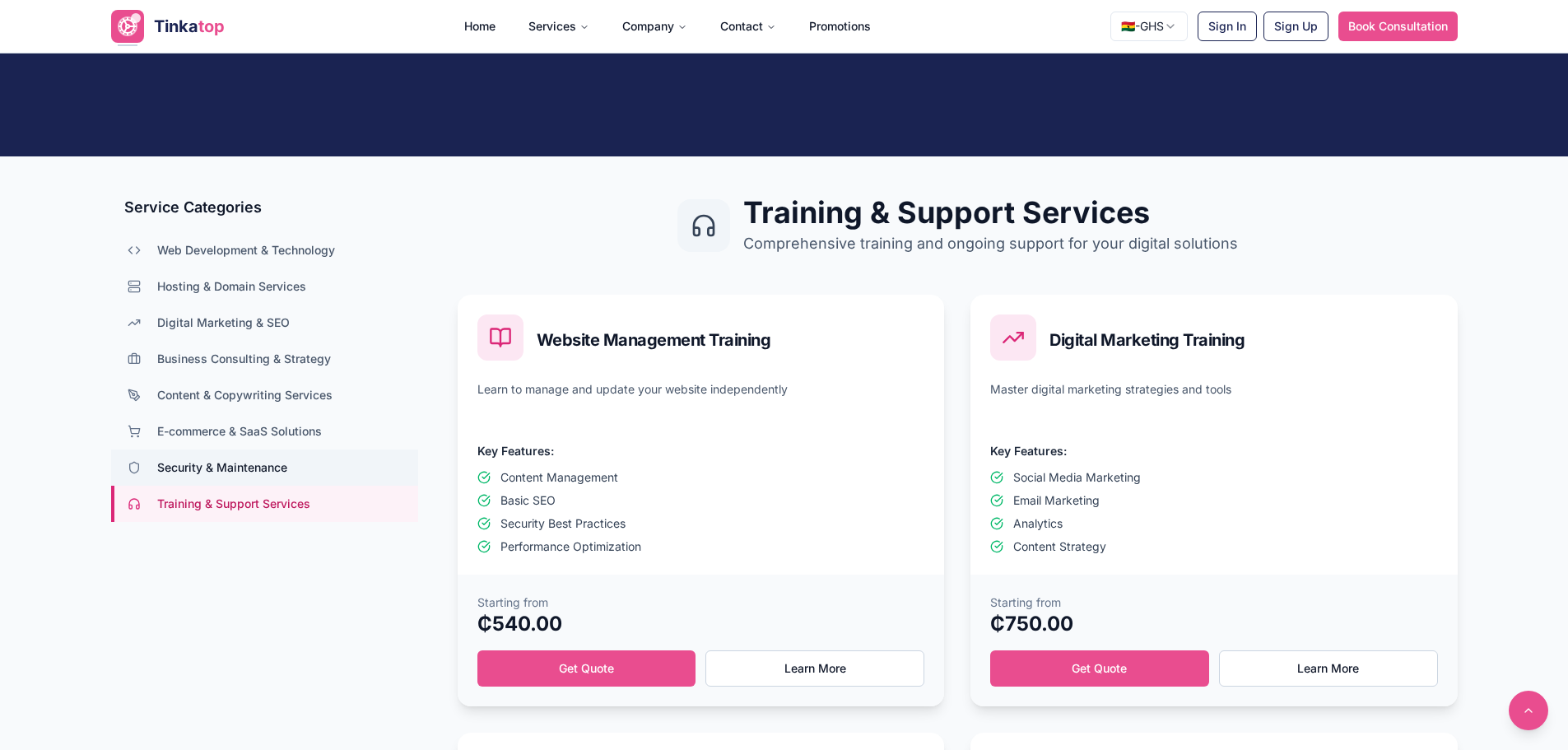
click at [299, 473] on button "Security & Maintenance" at bounding box center [265, 468] width 307 height 36
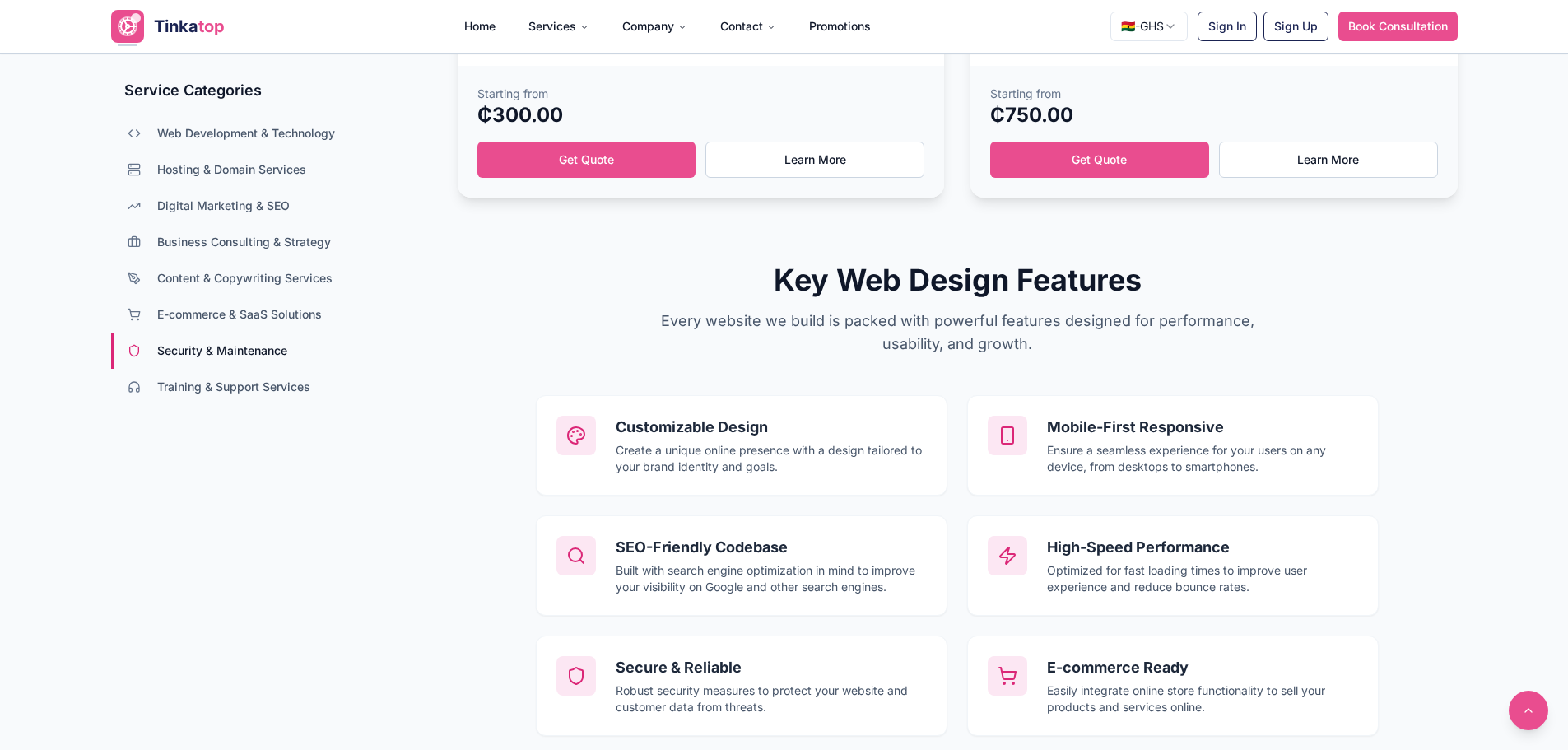
scroll to position [1481, 0]
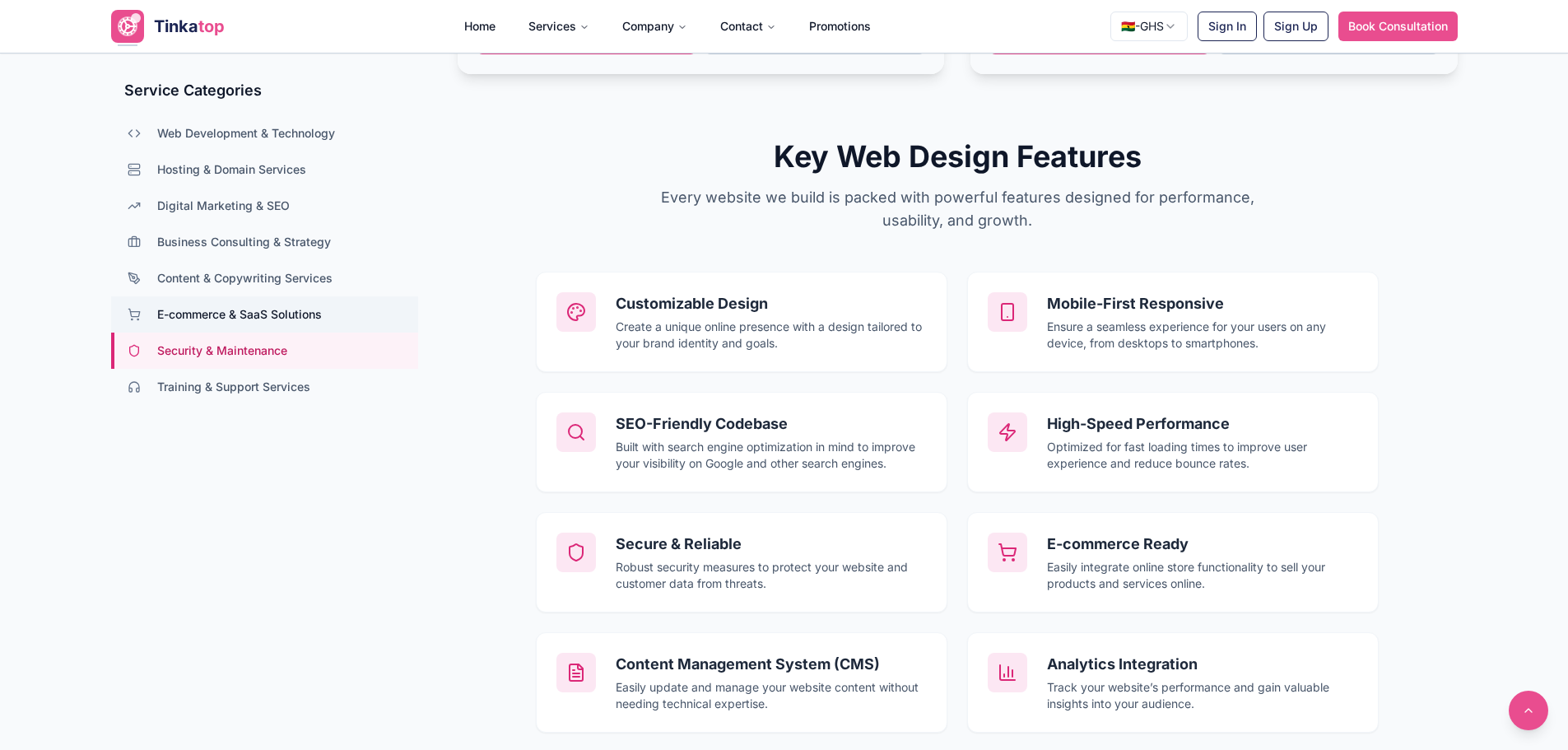
click at [218, 315] on span "E-commerce & SaaS Solutions" at bounding box center [239, 314] width 164 height 16
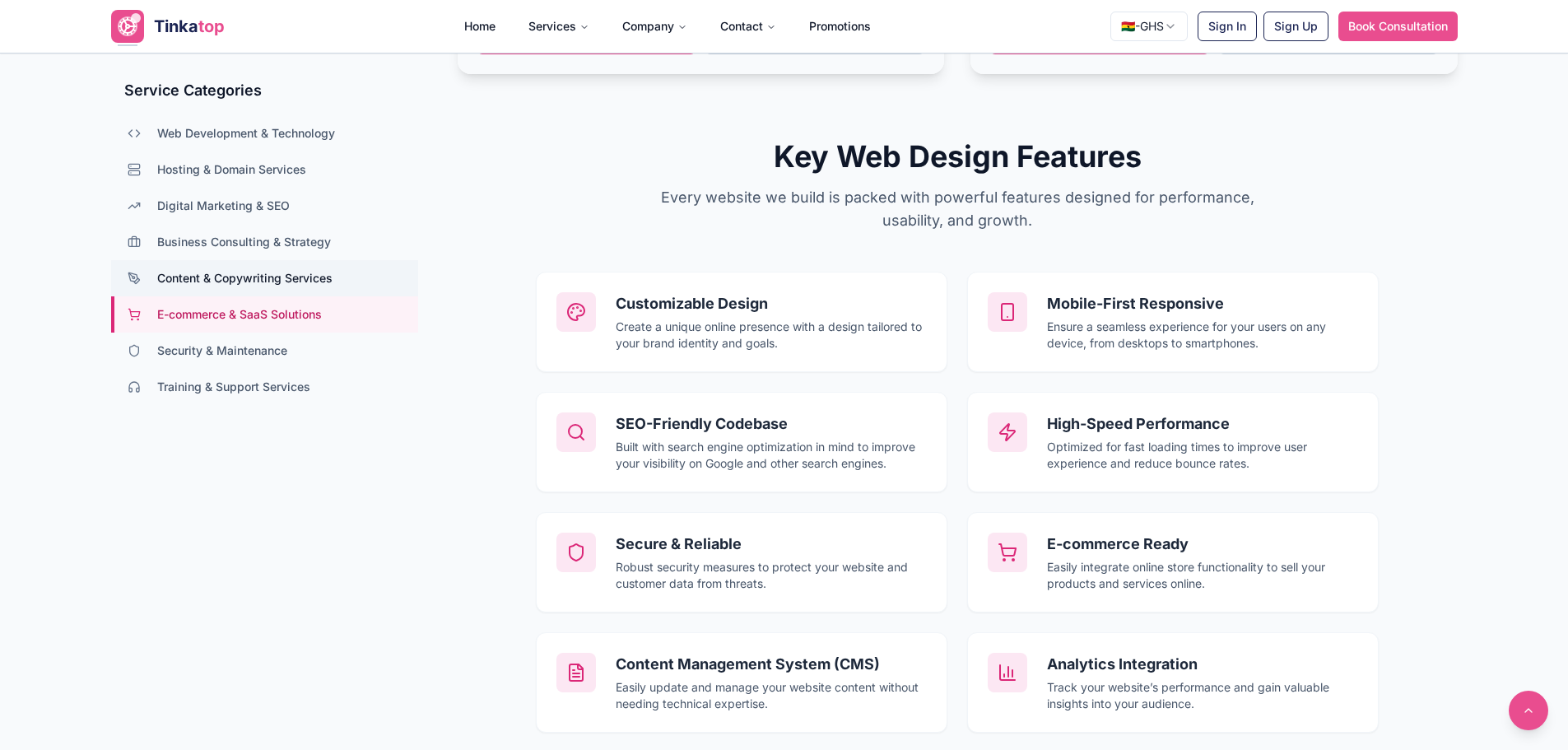
click at [223, 281] on span "Content & Copywriting Services" at bounding box center [245, 278] width 176 height 16
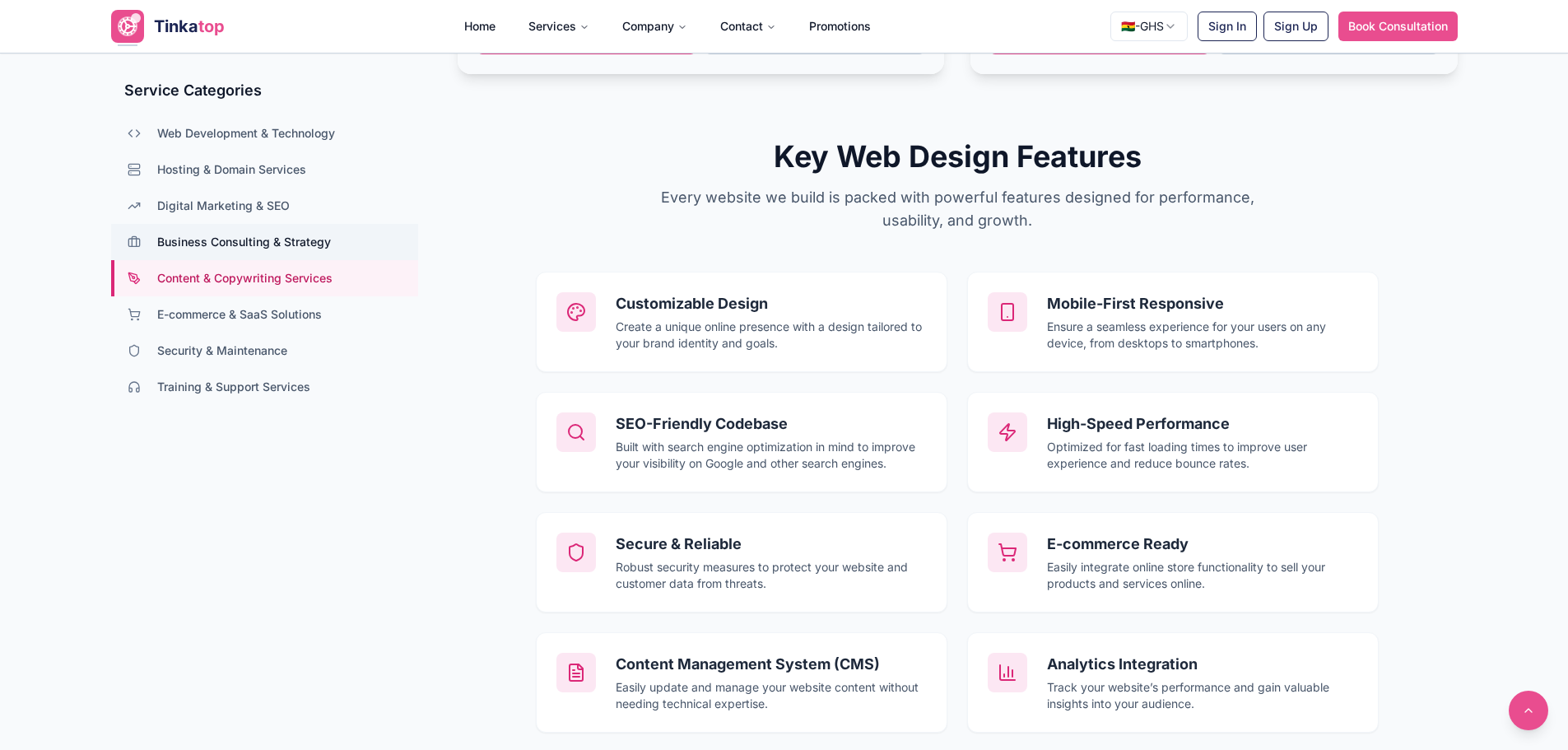
click at [226, 248] on span "Business Consulting & Strategy" at bounding box center [244, 241] width 174 height 16
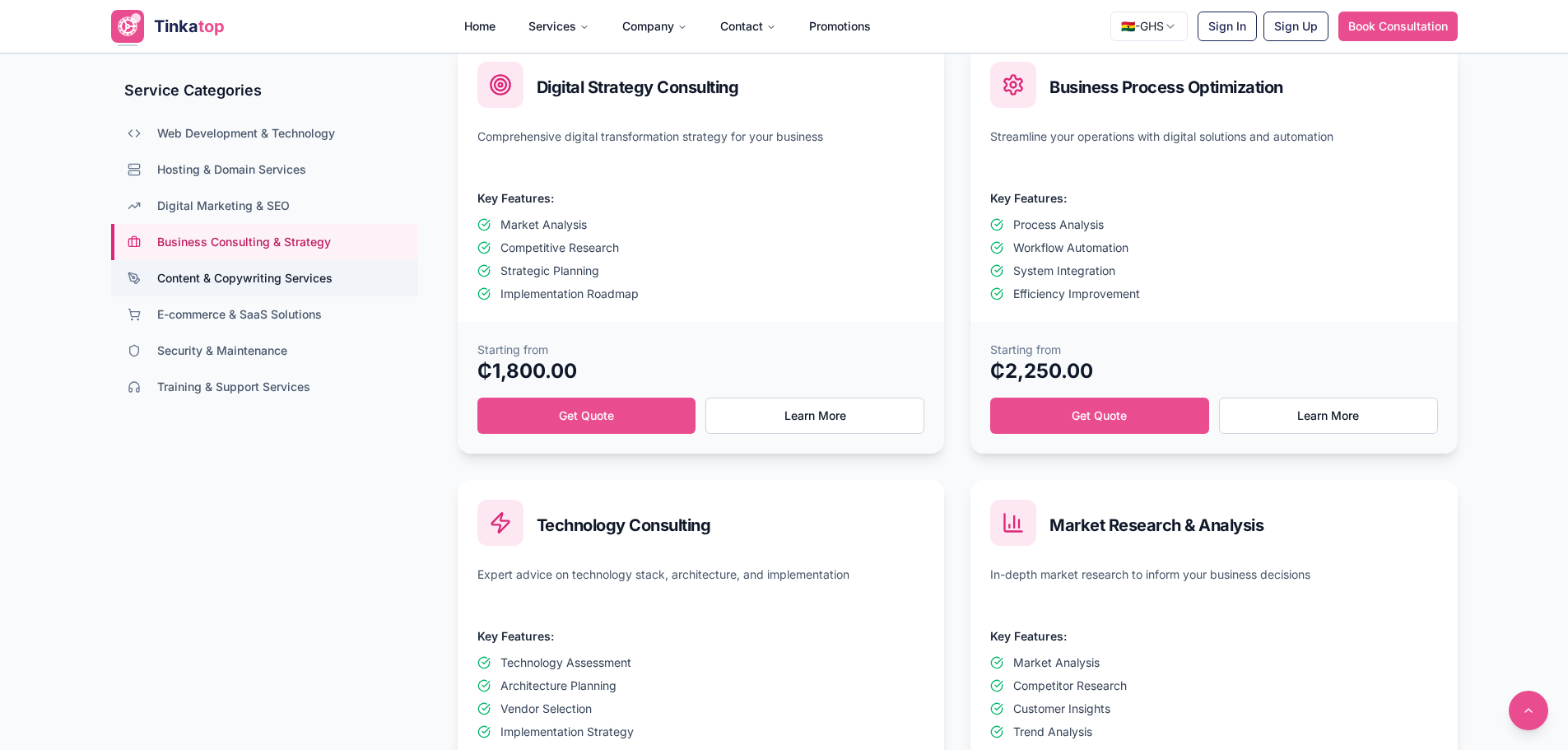
scroll to position [658, 0]
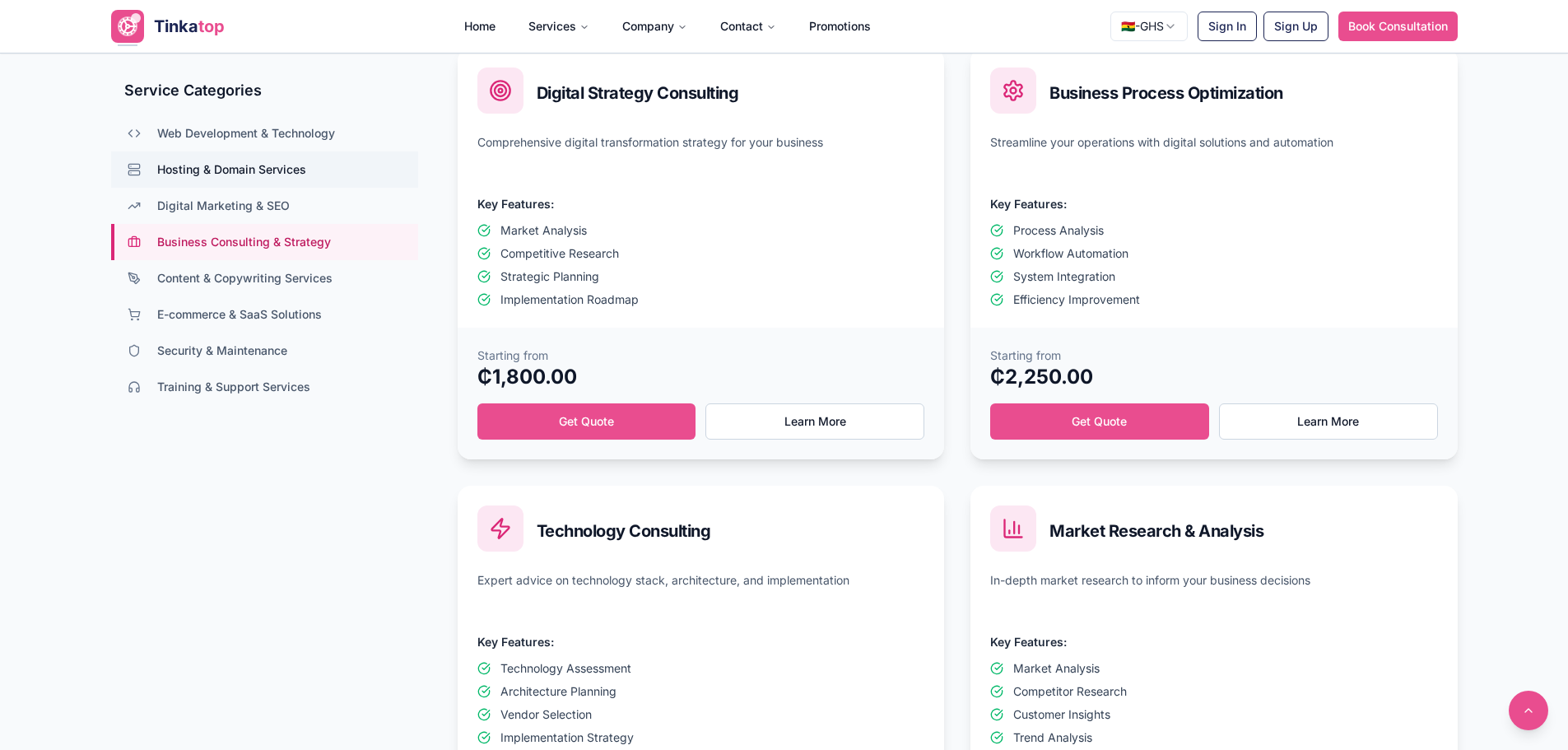
click at [235, 179] on button "Hosting & Domain Services" at bounding box center [265, 169] width 307 height 36
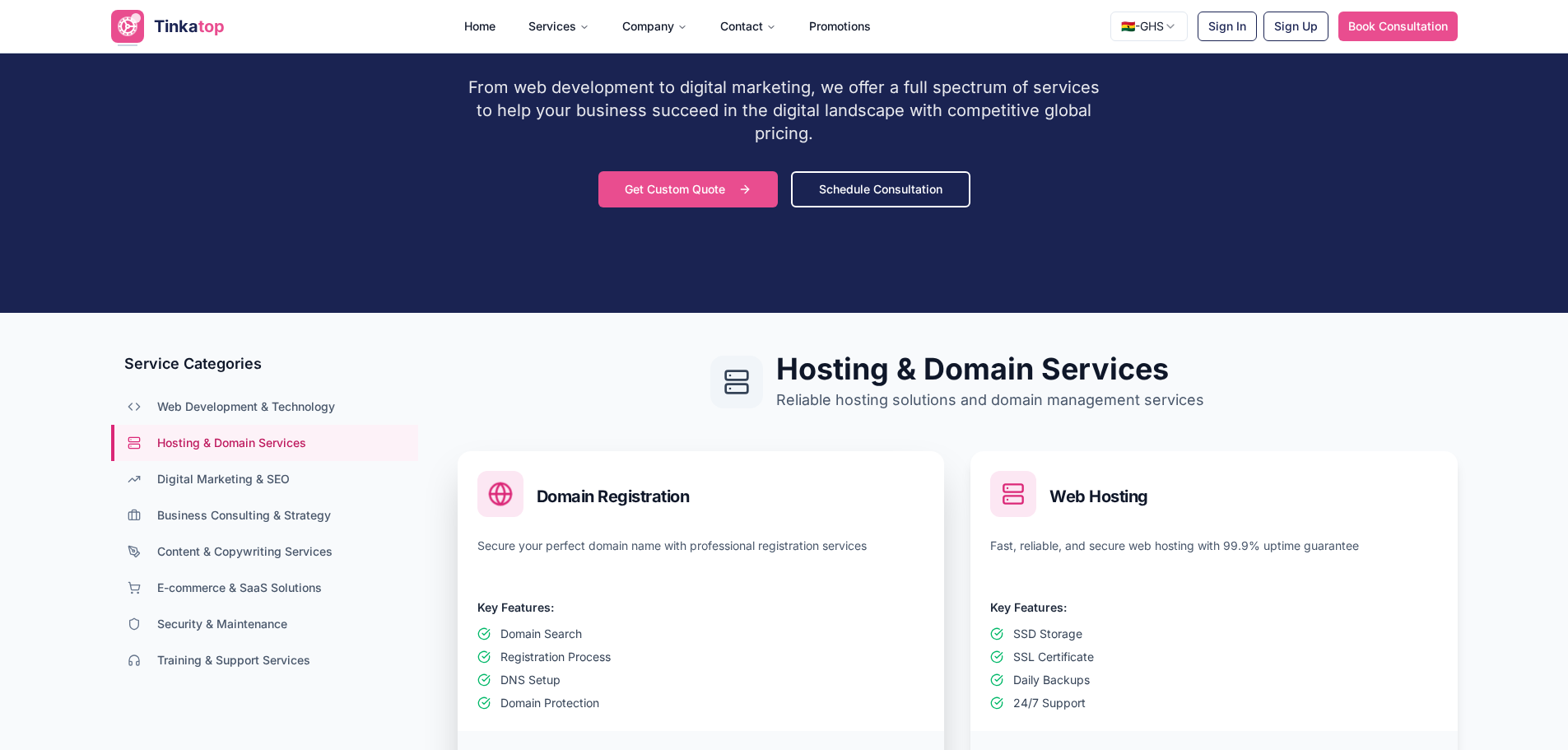
scroll to position [247, 0]
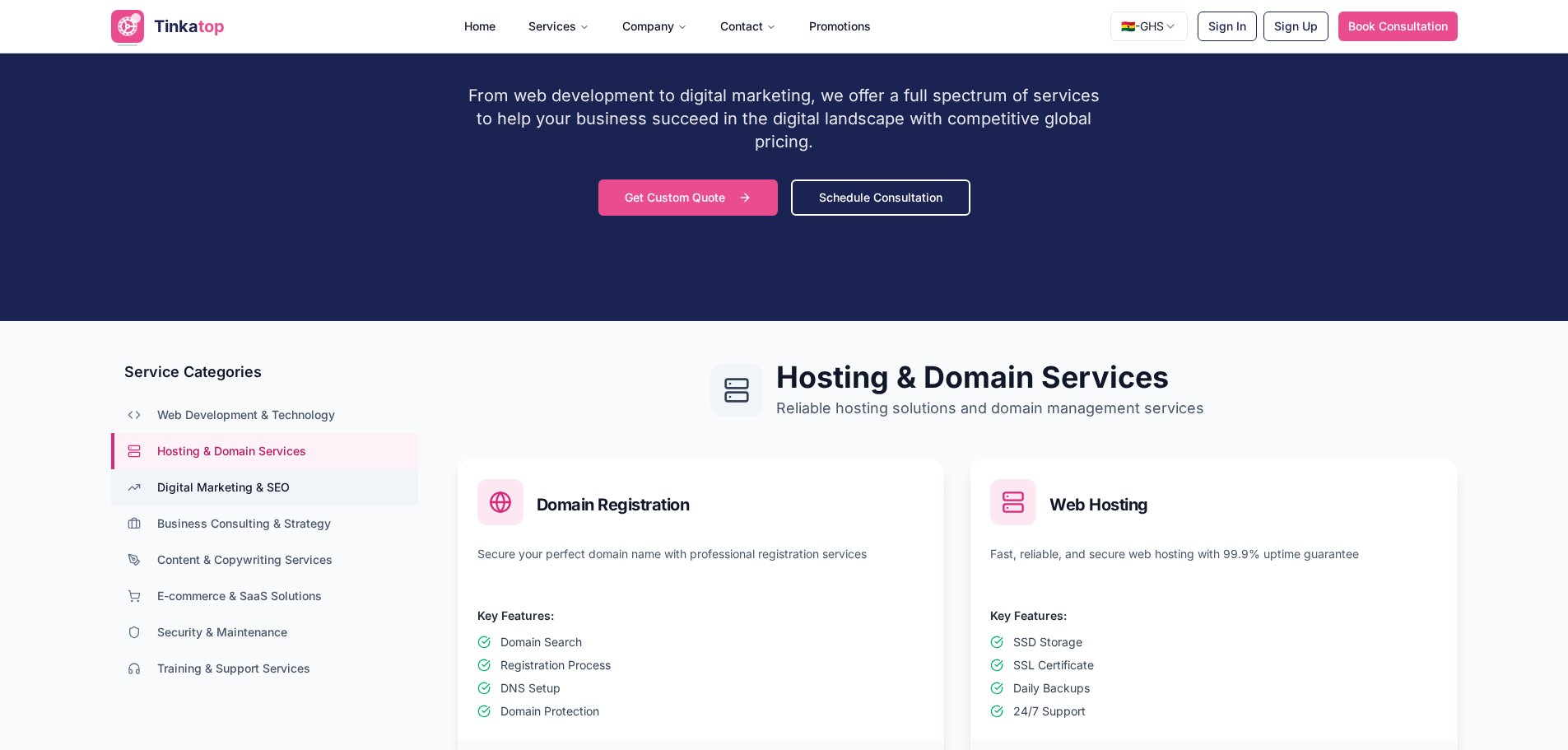
click at [261, 473] on button "Digital Marketing & SEO" at bounding box center [265, 486] width 307 height 36
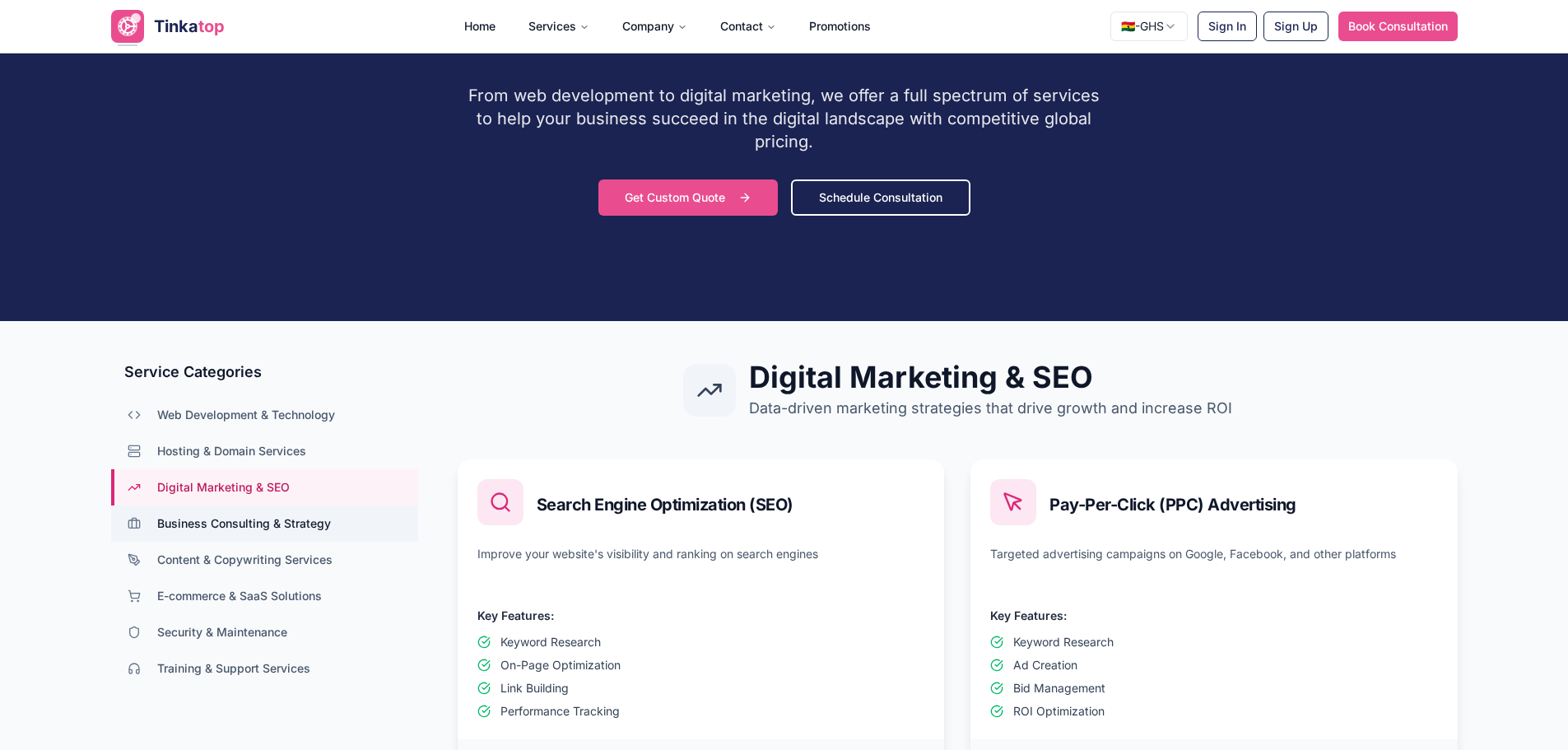
click at [270, 518] on span "Business Consulting & Strategy" at bounding box center [244, 522] width 174 height 16
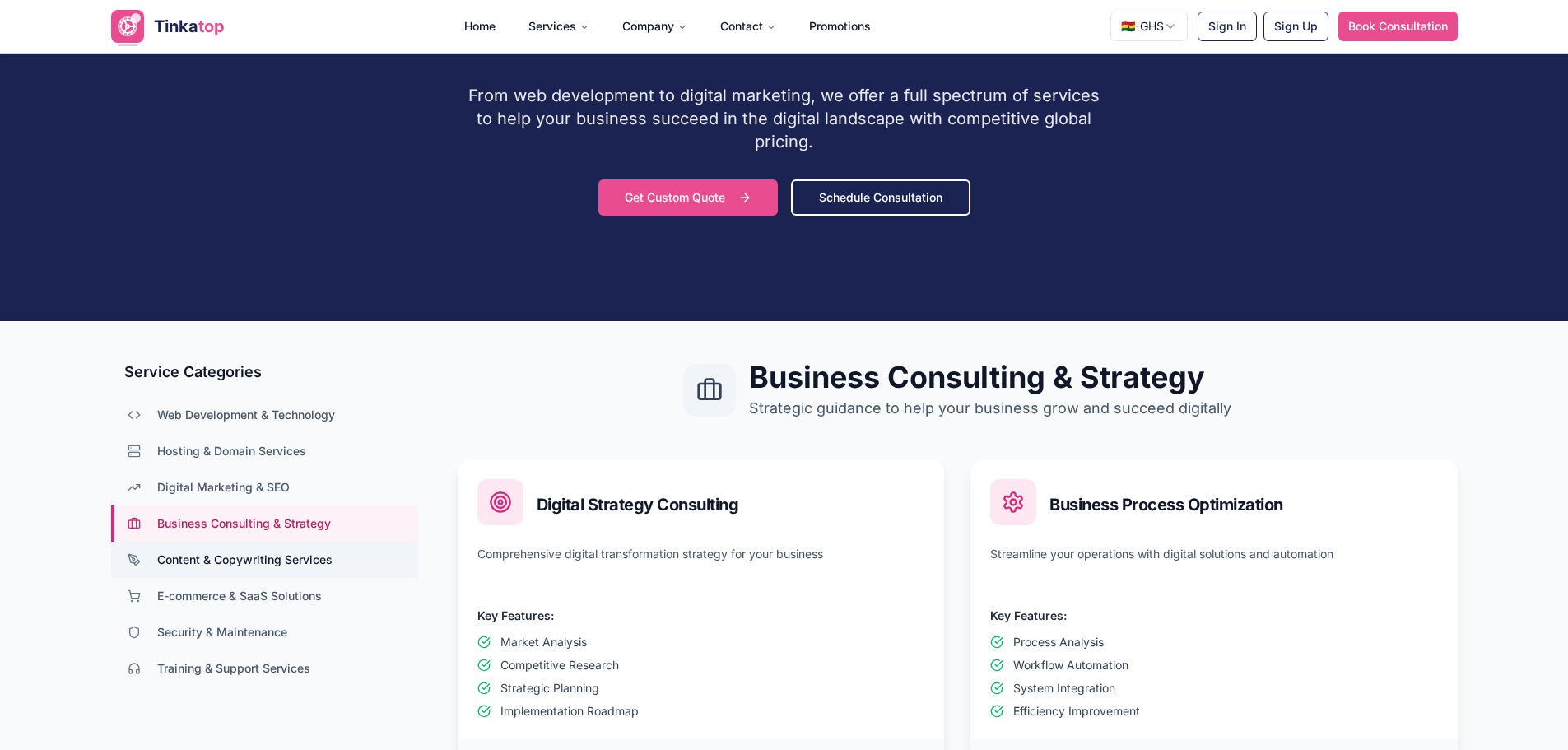
click at [276, 542] on button "Content & Copywriting Services" at bounding box center [265, 559] width 307 height 36
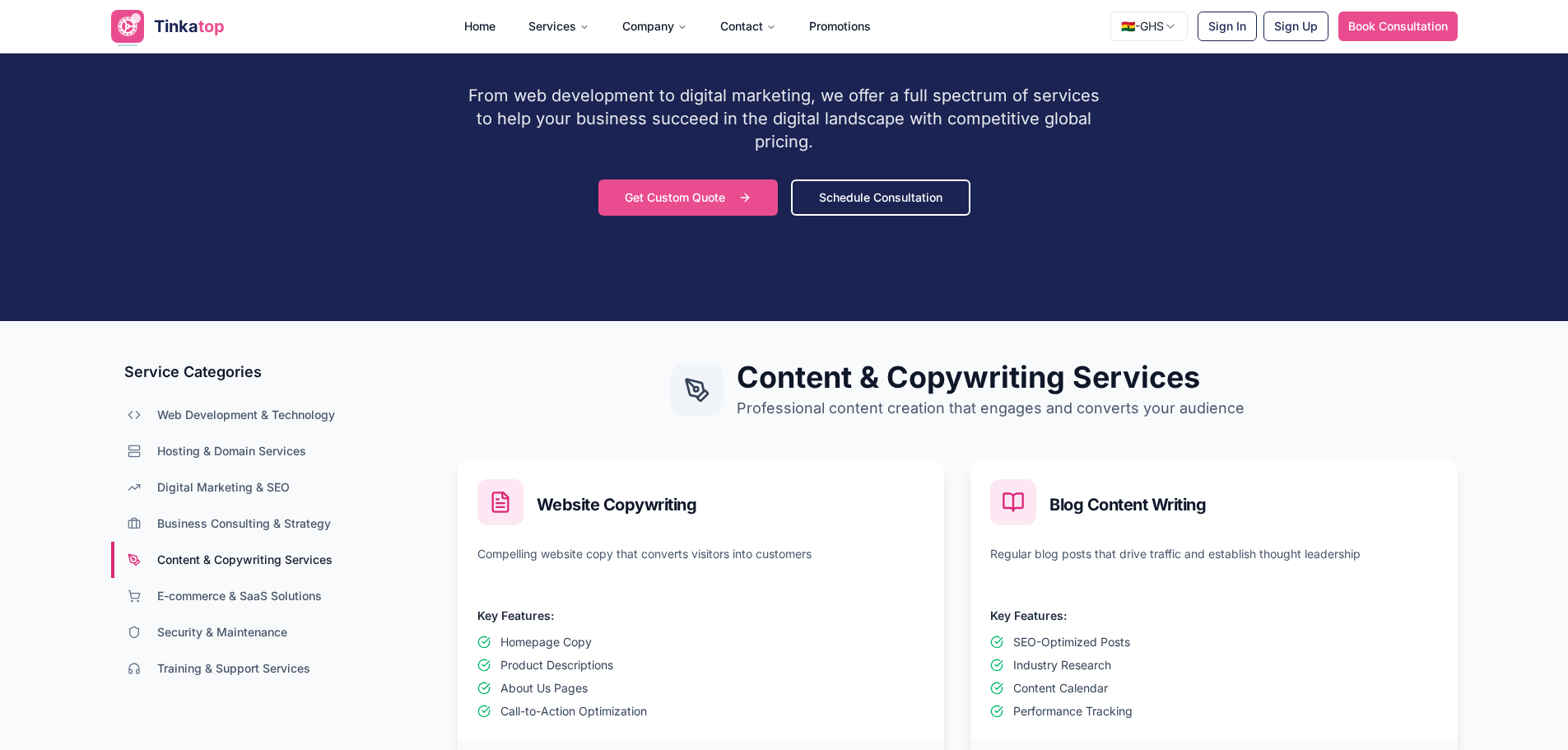
click at [280, 563] on span "Content & Copywriting Services" at bounding box center [245, 559] width 176 height 16
click at [274, 609] on button "E-commerce & SaaS Solutions" at bounding box center [265, 595] width 307 height 36
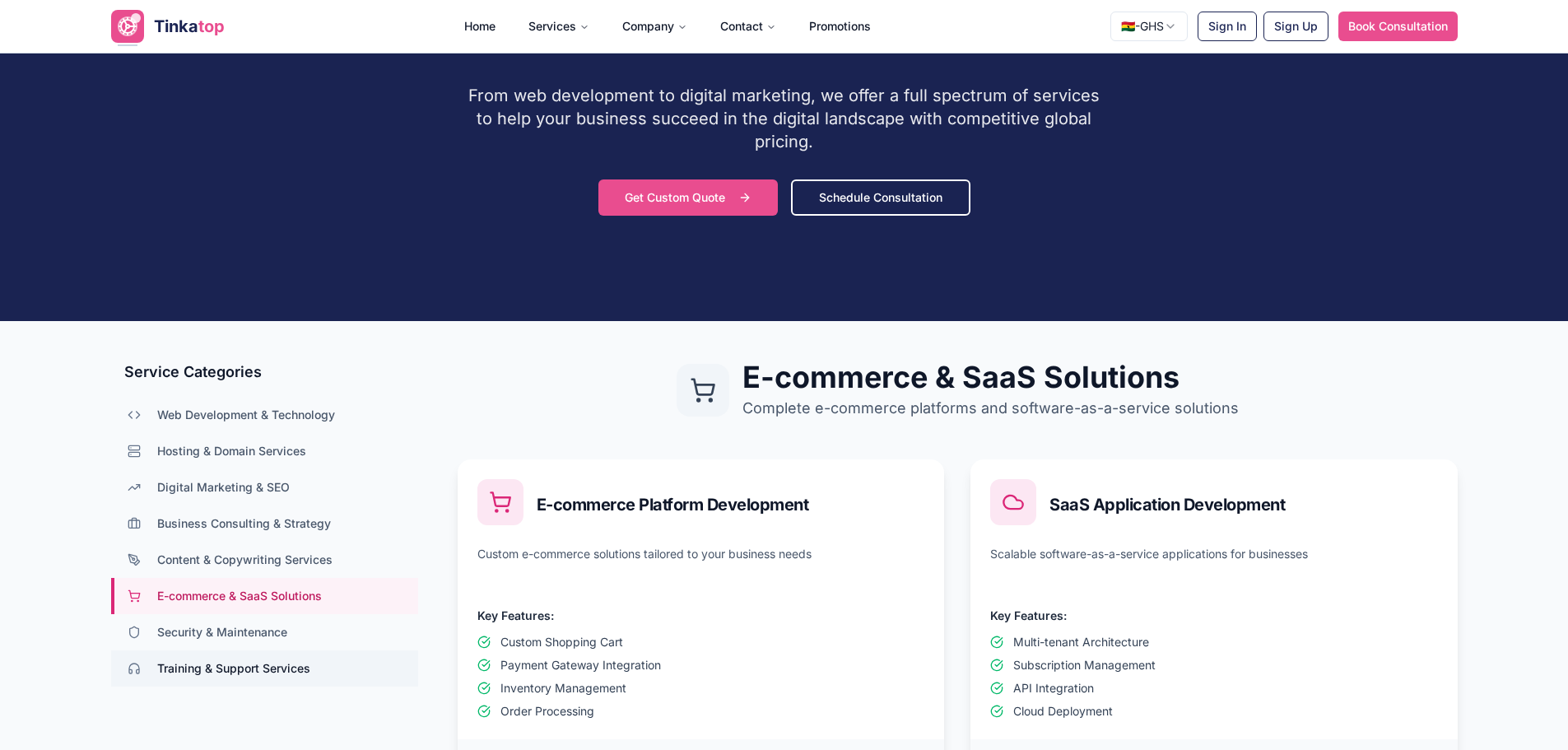
click at [274, 655] on button "Training & Support Services" at bounding box center [265, 668] width 307 height 36
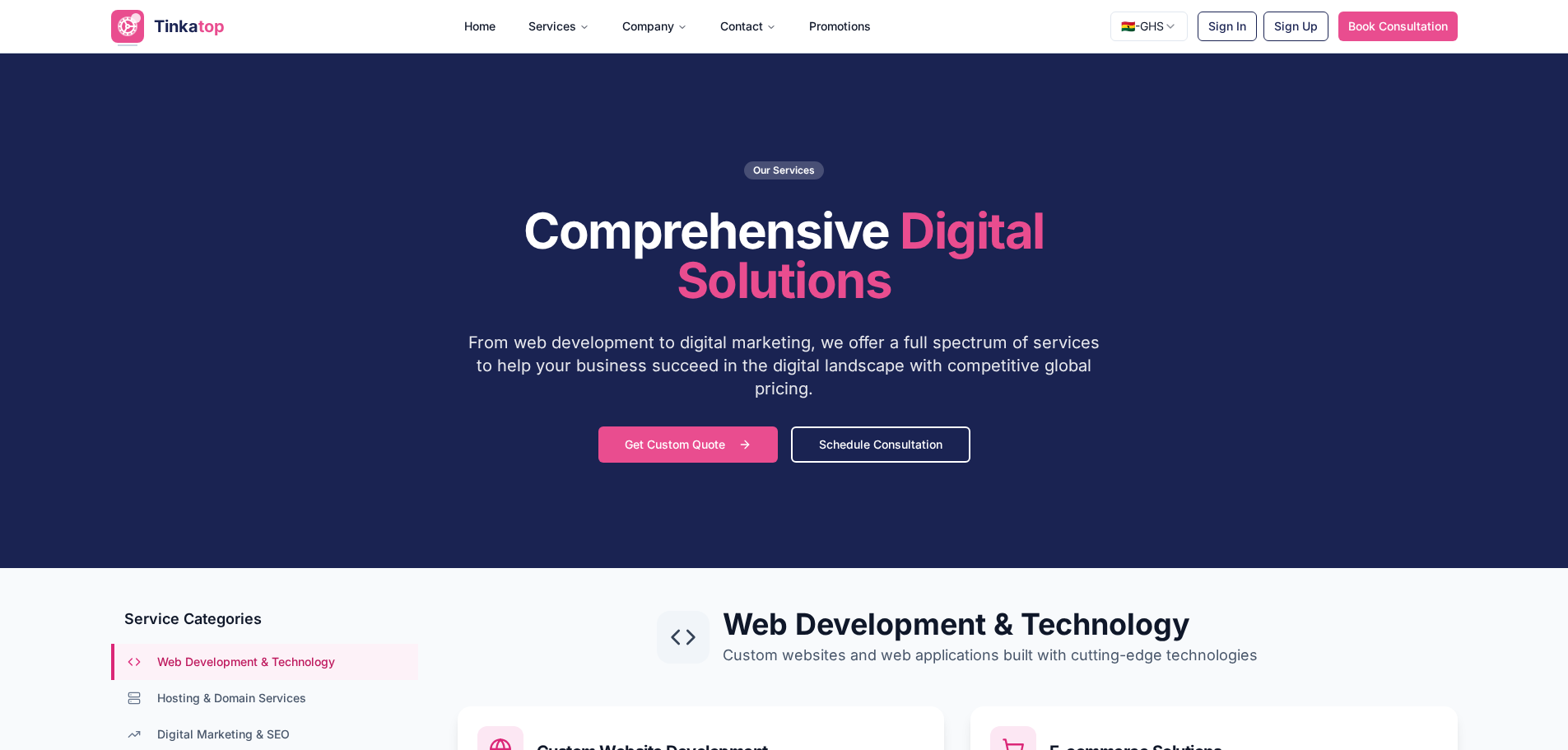
scroll to position [412, 0]
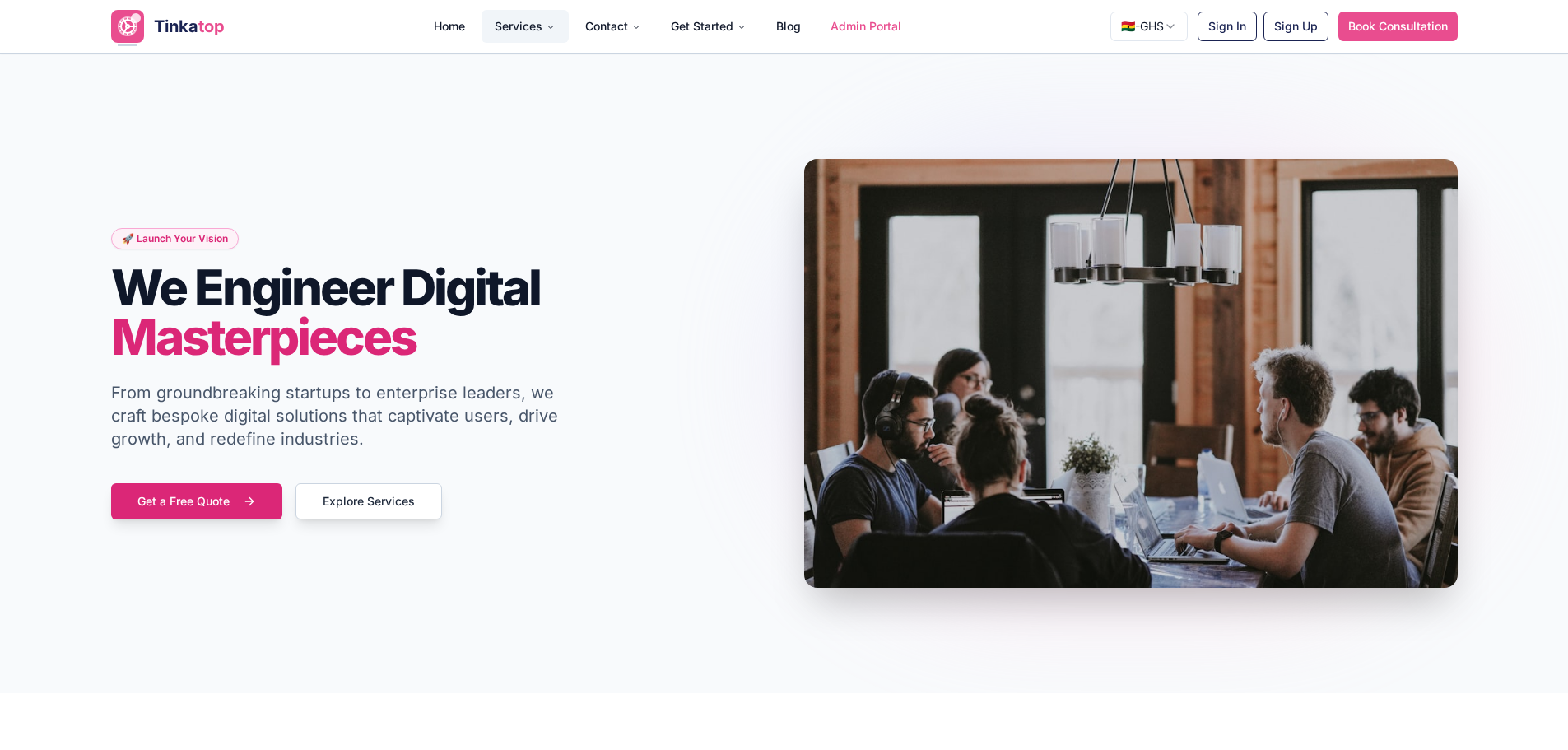
click at [502, 28] on button "Services" at bounding box center [526, 26] width 87 height 33
click at [508, 24] on button "Services" at bounding box center [526, 26] width 87 height 33
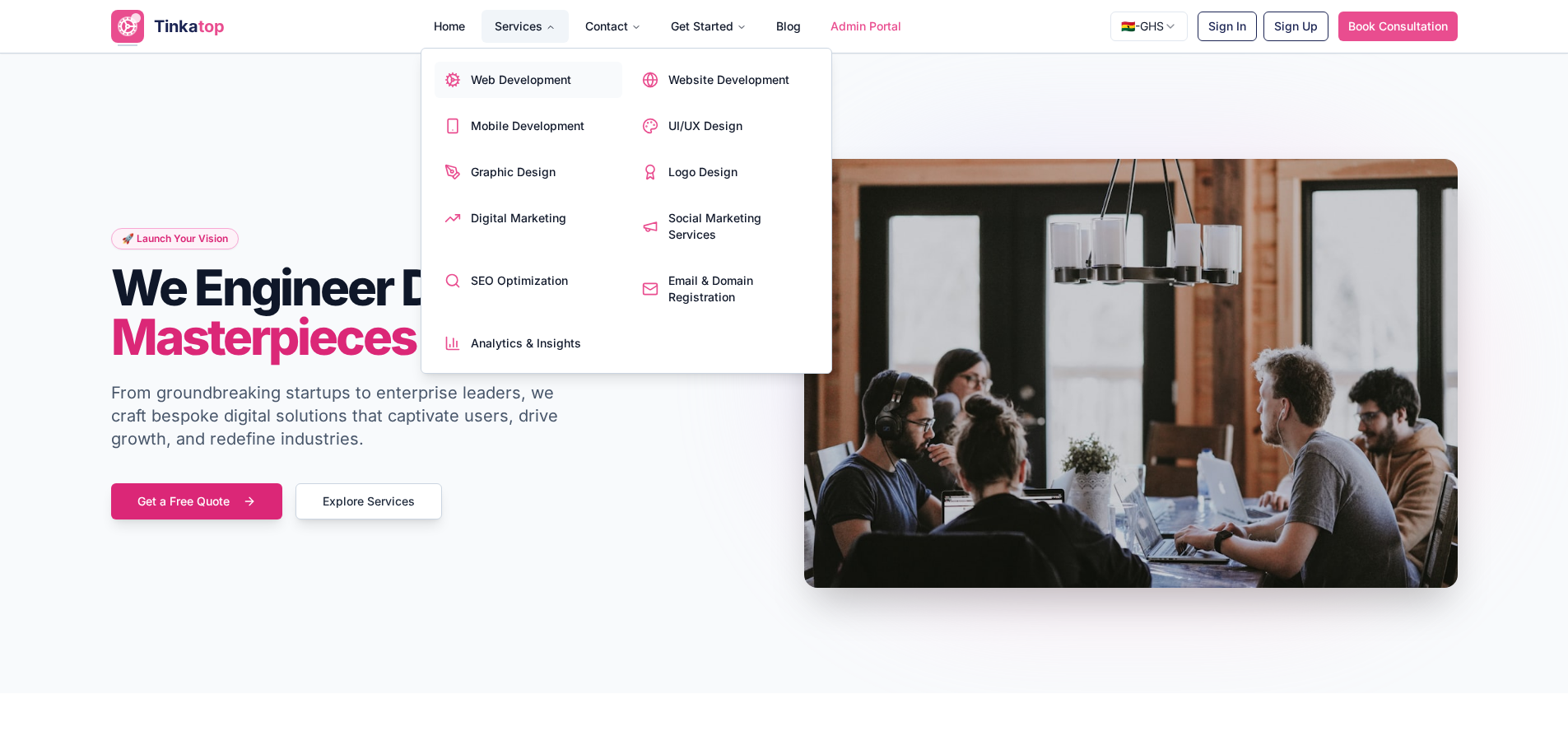
click at [565, 86] on span "Web Development" at bounding box center [521, 79] width 100 height 16
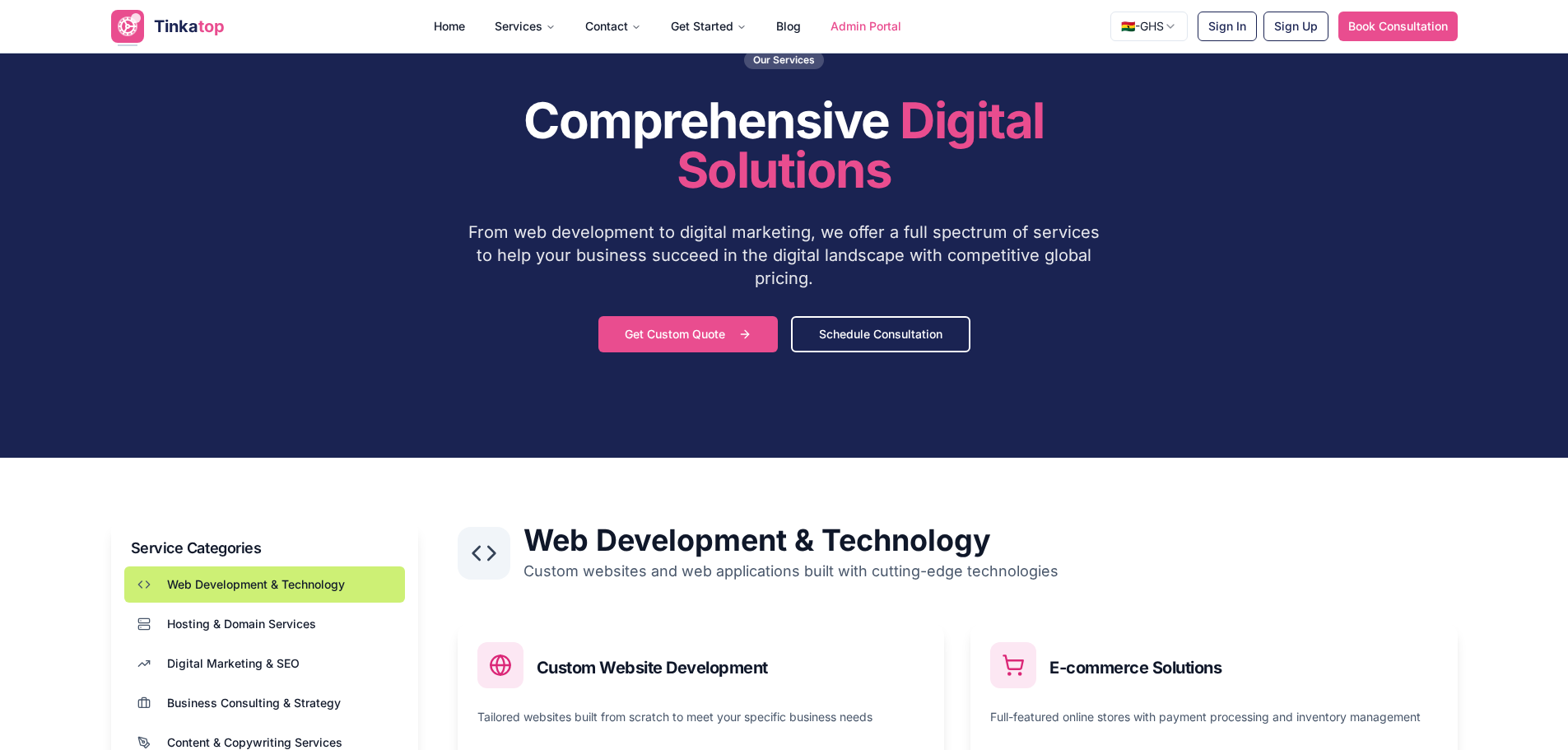
scroll to position [329, 0]
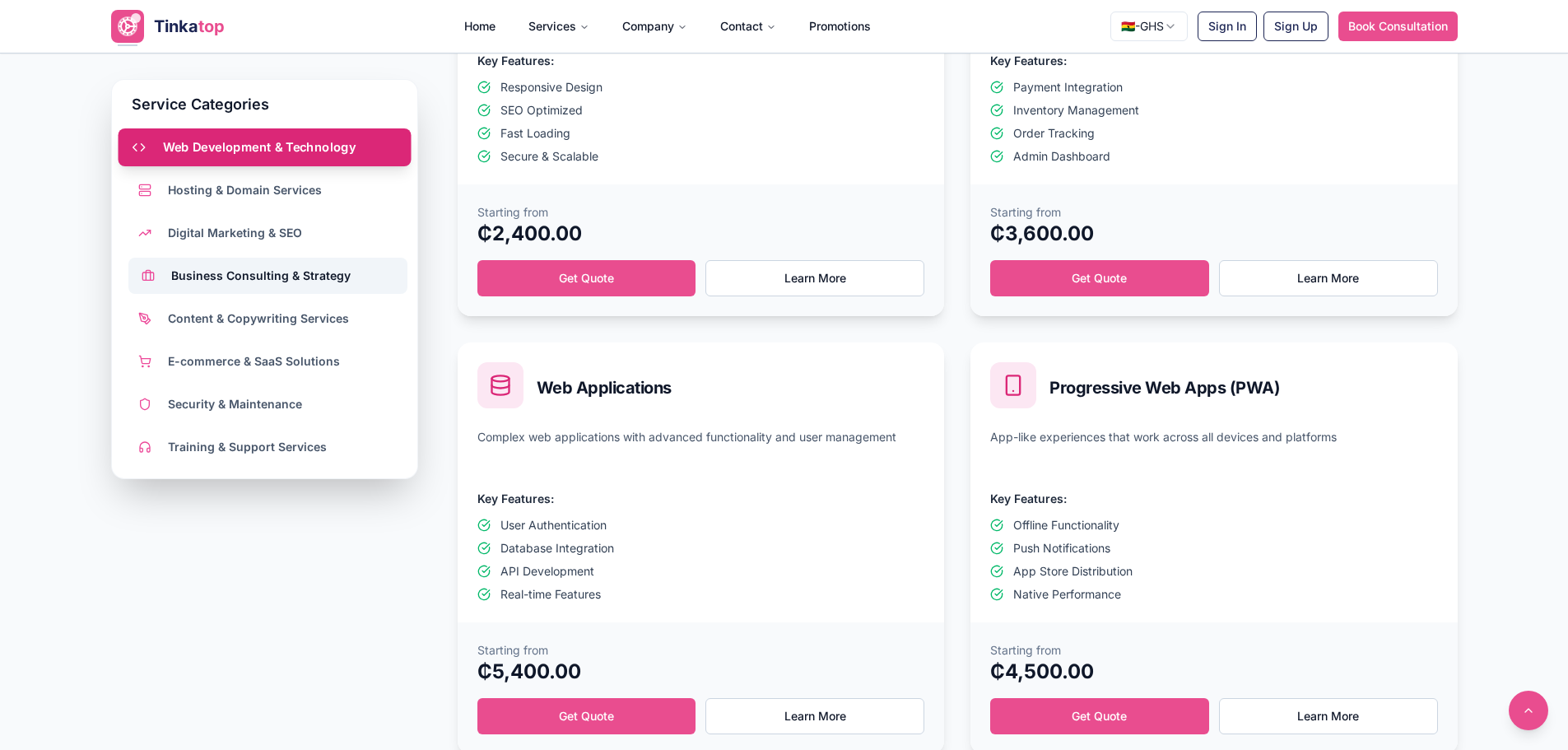
scroll to position [823, 0]
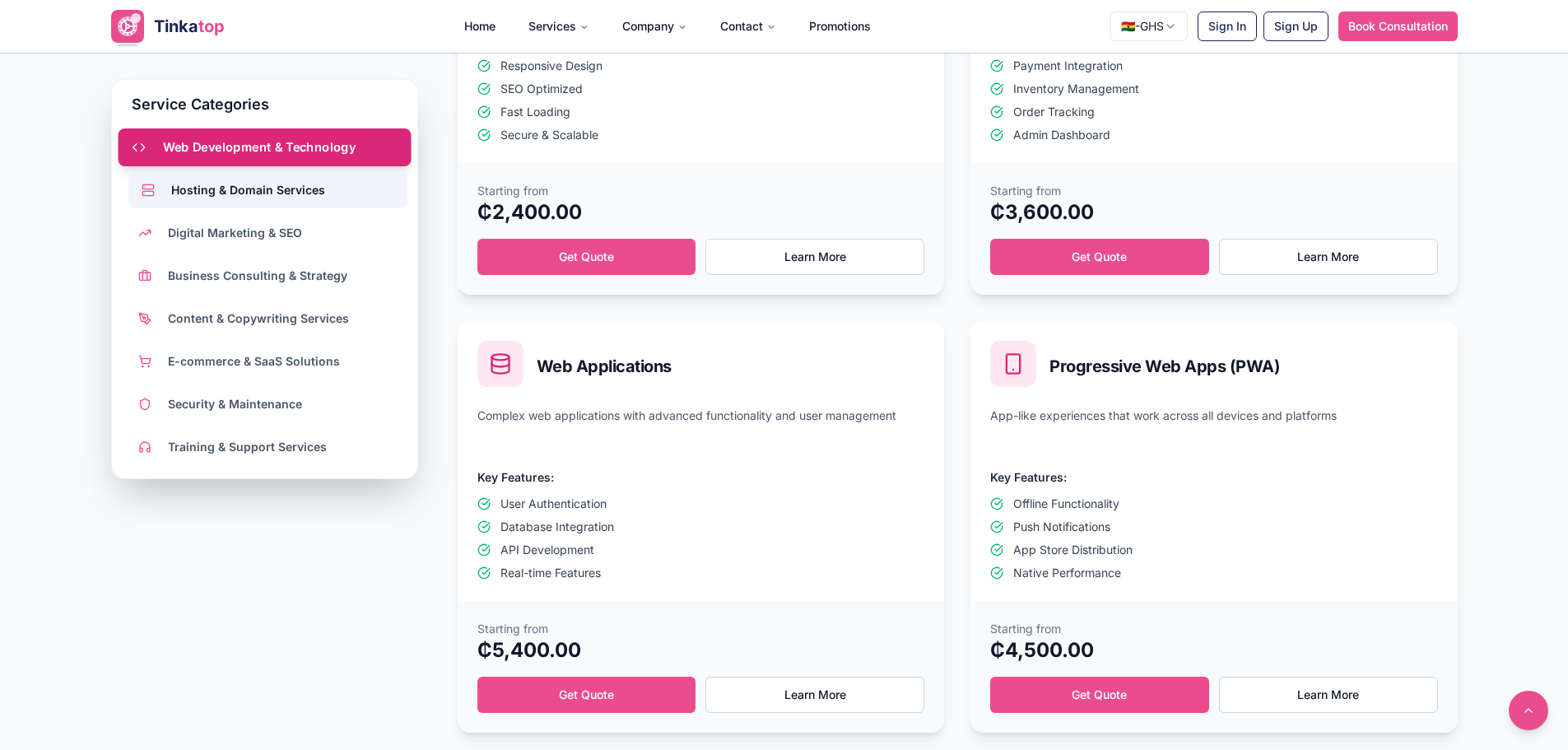
click at [275, 187] on span "Hosting & Domain Services" at bounding box center [248, 189] width 154 height 16
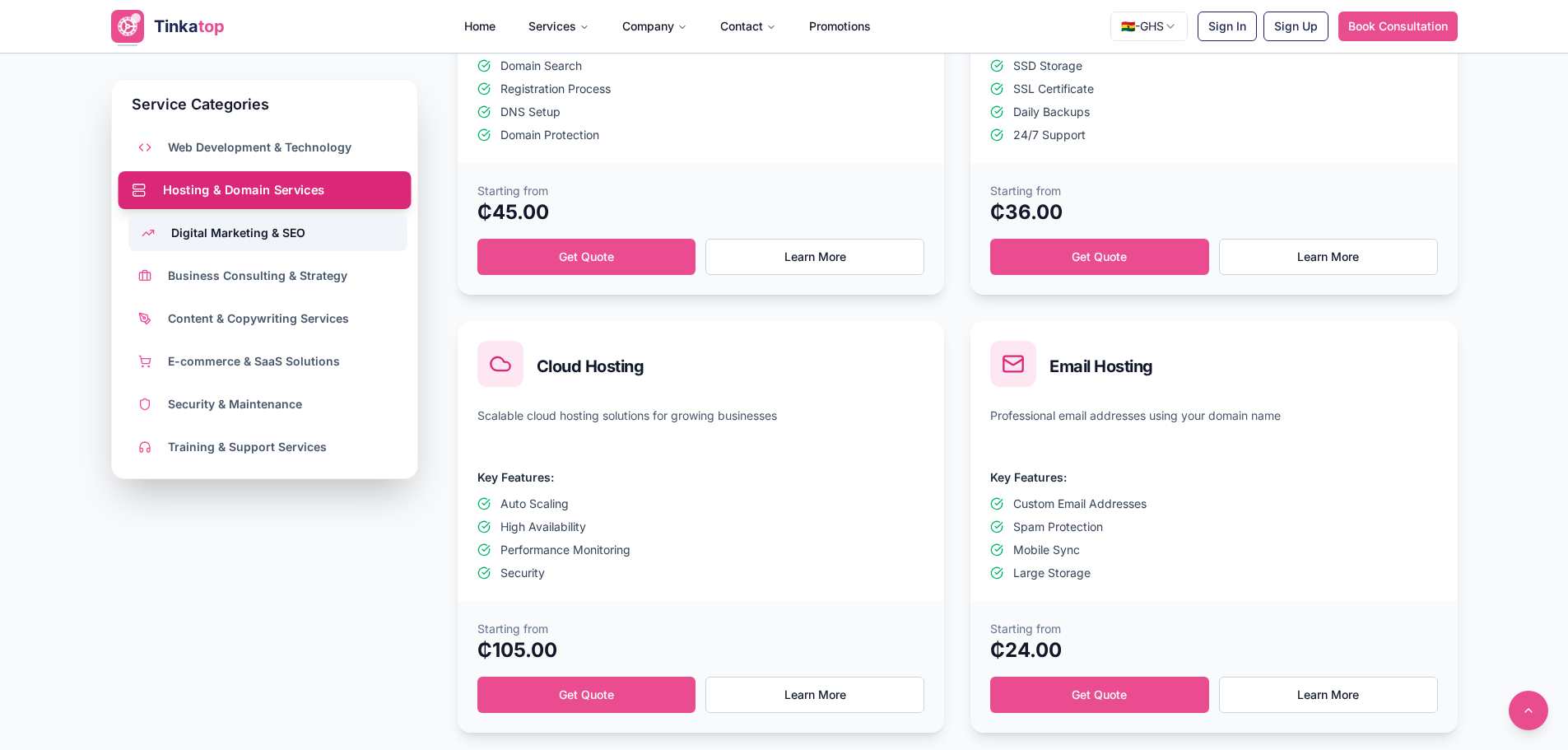
click at [275, 227] on span "Digital Marketing & SEO" at bounding box center [238, 232] width 134 height 16
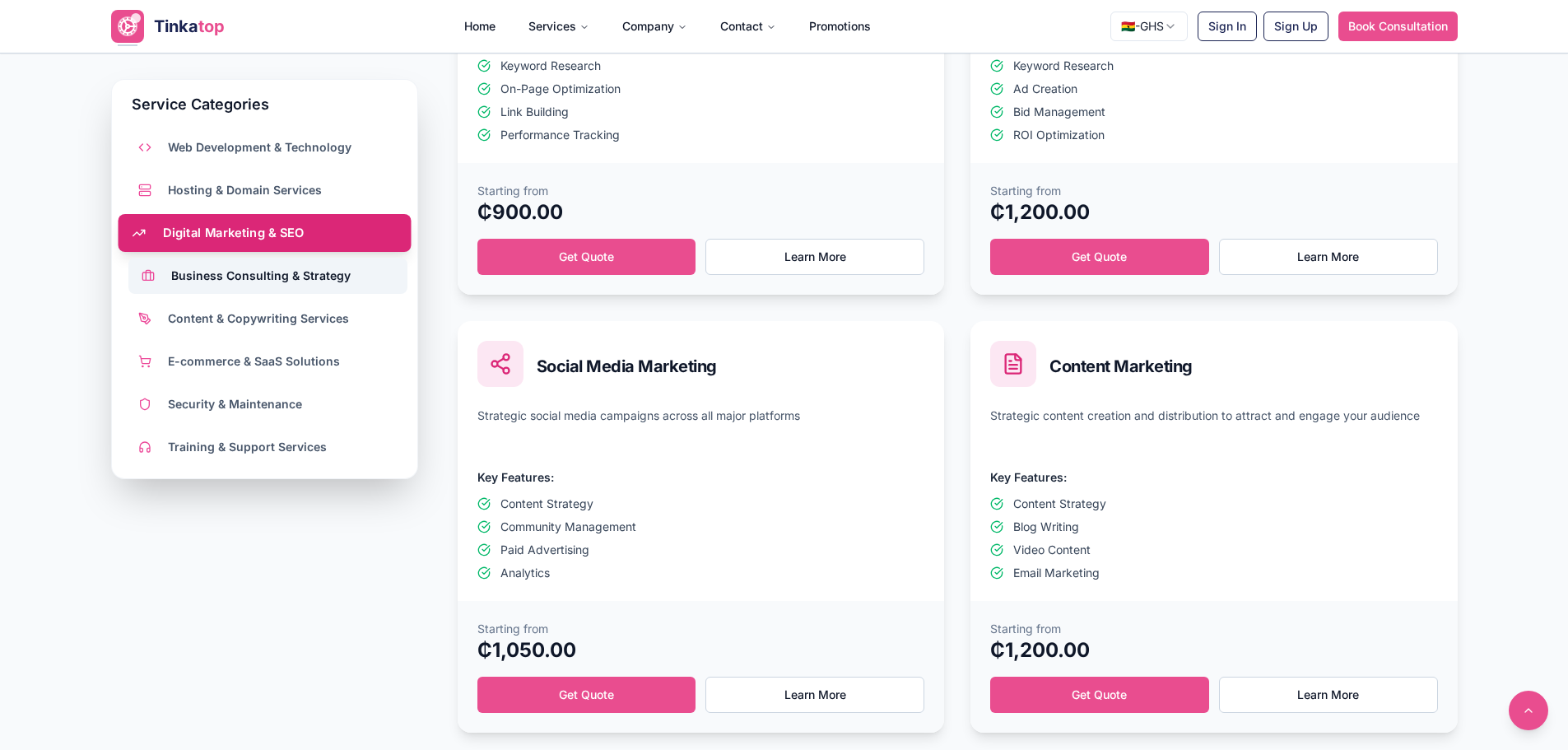
click at [275, 270] on span "Business Consulting & Strategy" at bounding box center [261, 275] width 180 height 16
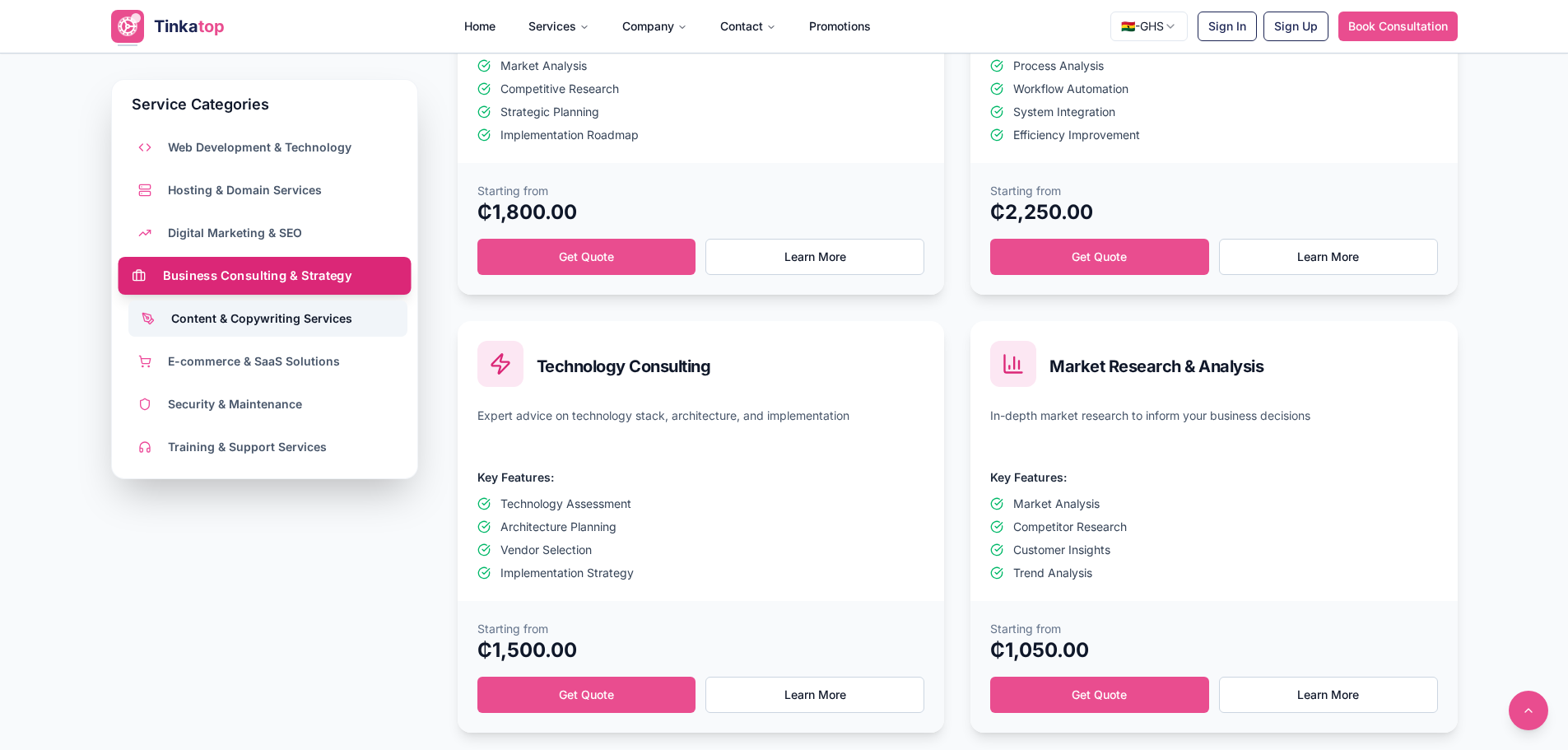
click at [279, 308] on button "Content & Copywriting Services" at bounding box center [267, 318] width 279 height 36
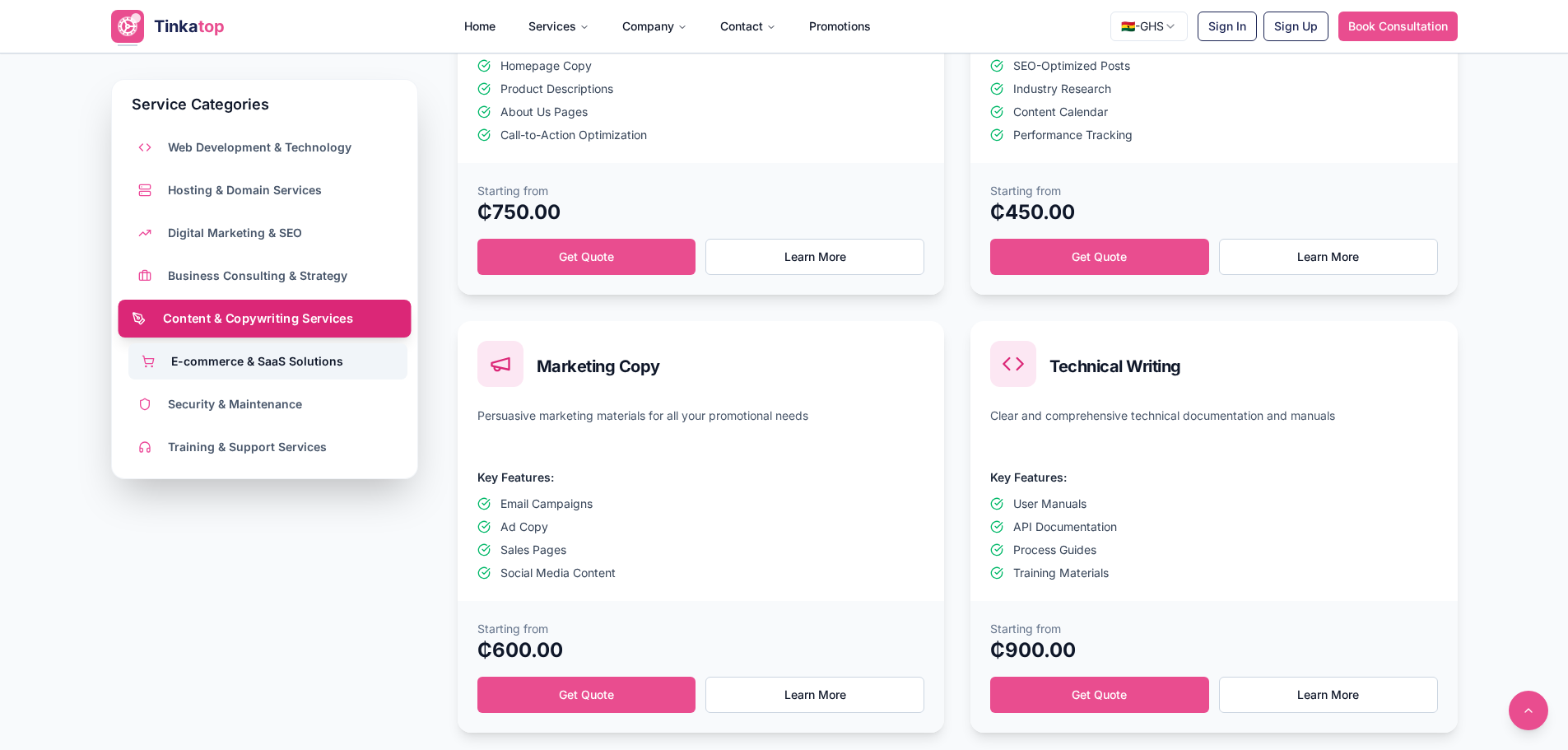
click at [280, 364] on span "E-commerce & SaaS Solutions" at bounding box center [257, 361] width 172 height 16
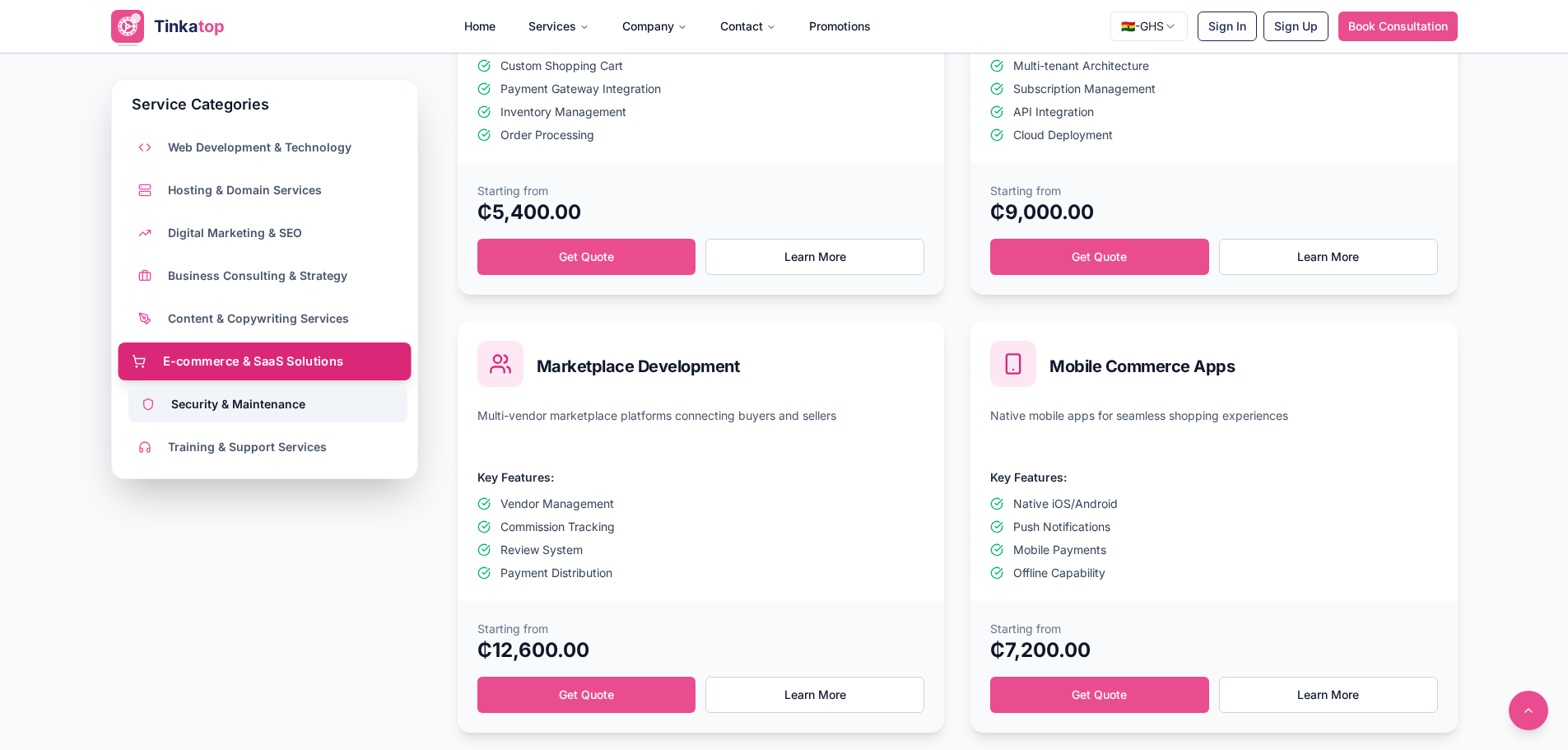
click at [280, 390] on button "Security & Maintenance" at bounding box center [267, 404] width 279 height 36
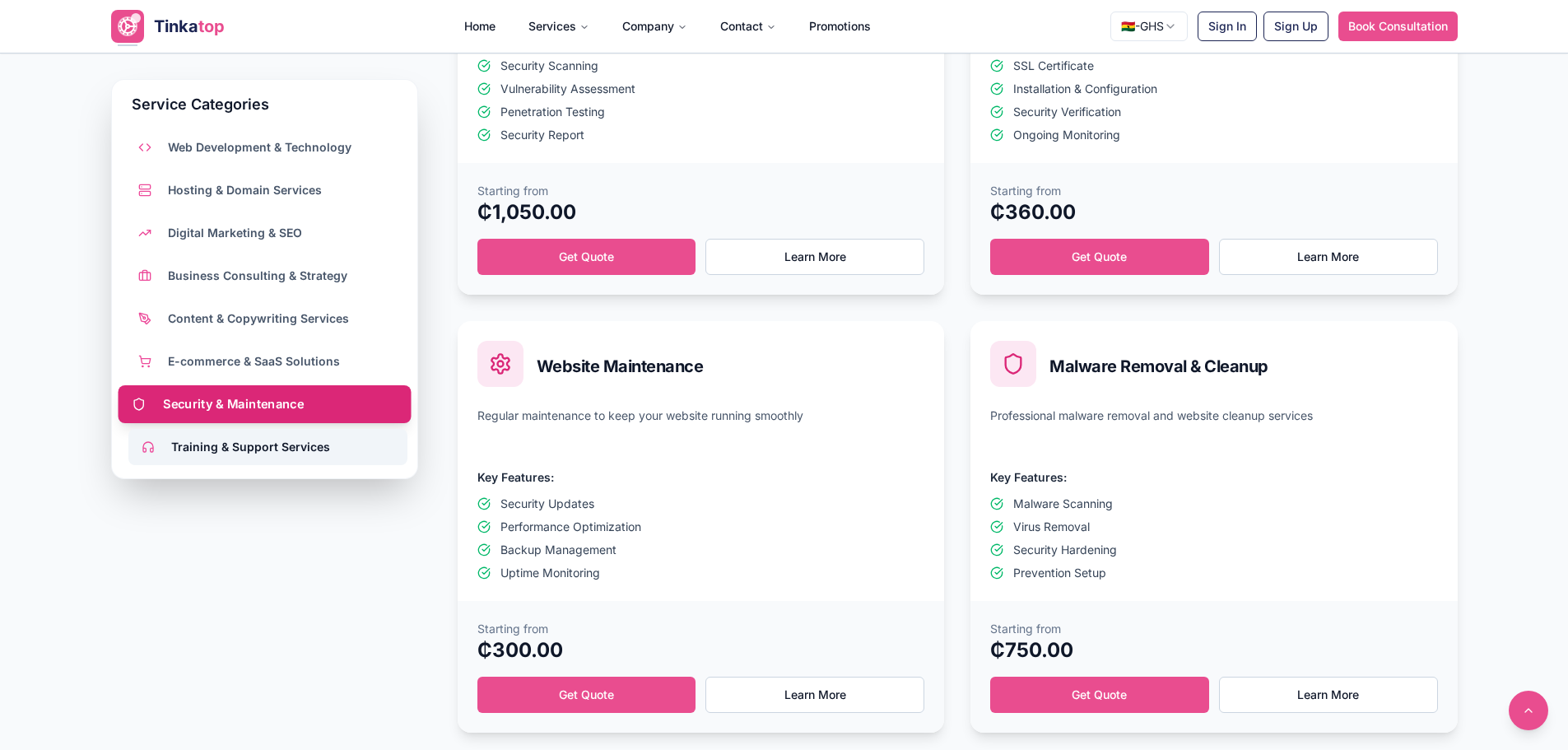
click at [284, 441] on span "Training & Support Services" at bounding box center [250, 446] width 159 height 16
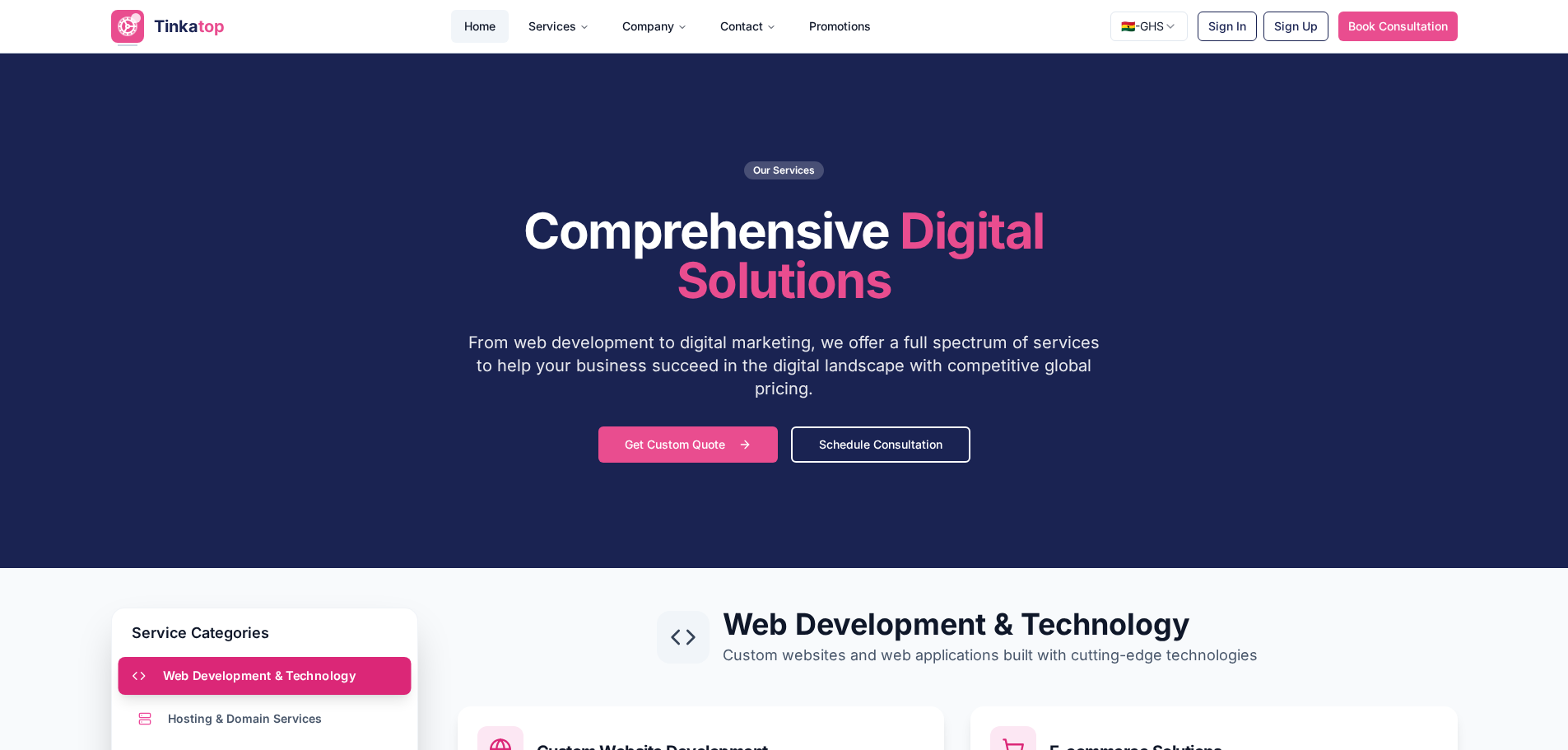
click at [475, 23] on link "Home" at bounding box center [479, 26] width 58 height 33
